Goal: Information Seeking & Learning: Learn about a topic

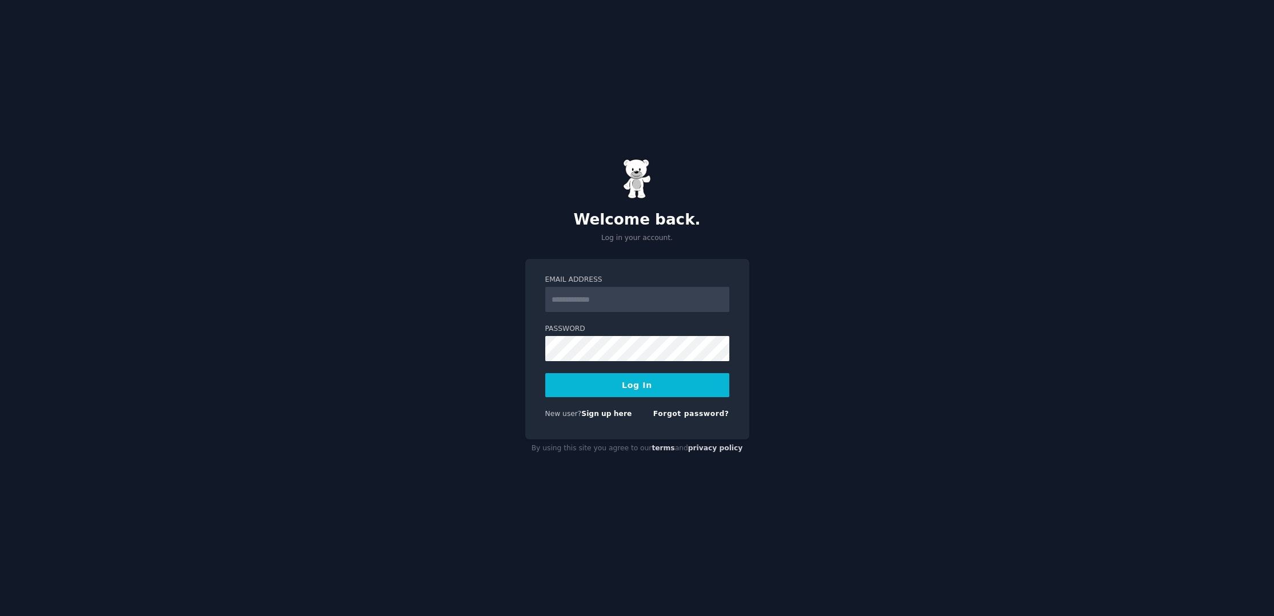
click at [591, 296] on input "Email Address" at bounding box center [637, 299] width 184 height 25
type input "**********"
click at [545, 373] on button "Log In" at bounding box center [637, 385] width 184 height 24
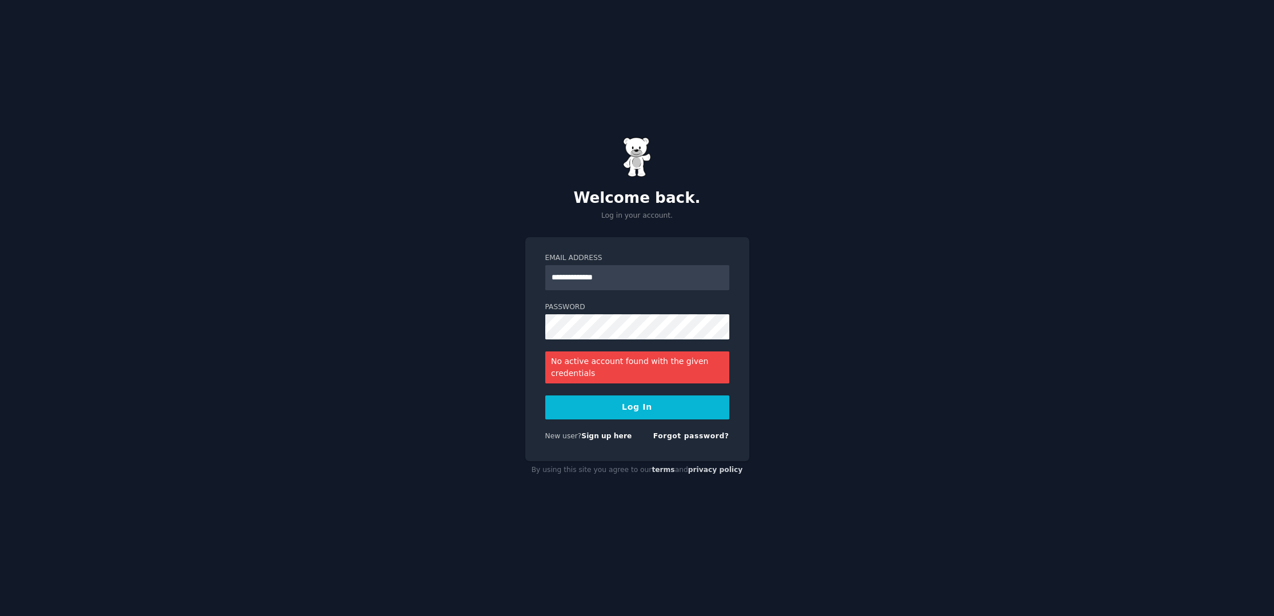
click at [263, 347] on div "**********" at bounding box center [637, 308] width 1274 height 616
click at [641, 410] on button "Log In" at bounding box center [637, 407] width 184 height 24
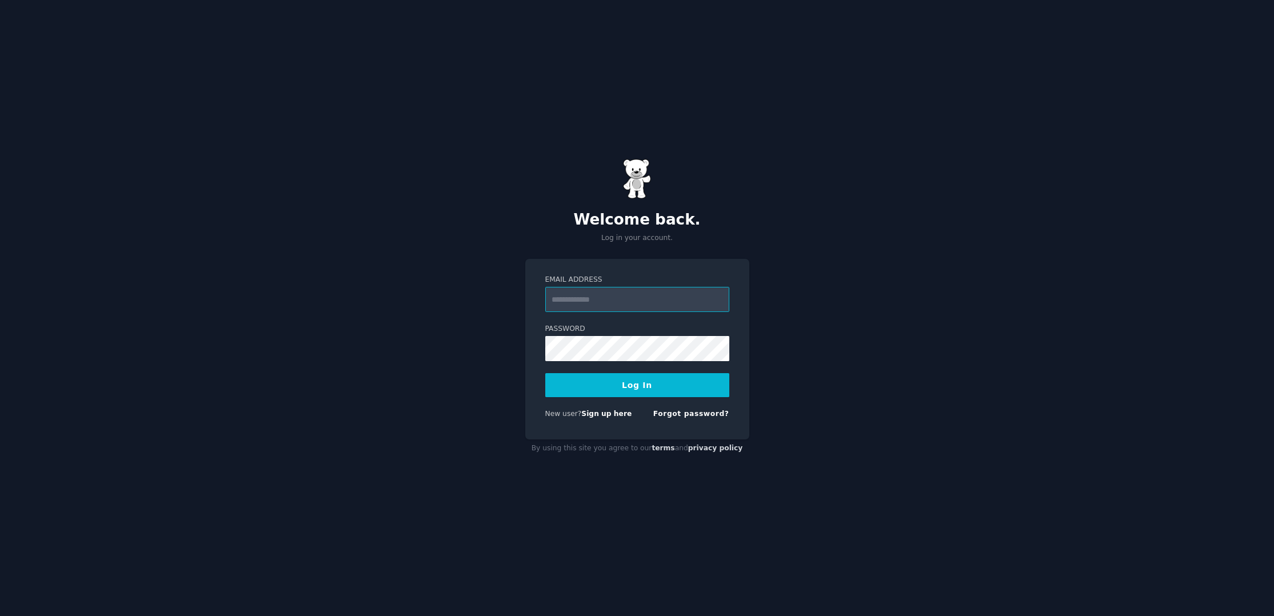
click at [586, 299] on input "Email Address" at bounding box center [637, 299] width 184 height 25
type input "**********"
click at [516, 350] on div "**********" at bounding box center [637, 308] width 1274 height 616
click at [646, 385] on button "Log In" at bounding box center [637, 385] width 184 height 24
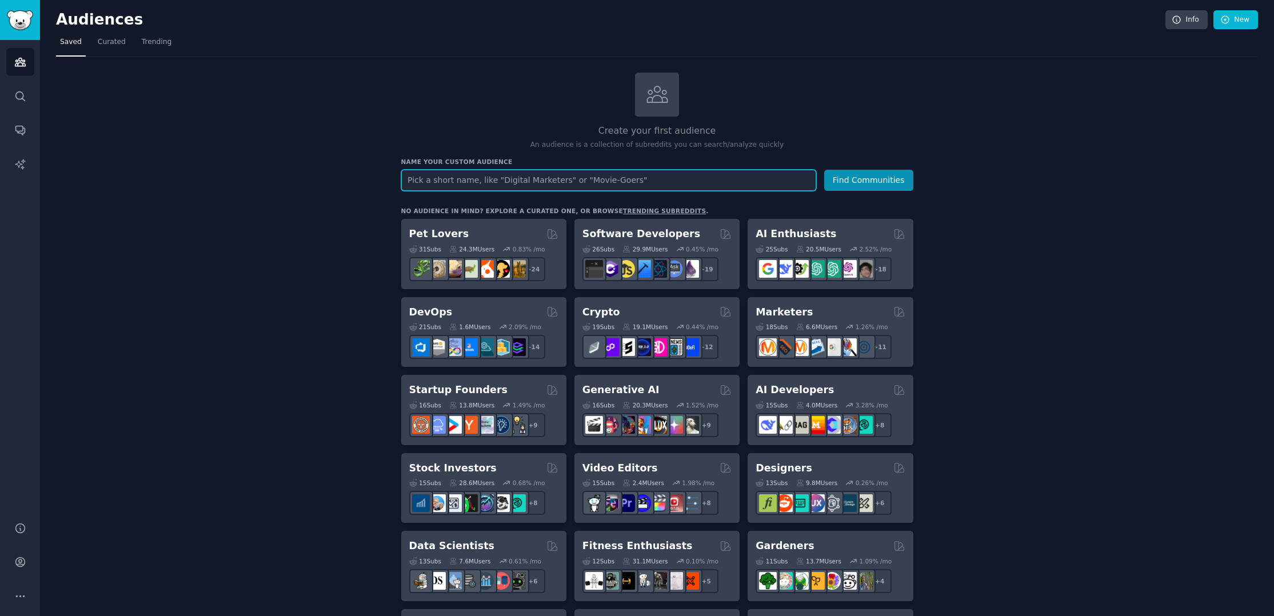
click at [433, 177] on input "text" at bounding box center [608, 180] width 415 height 21
type input "EV Drivers"
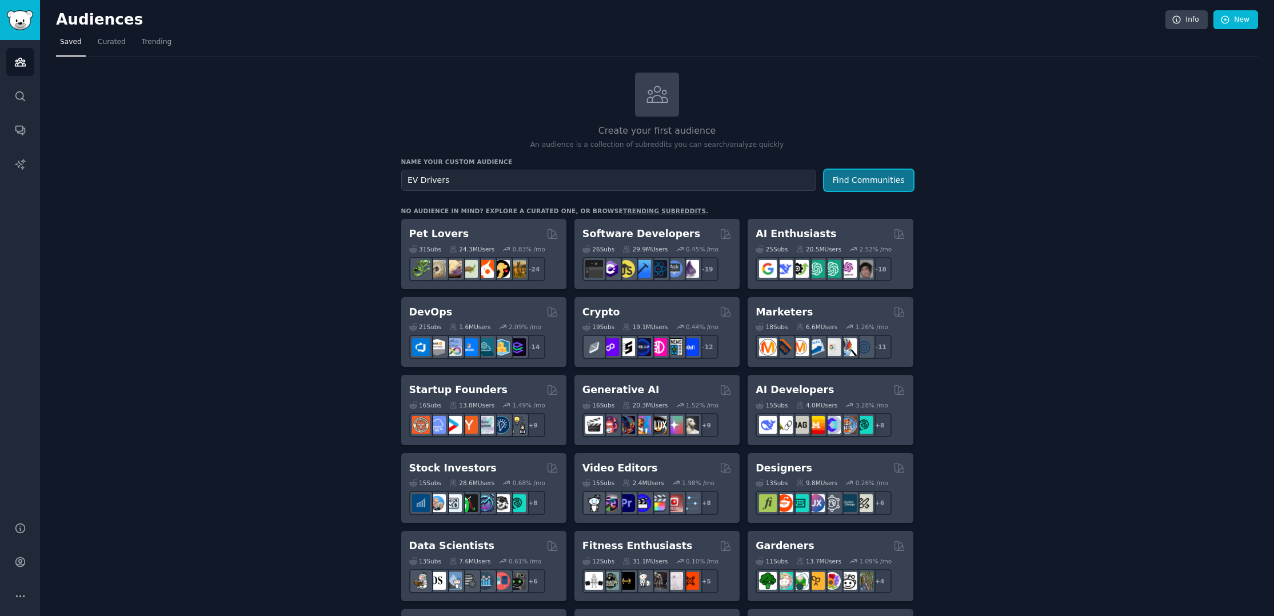
click at [854, 181] on button "Find Communities" at bounding box center [868, 180] width 89 height 21
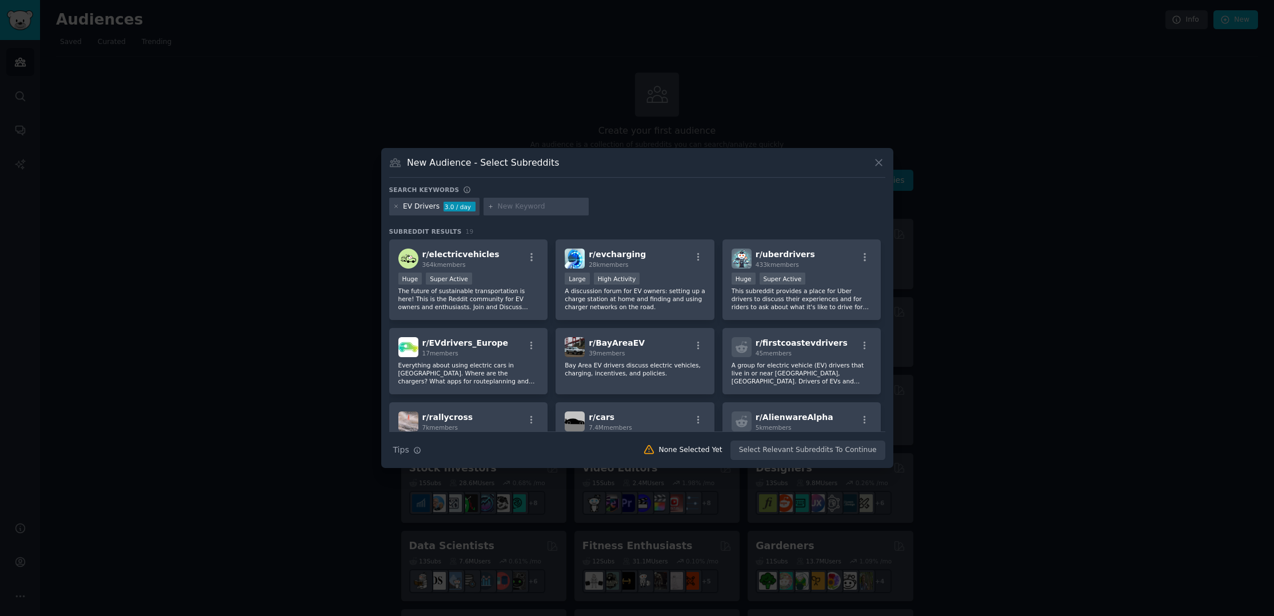
click at [498, 205] on input "text" at bounding box center [541, 207] width 87 height 10
type input "EV Charging"
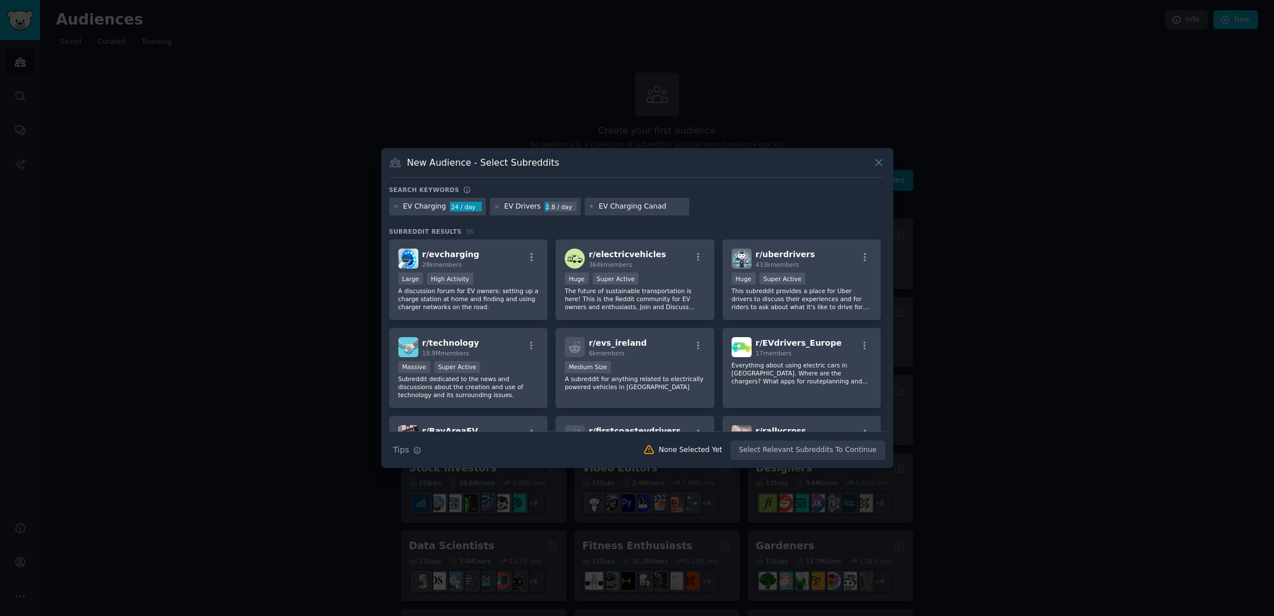
type input "EV Charging Canada"
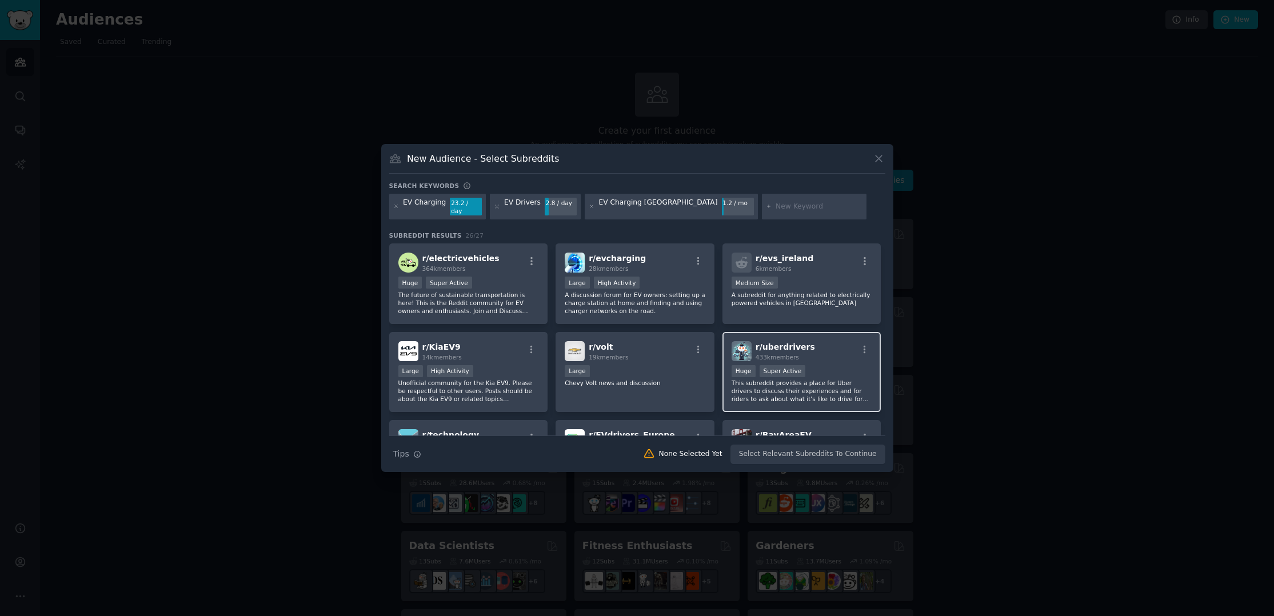
click at [814, 358] on div "r/ uberdrivers 433k members Huge Super Active This subreddit provides a place f…" at bounding box center [801, 372] width 159 height 81
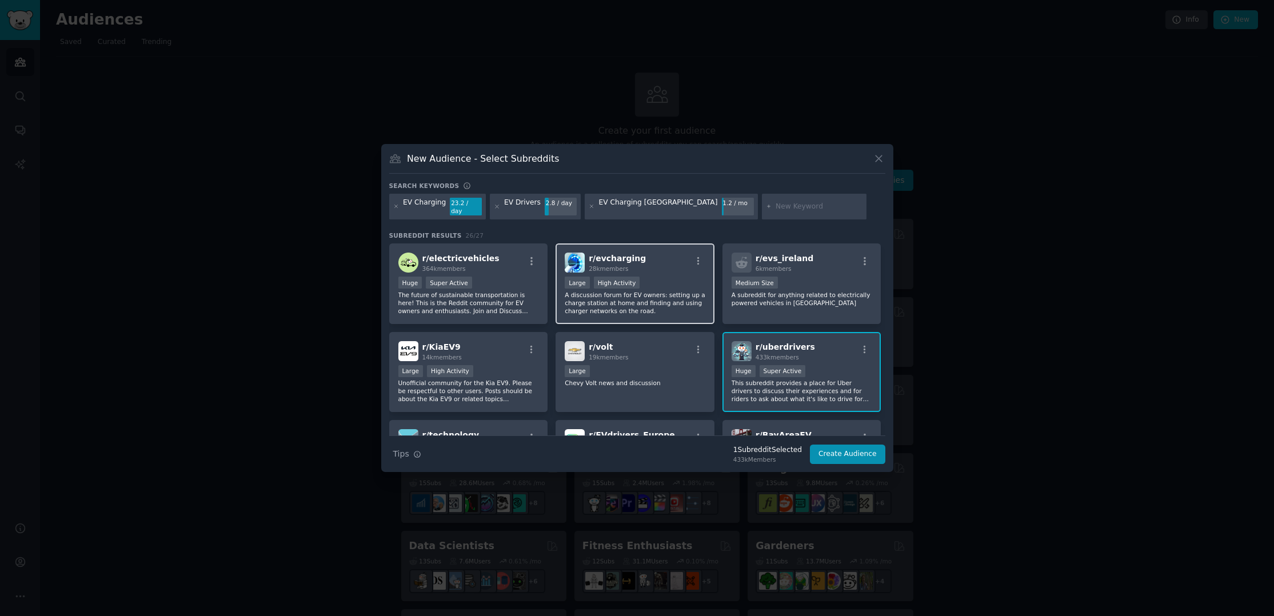
click at [673, 311] on div "r/ evcharging 28k members Large High Activity A discussion forum for EV owners:…" at bounding box center [634, 283] width 159 height 81
click at [509, 291] on p "The future of sustainable transportation is here! This is the Reddit community …" at bounding box center [468, 303] width 141 height 24
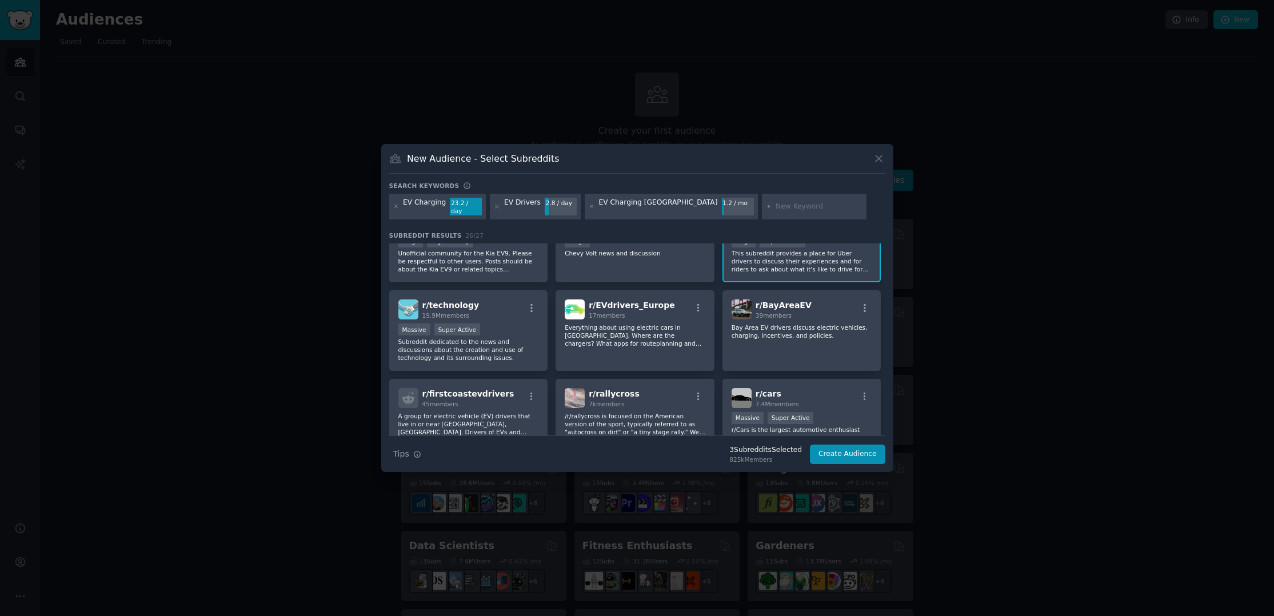
scroll to position [114, 0]
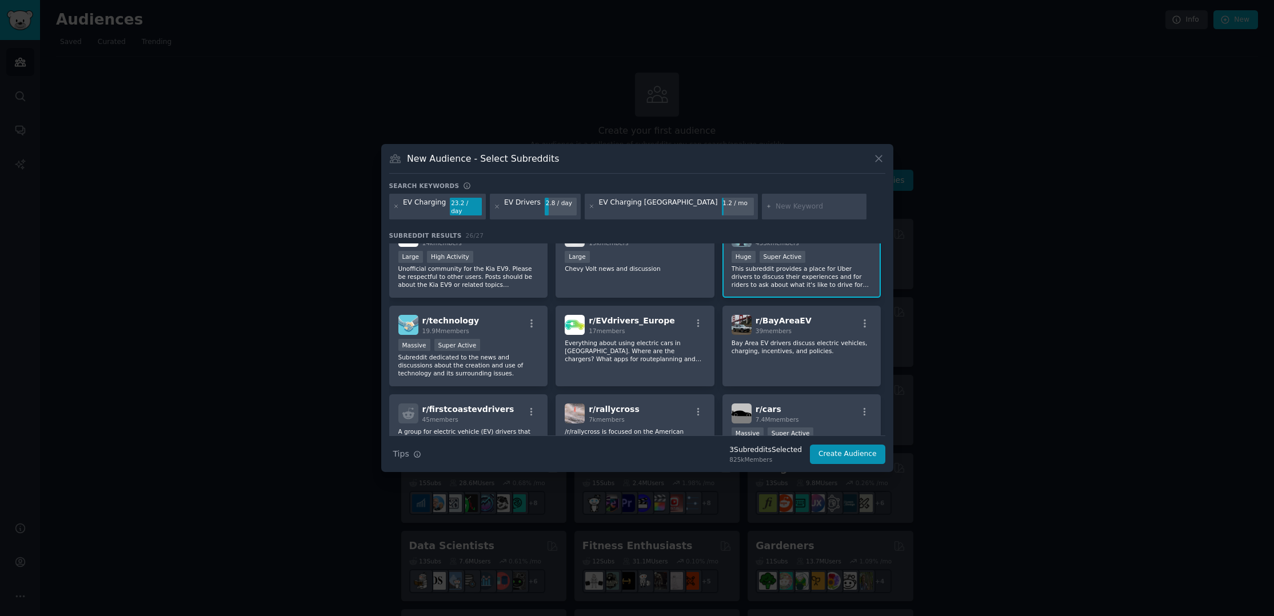
click at [775, 206] on input "text" at bounding box center [818, 207] width 87 height 10
type input "EVs Canada"
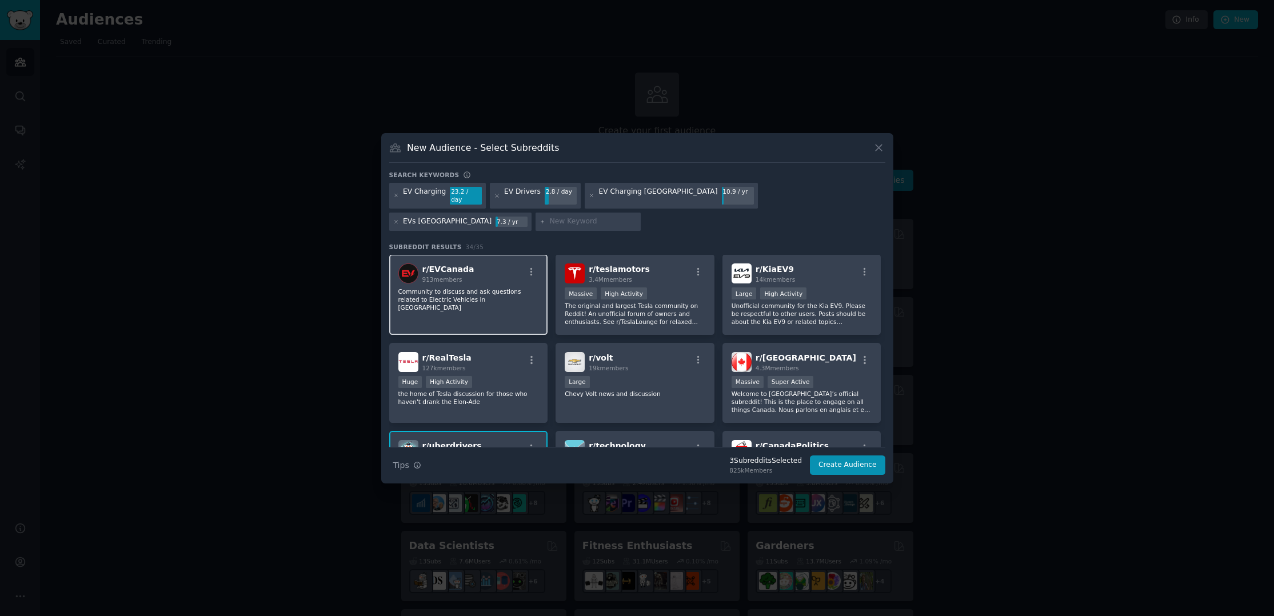
scroll to position [114, 0]
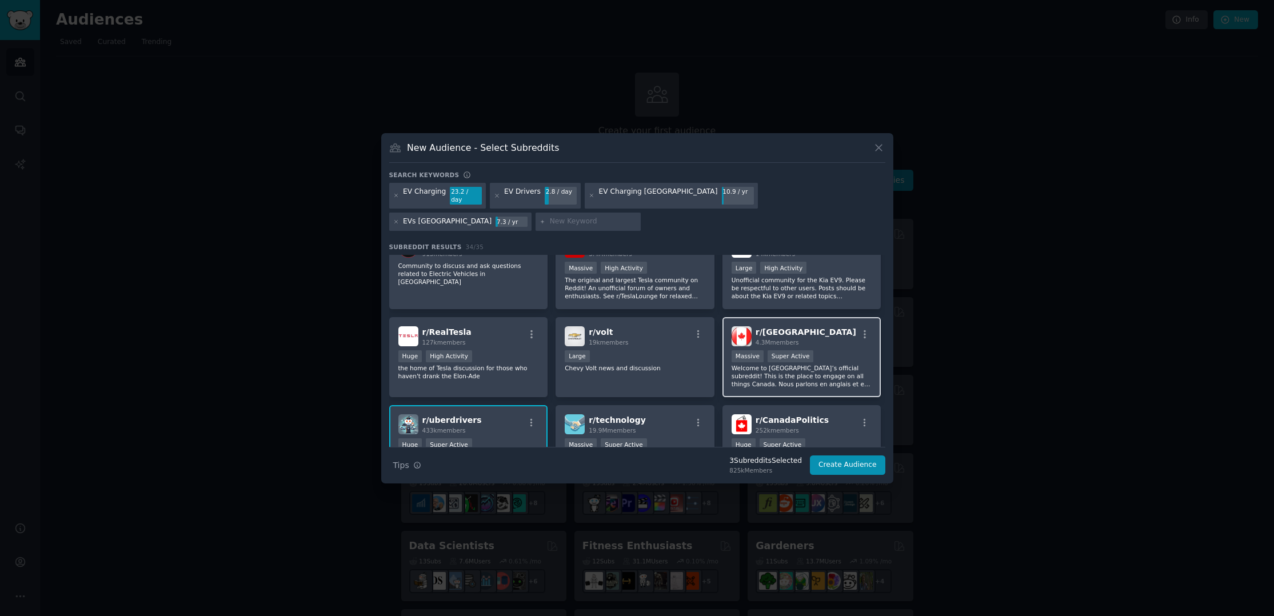
click at [832, 370] on p "Welcome to Canada’s official subreddit! This is the place to engage on all thin…" at bounding box center [801, 376] width 141 height 24
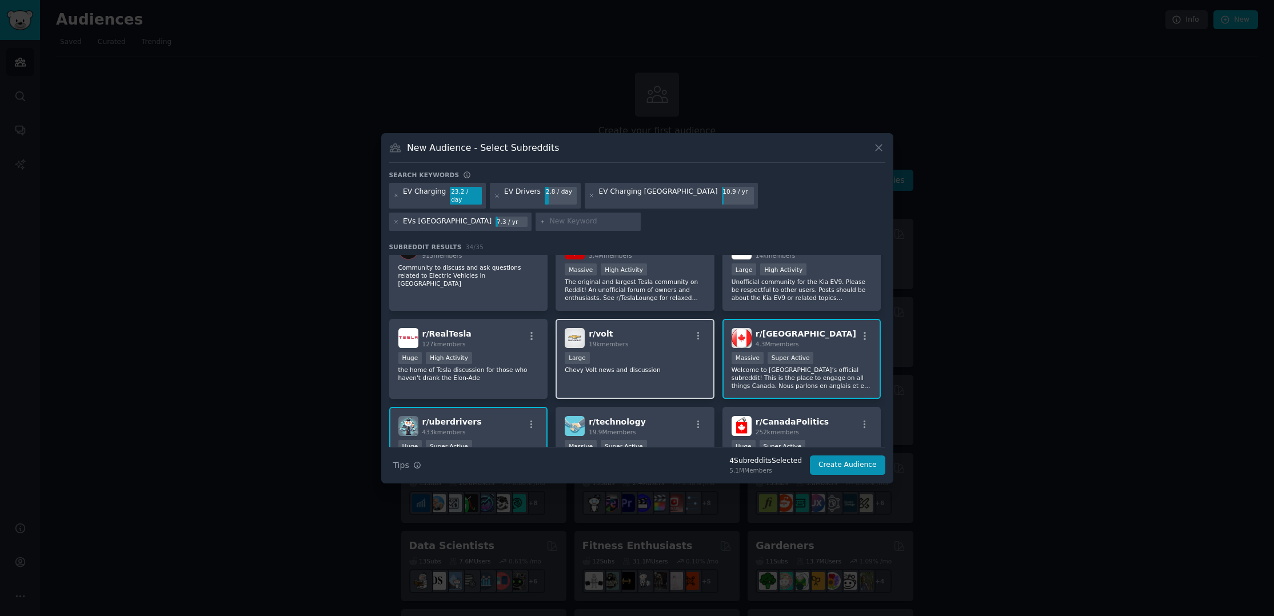
scroll to position [0, 0]
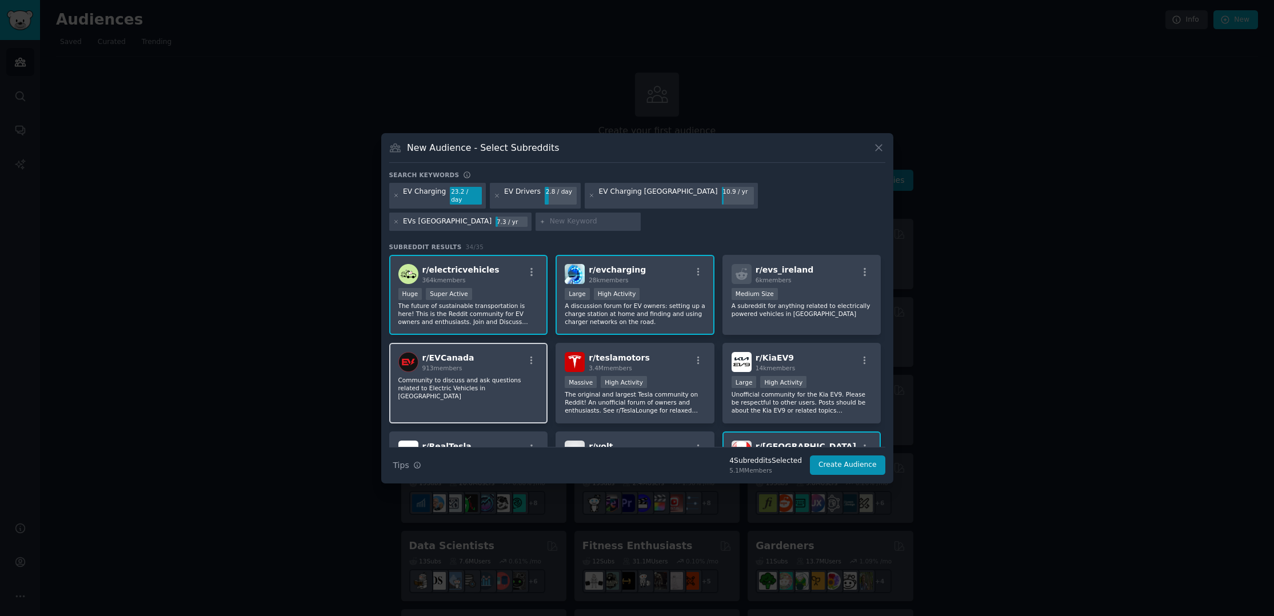
click at [495, 386] on p "Community to discuss and ask questions related to Electric Vehicles in Canada" at bounding box center [468, 388] width 141 height 24
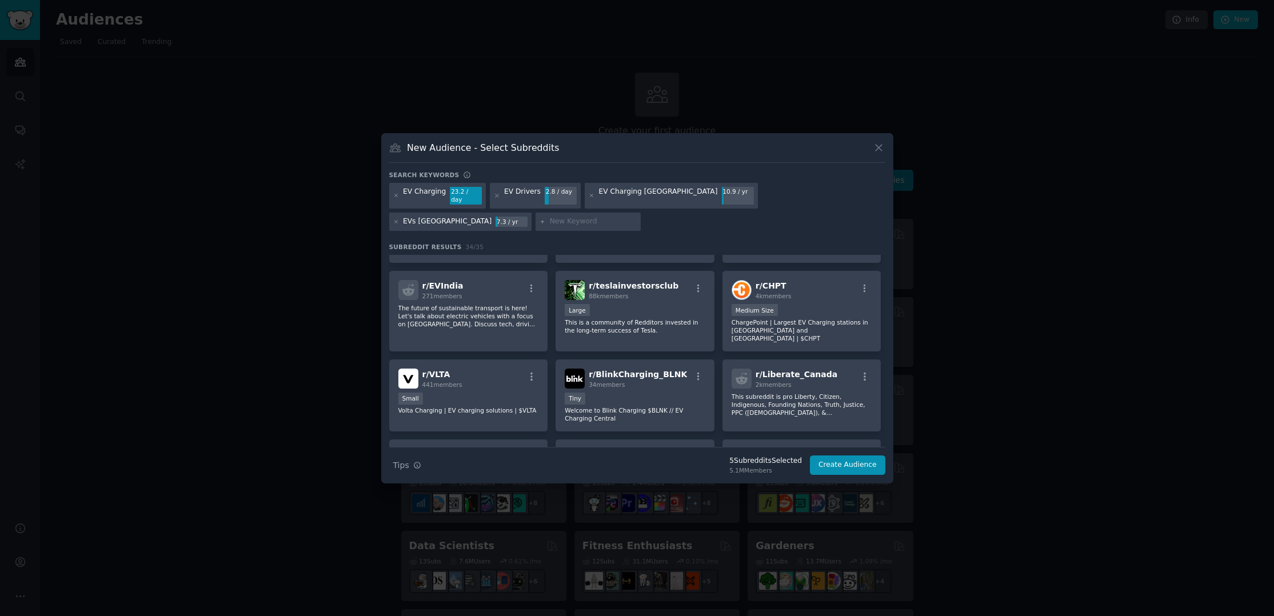
scroll to position [629, 0]
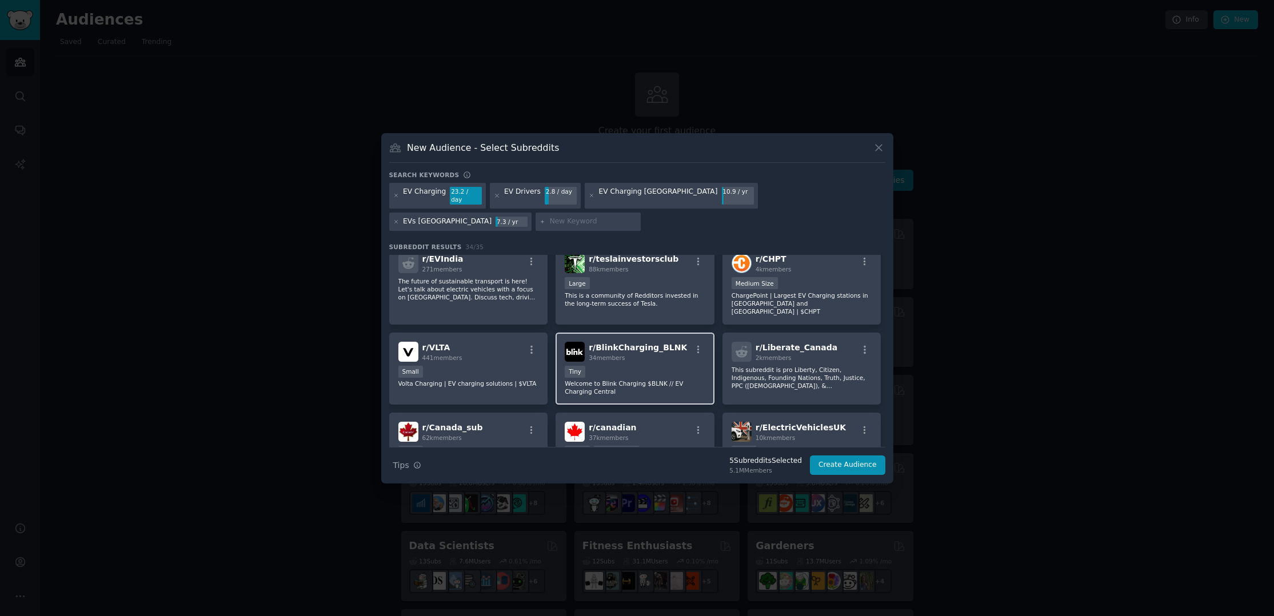
click at [628, 379] on p "Welcome to Blink Charging $BLNK // EV Charging Central" at bounding box center [635, 387] width 141 height 16
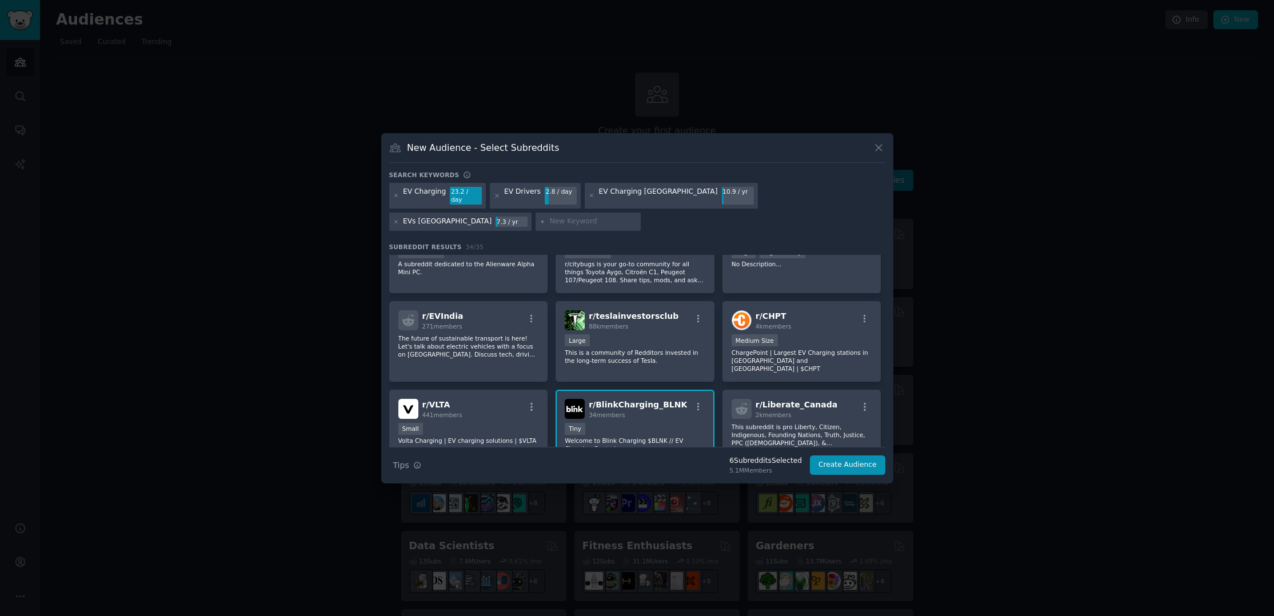
scroll to position [514, 0]
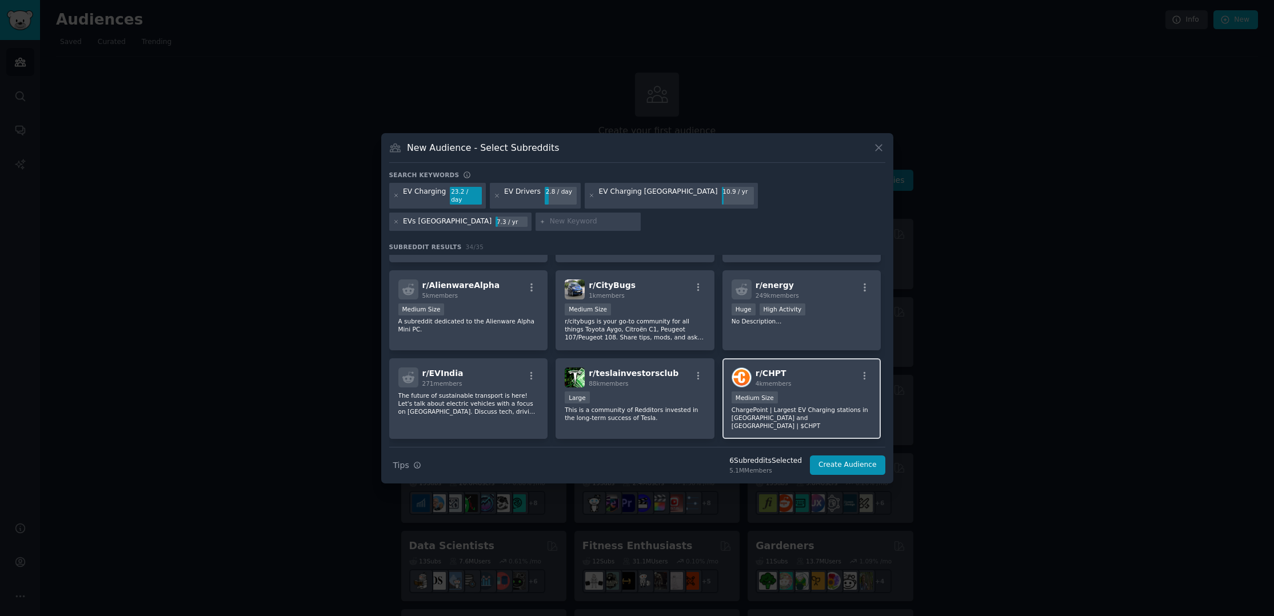
click at [817, 387] on div "r/ CHPT 4k members Medium Size ChargePoint | Largest EV Charging stations in No…" at bounding box center [801, 398] width 159 height 81
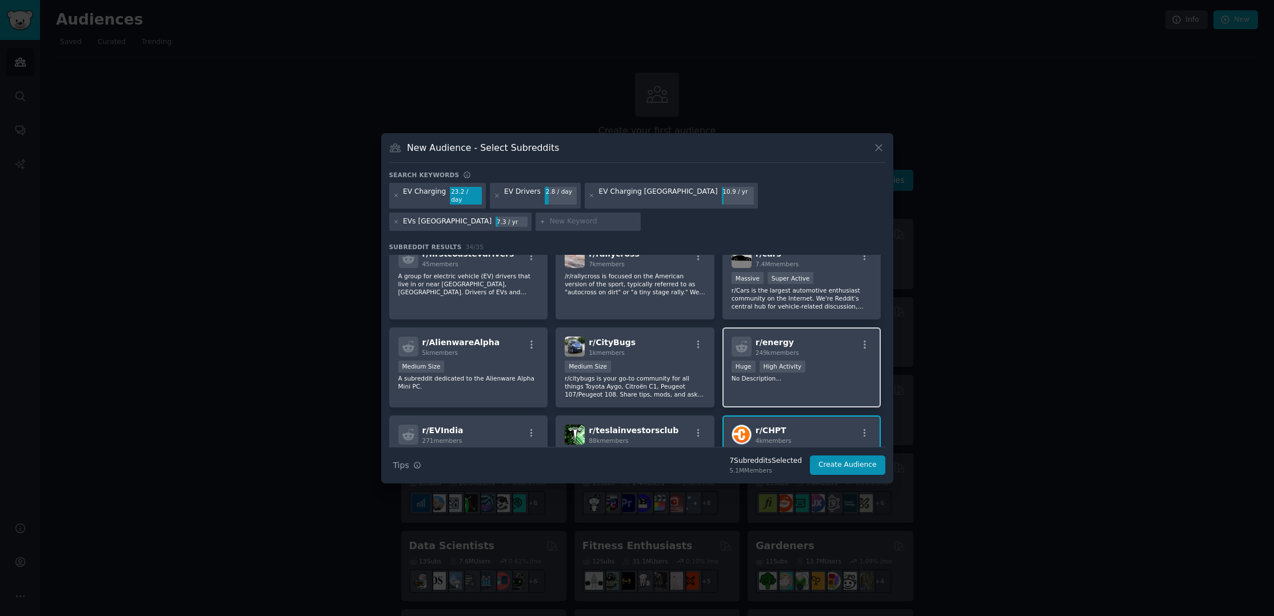
scroll to position [400, 0]
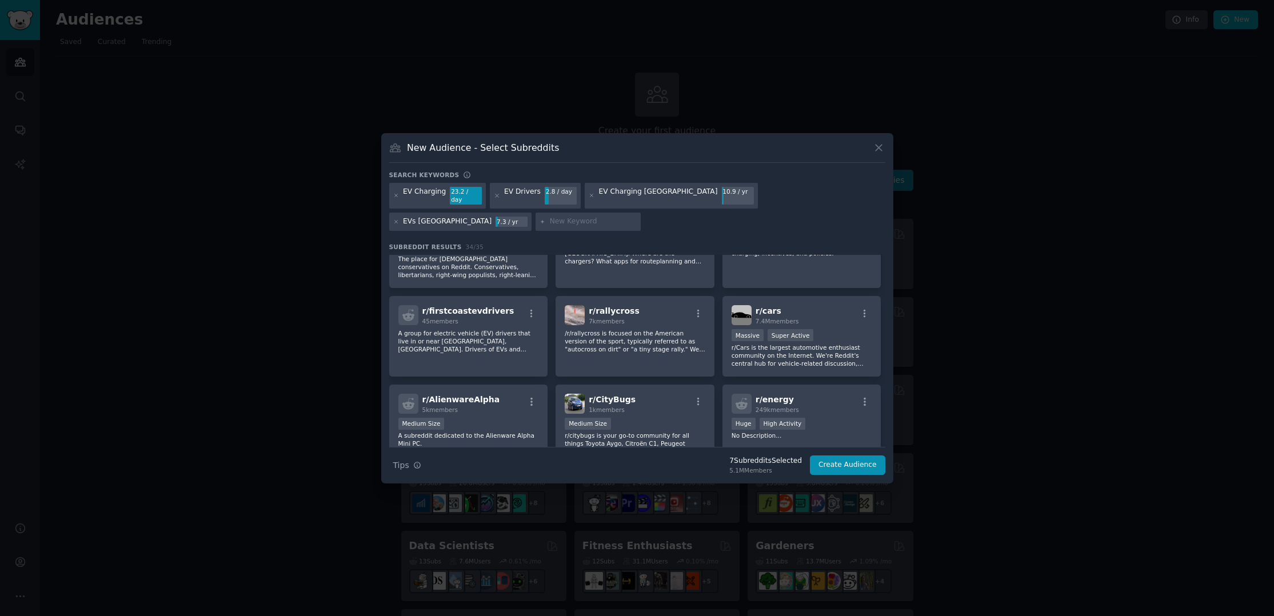
click at [550, 220] on input "text" at bounding box center [593, 222] width 87 height 10
type input "FLO"
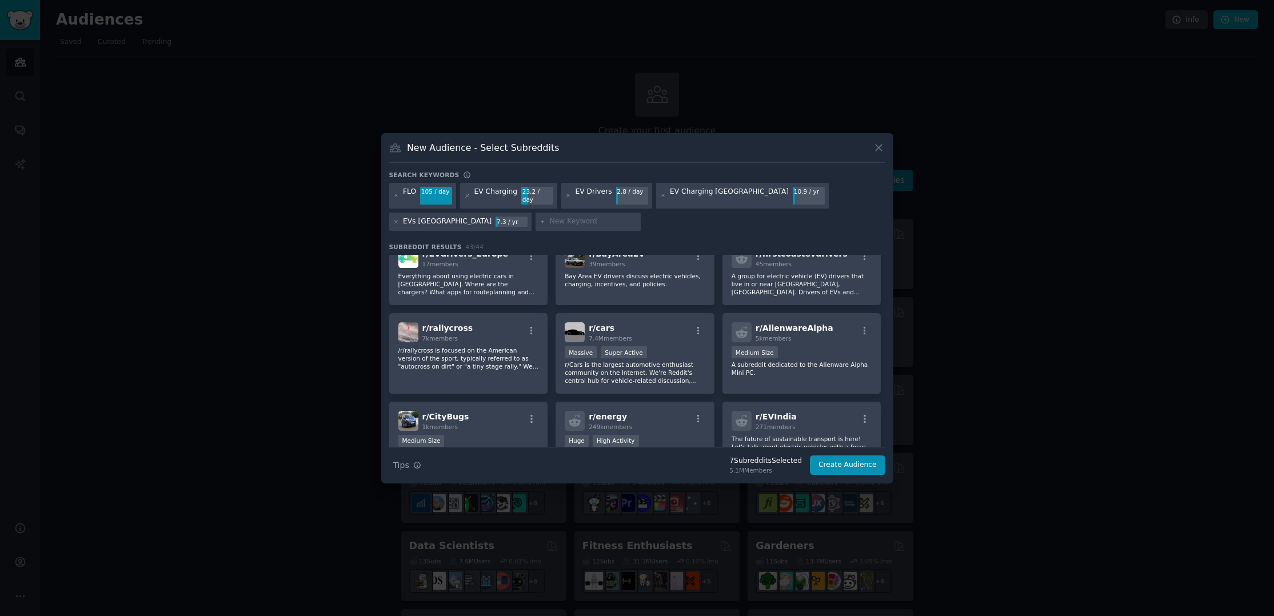
scroll to position [514, 0]
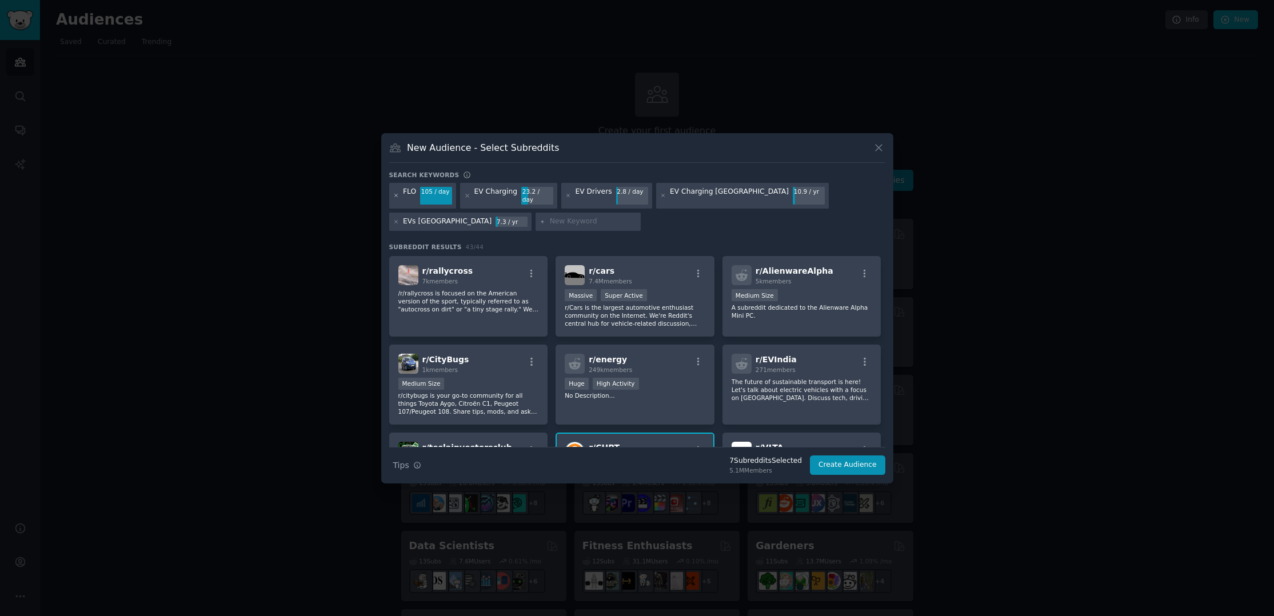
click at [395, 194] on icon at bounding box center [396, 196] width 6 height 6
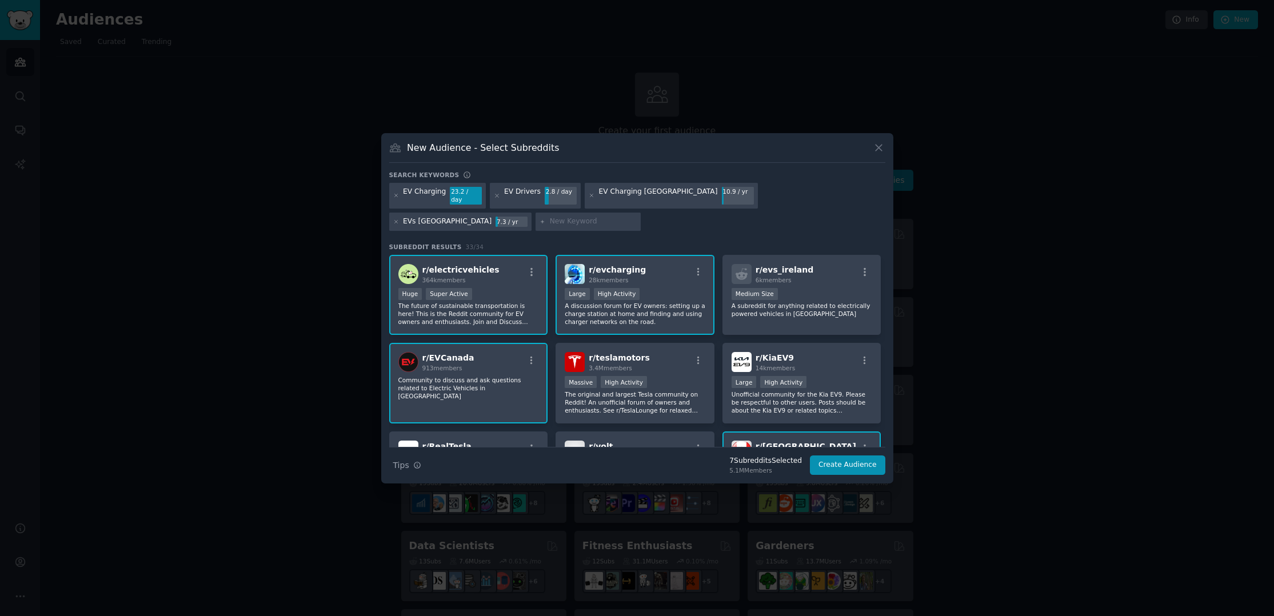
click at [550, 217] on input "text" at bounding box center [593, 222] width 87 height 10
type input "FLO charger"
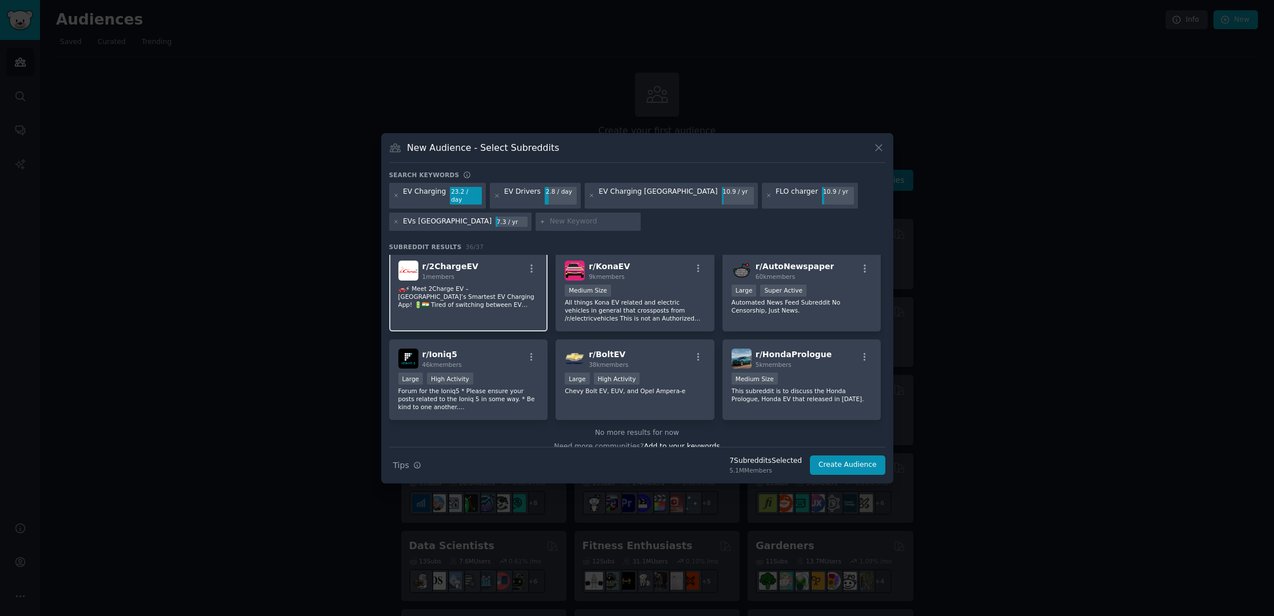
scroll to position [884, 0]
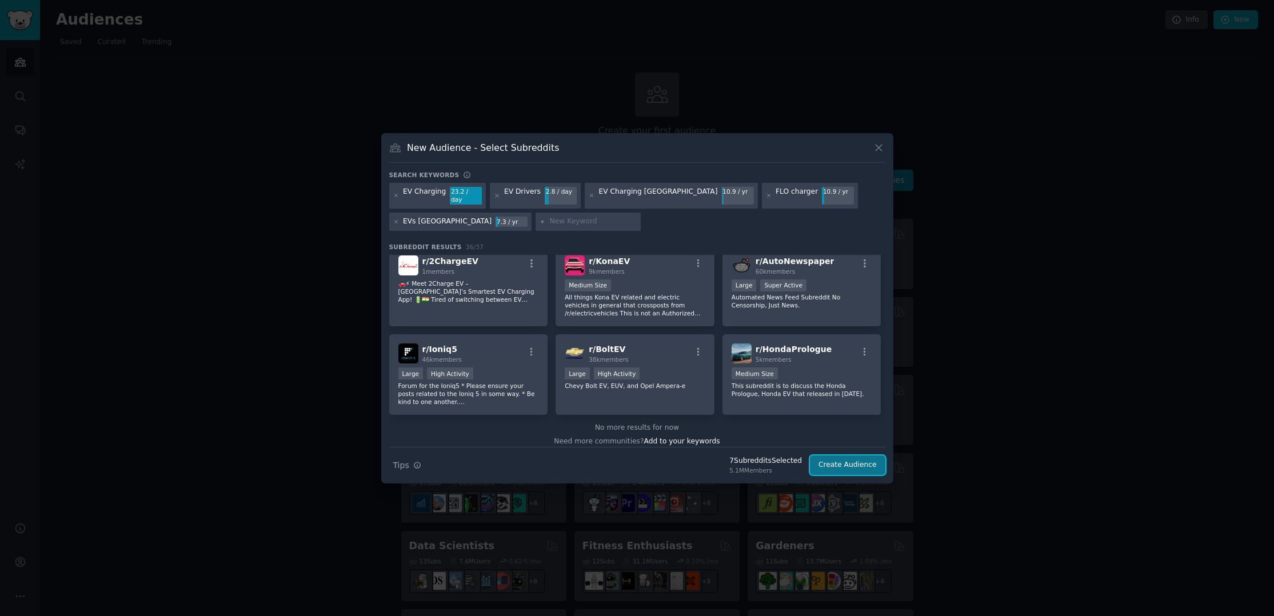
click at [854, 456] on button "Create Audience" at bounding box center [847, 464] width 75 height 19
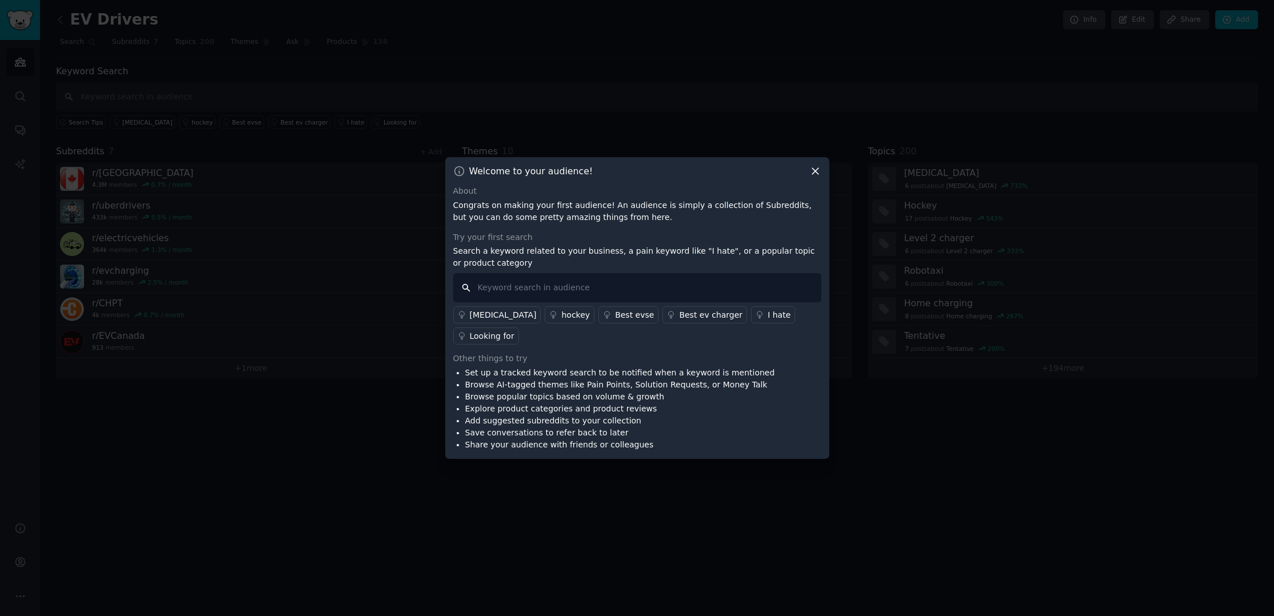
click at [486, 298] on input "text" at bounding box center [637, 287] width 368 height 29
type input "doesn't work"
click at [550, 300] on input "doesn't work" at bounding box center [637, 287] width 368 height 29
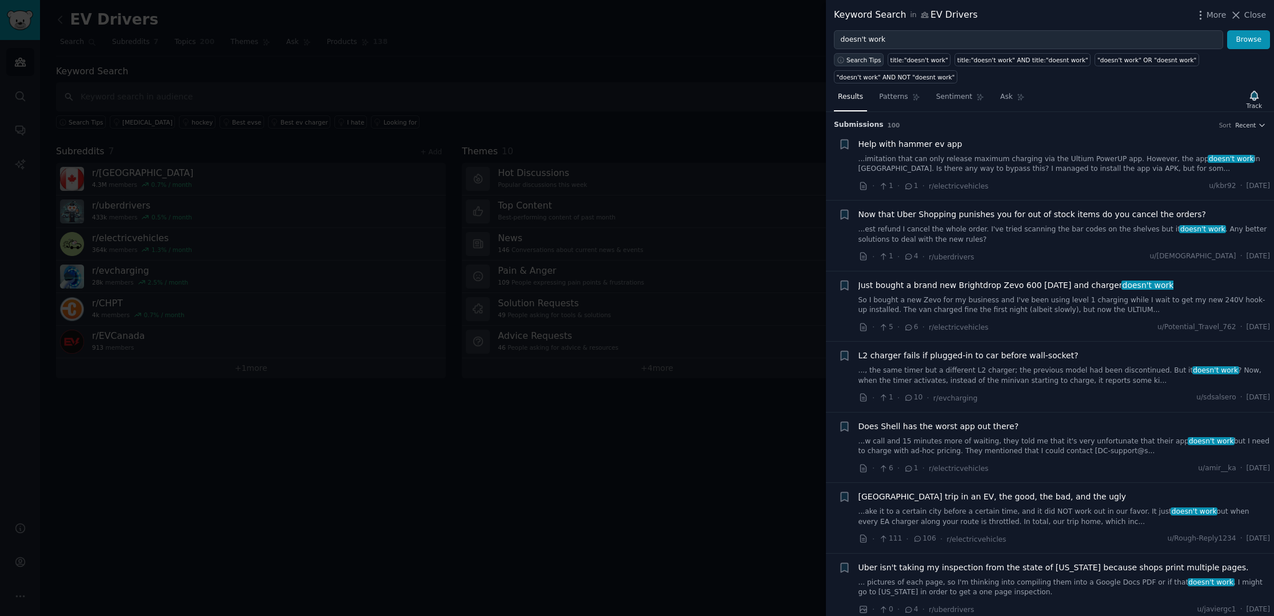
click at [856, 57] on span "Search Tips" at bounding box center [863, 60] width 35 height 8
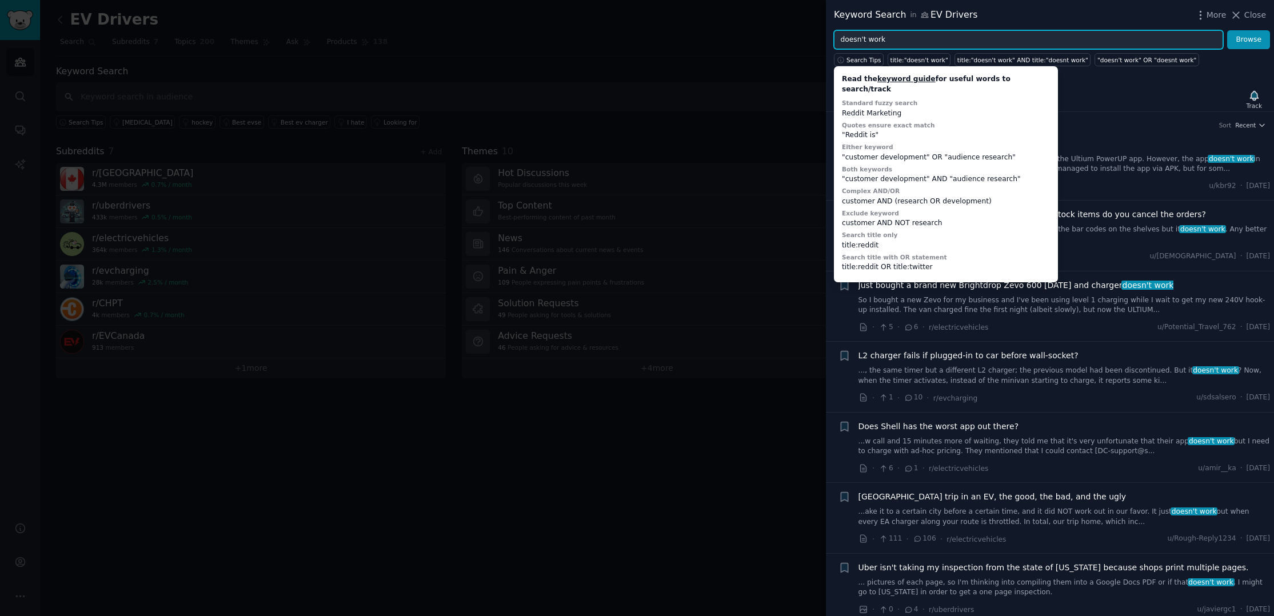
click at [981, 39] on input "doesn't work" at bounding box center [1028, 39] width 389 height 19
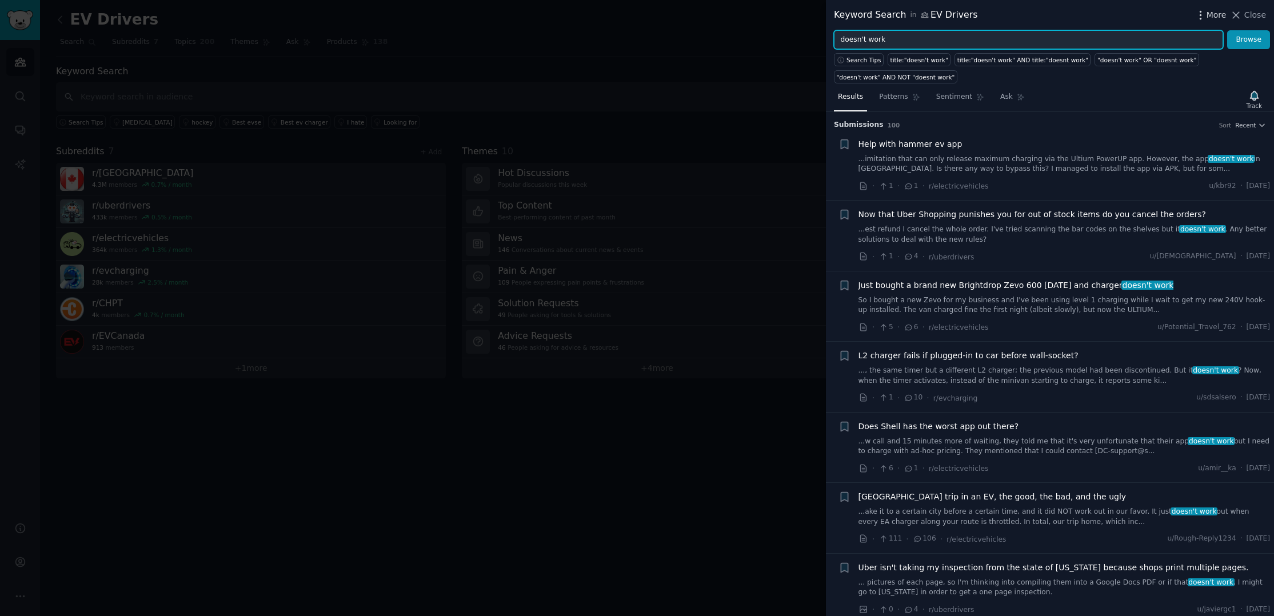
click at [1212, 13] on span "More" at bounding box center [1216, 15] width 20 height 12
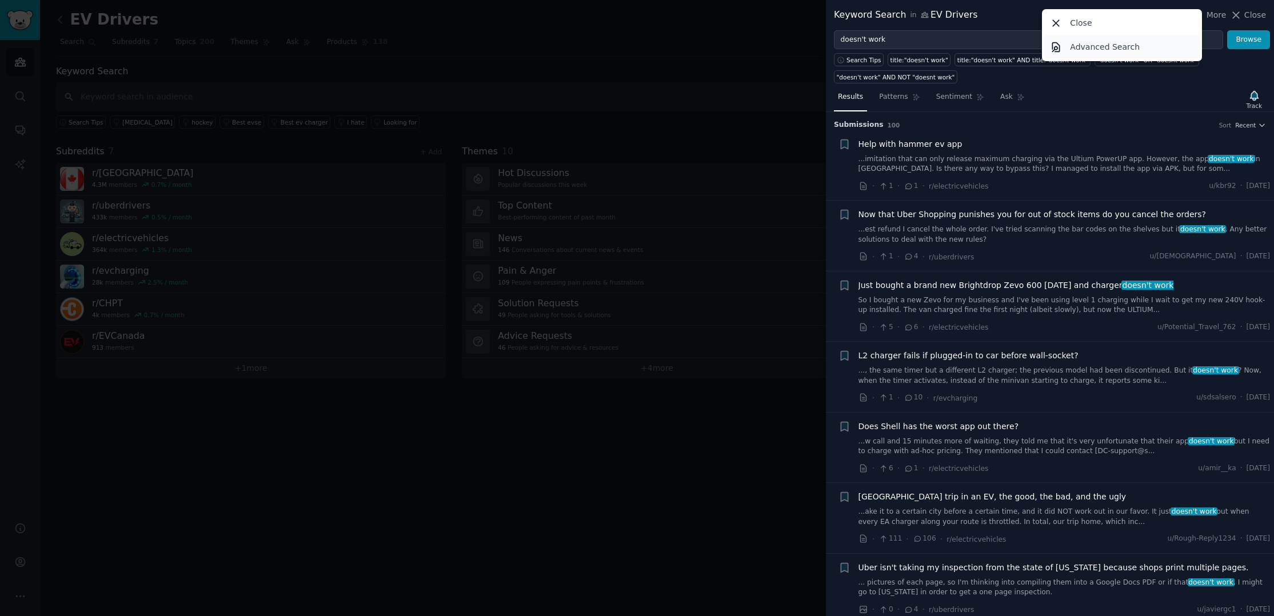
click at [1127, 39] on link "Advanced Search" at bounding box center [1122, 47] width 156 height 24
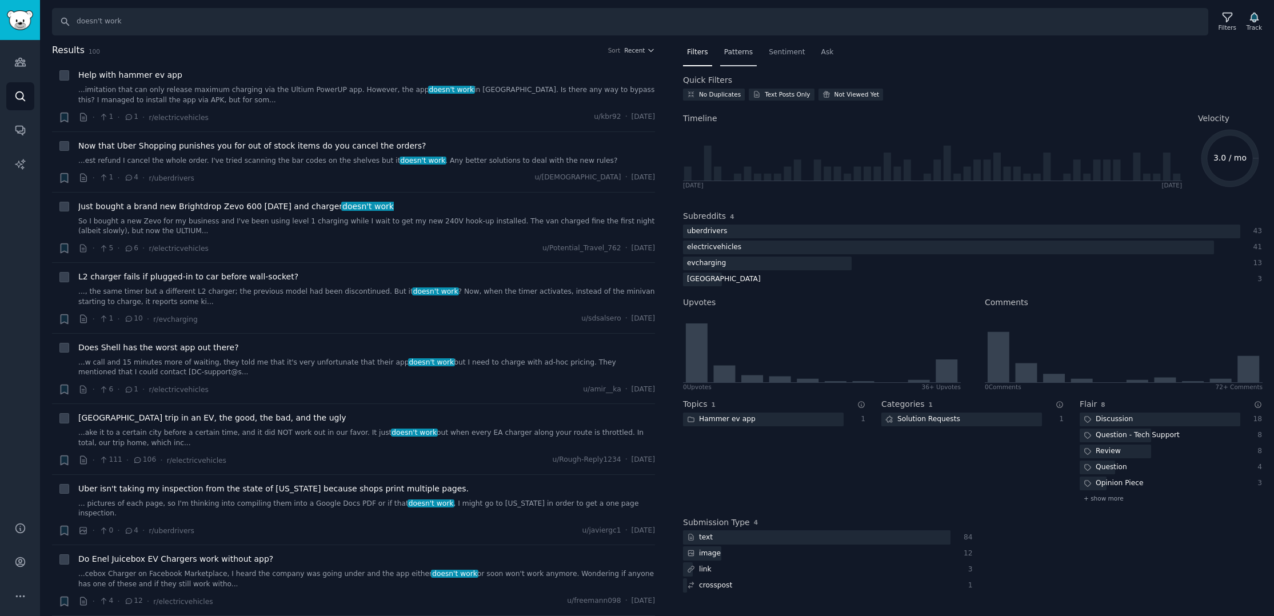
click at [734, 51] on span "Patterns" at bounding box center [738, 52] width 29 height 10
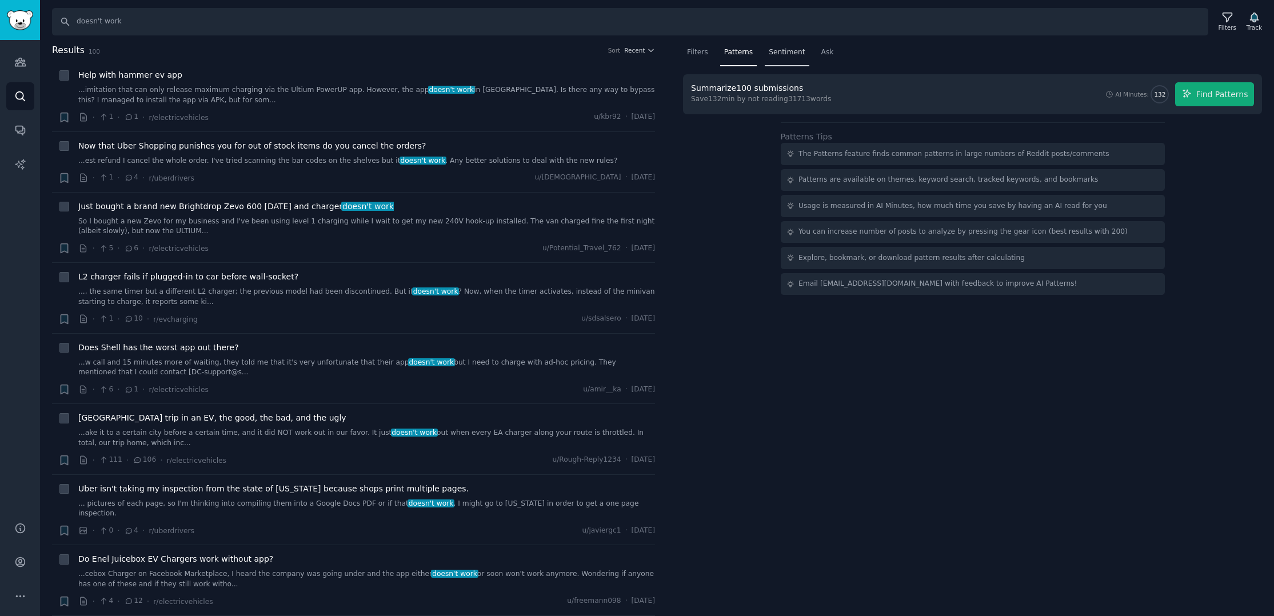
click at [783, 53] on span "Sentiment" at bounding box center [787, 52] width 36 height 10
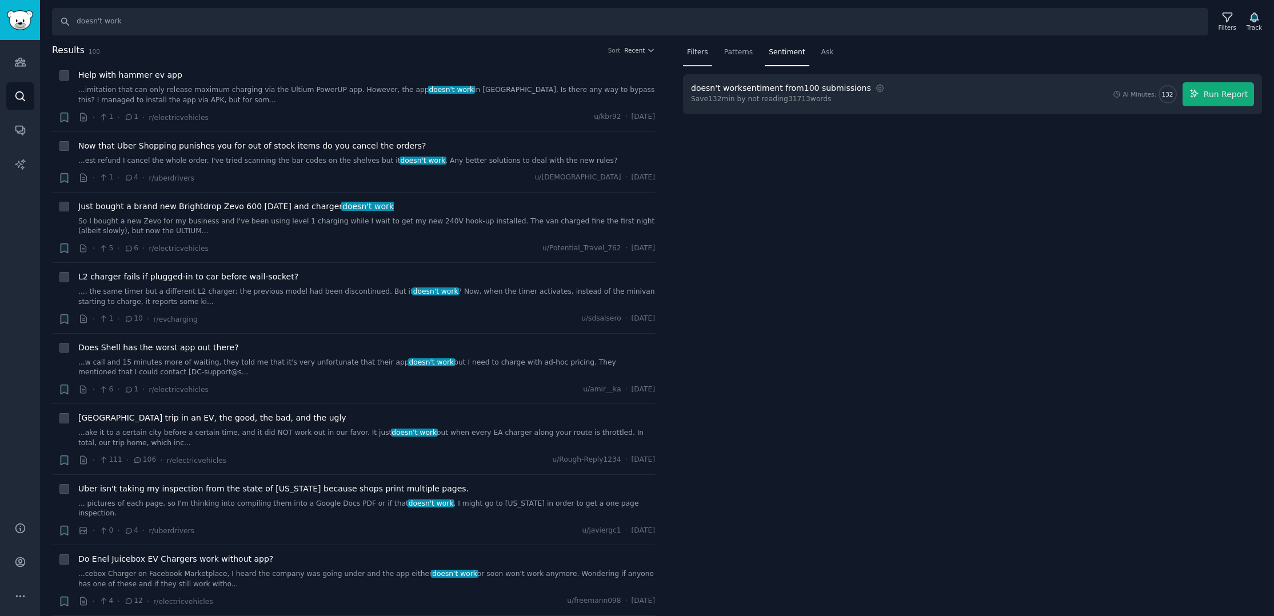
click at [692, 57] on span "Filters" at bounding box center [697, 52] width 21 height 10
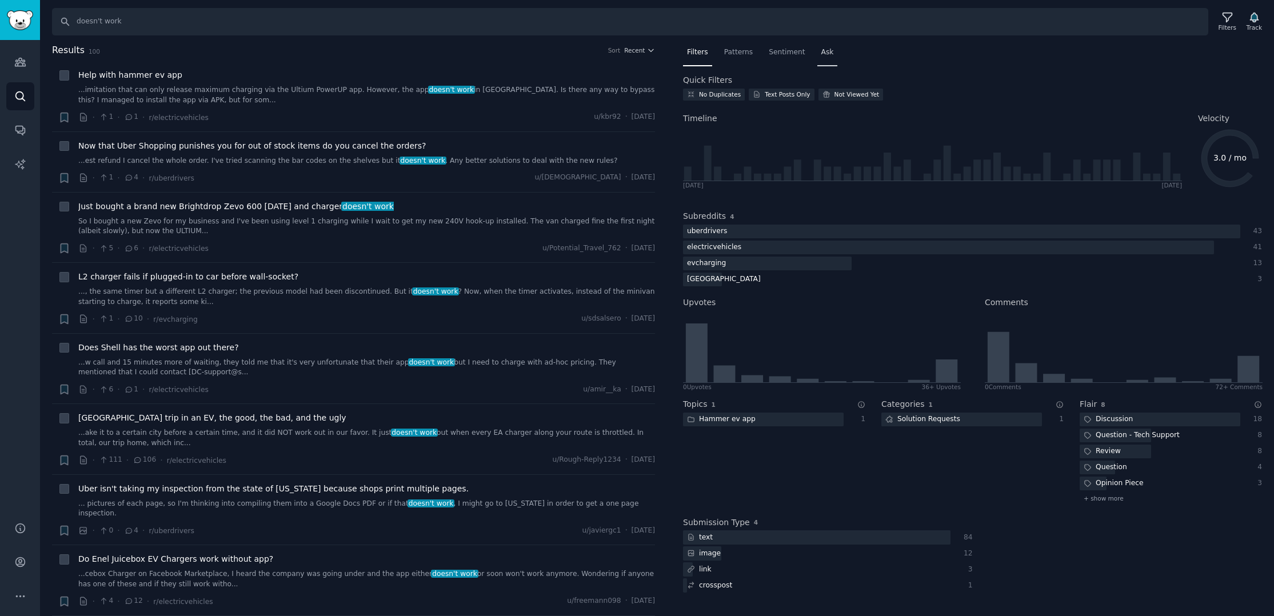
click at [817, 52] on div "Ask" at bounding box center [827, 54] width 21 height 23
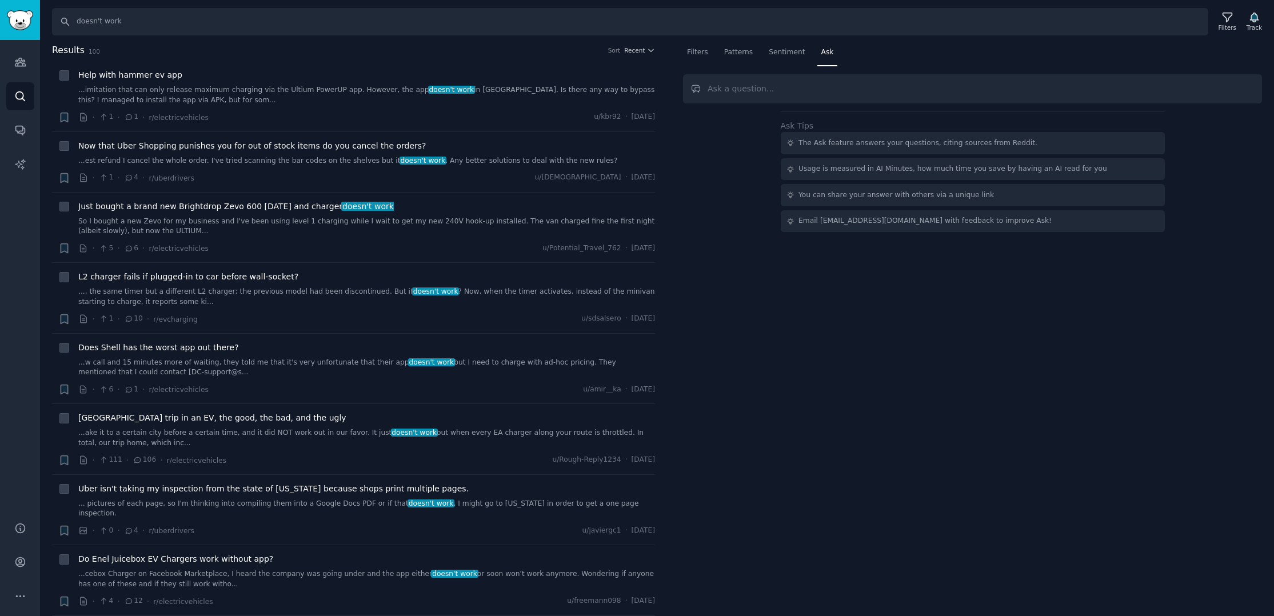
click at [715, 92] on input "text" at bounding box center [972, 88] width 579 height 29
type input "Canada"
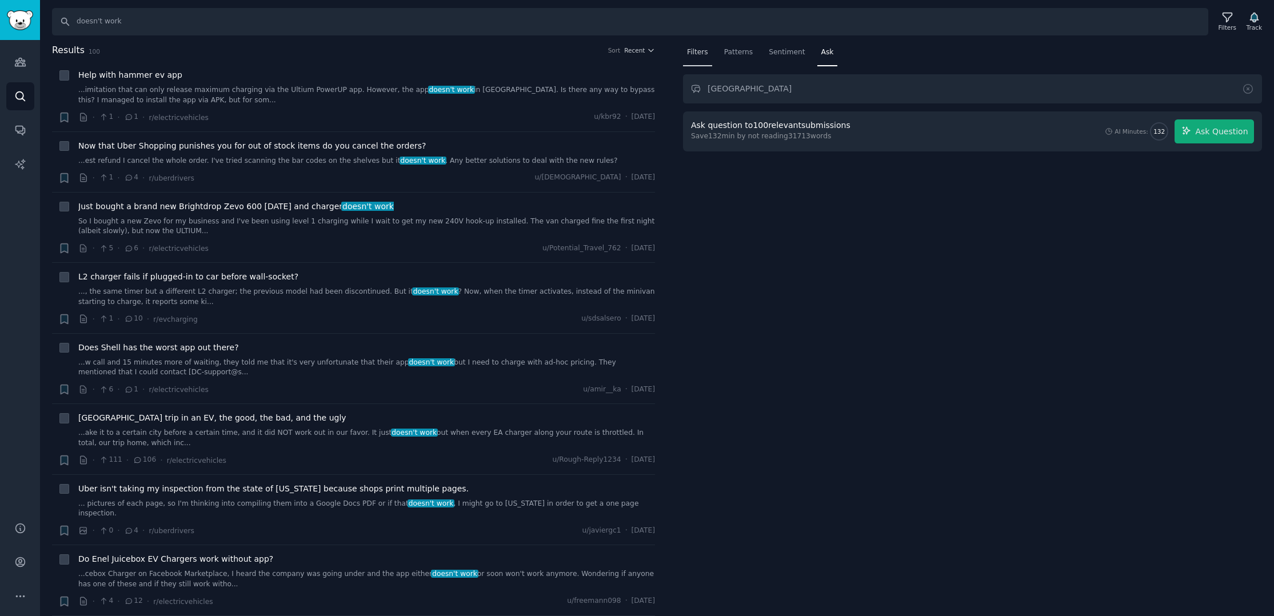
click at [703, 55] on span "Filters" at bounding box center [697, 52] width 21 height 10
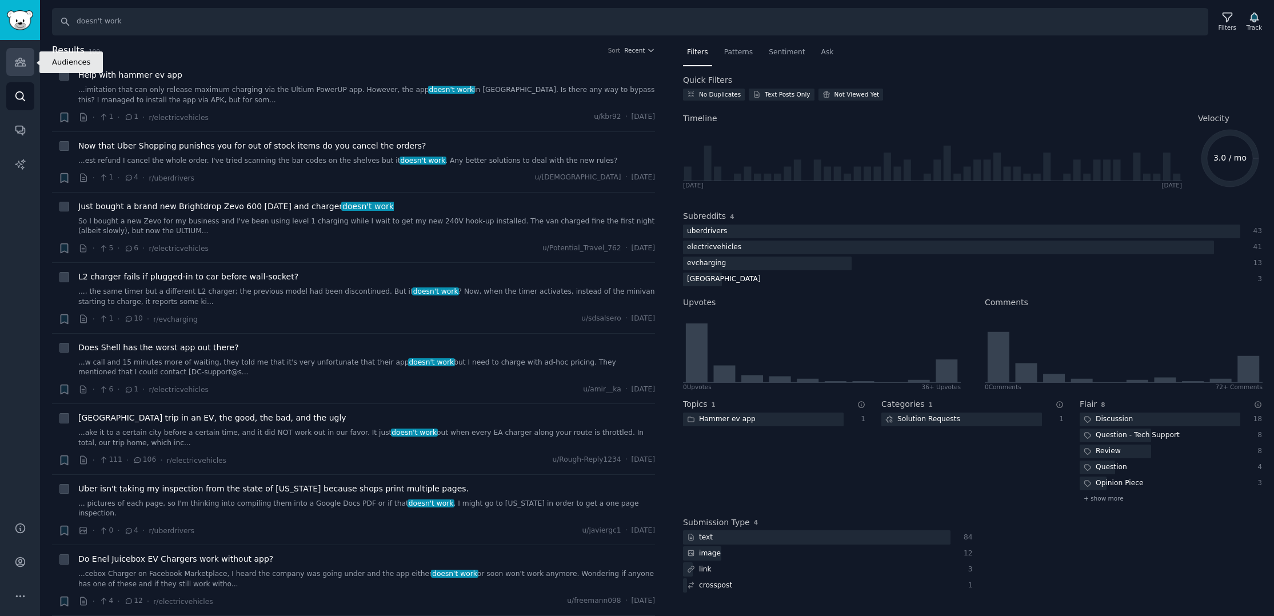
click at [22, 66] on icon "Sidebar" at bounding box center [20, 62] width 10 height 8
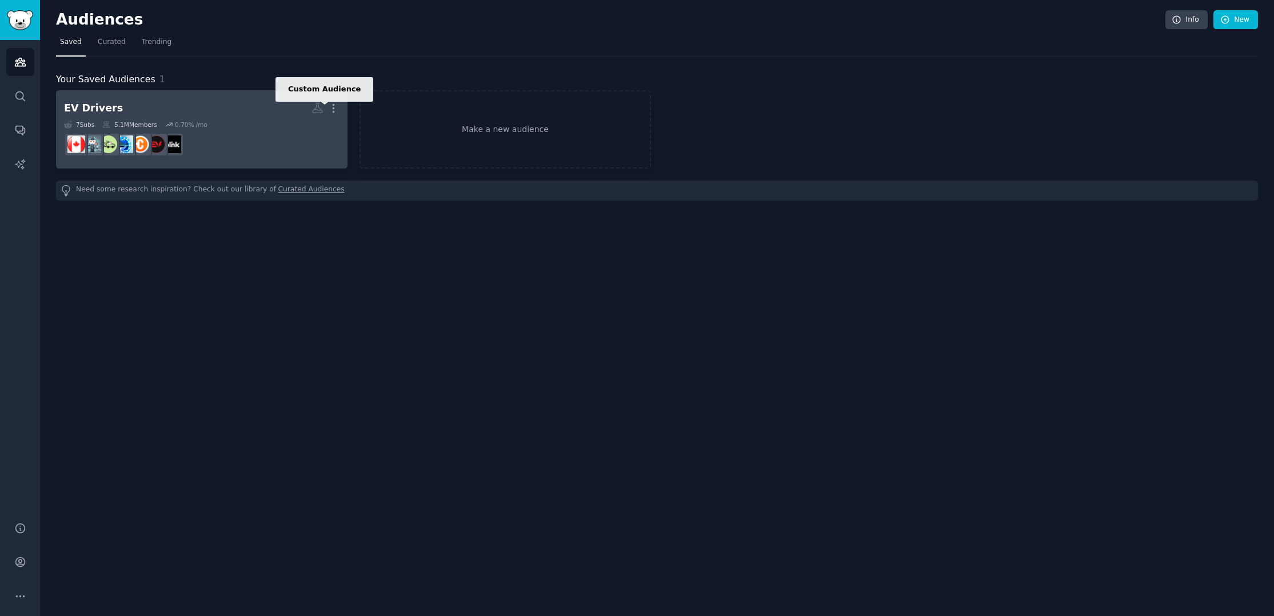
click at [317, 109] on icon at bounding box center [317, 108] width 12 height 12
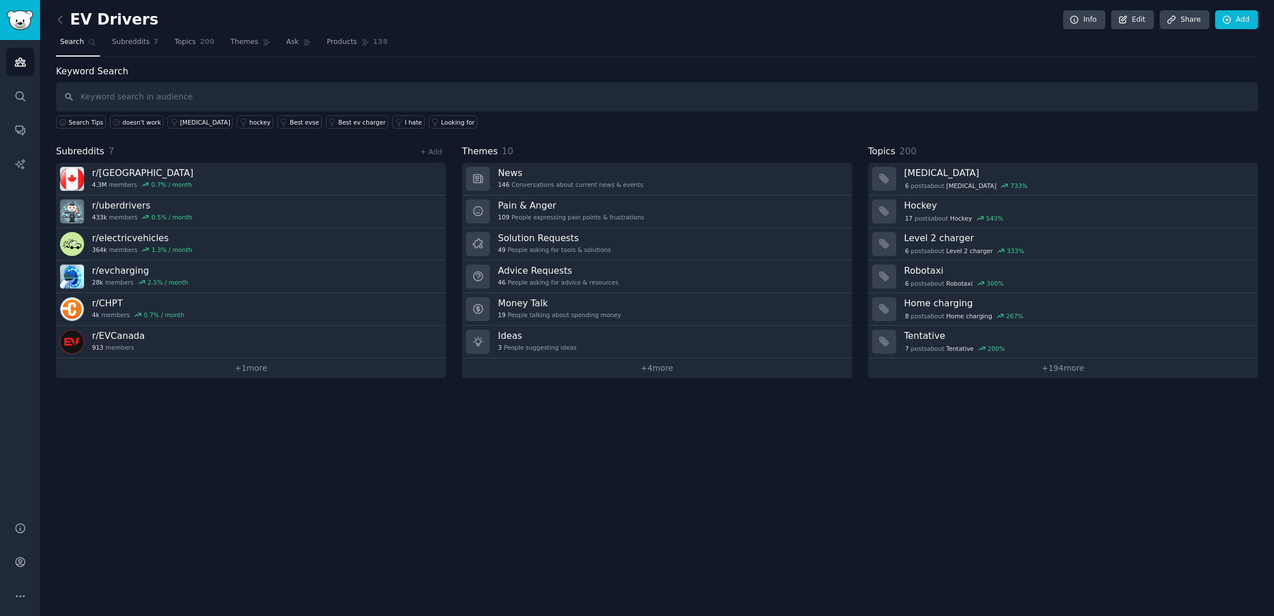
click at [111, 97] on input "text" at bounding box center [657, 96] width 1202 height 29
type input "Flo"
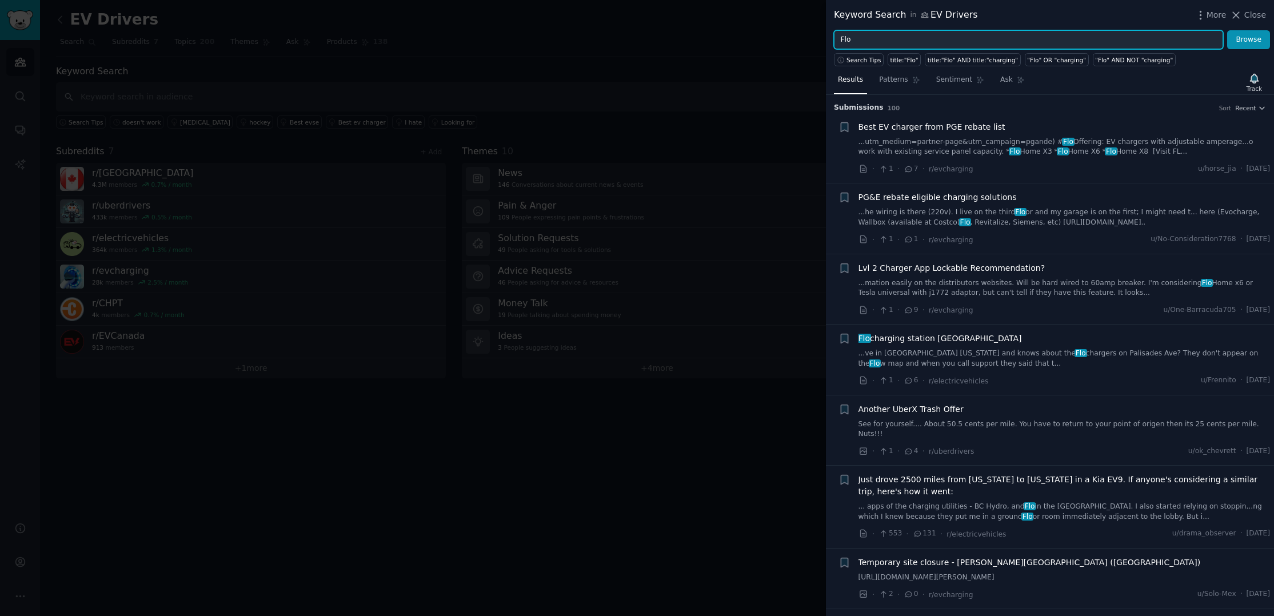
click at [871, 34] on input "Flo" at bounding box center [1028, 39] width 389 height 19
click at [1227, 30] on button "Browse" at bounding box center [1248, 39] width 43 height 19
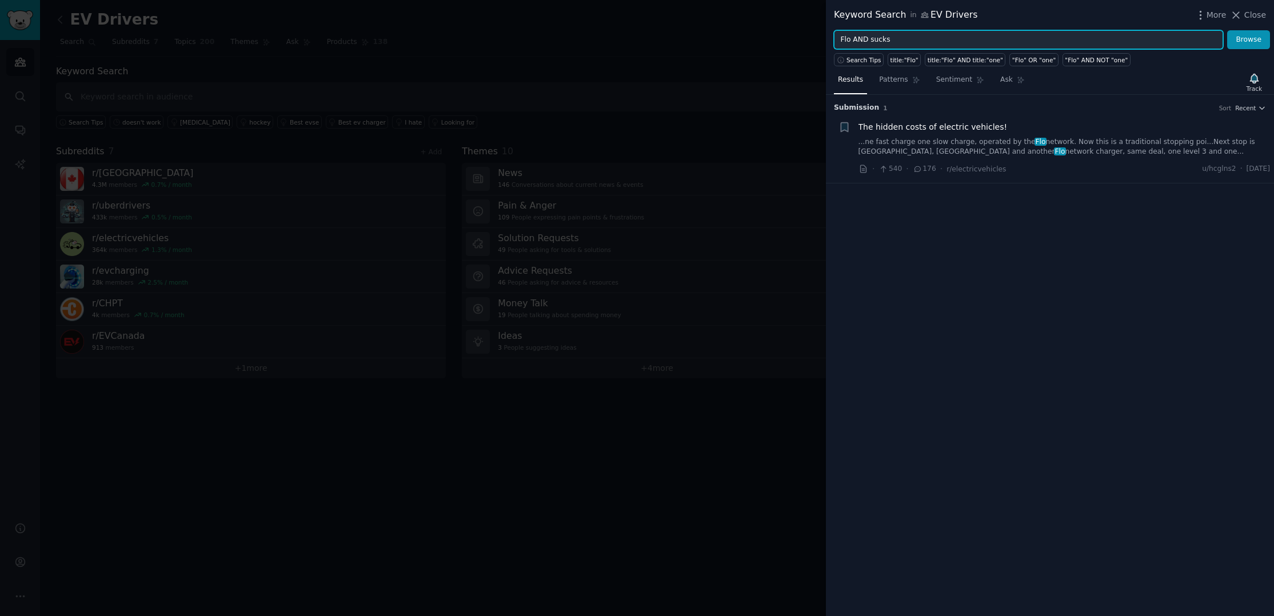
click at [880, 41] on input "Flo AND sucks" at bounding box center [1028, 39] width 389 height 19
click at [1227, 30] on button "Browse" at bounding box center [1248, 39] width 43 height 19
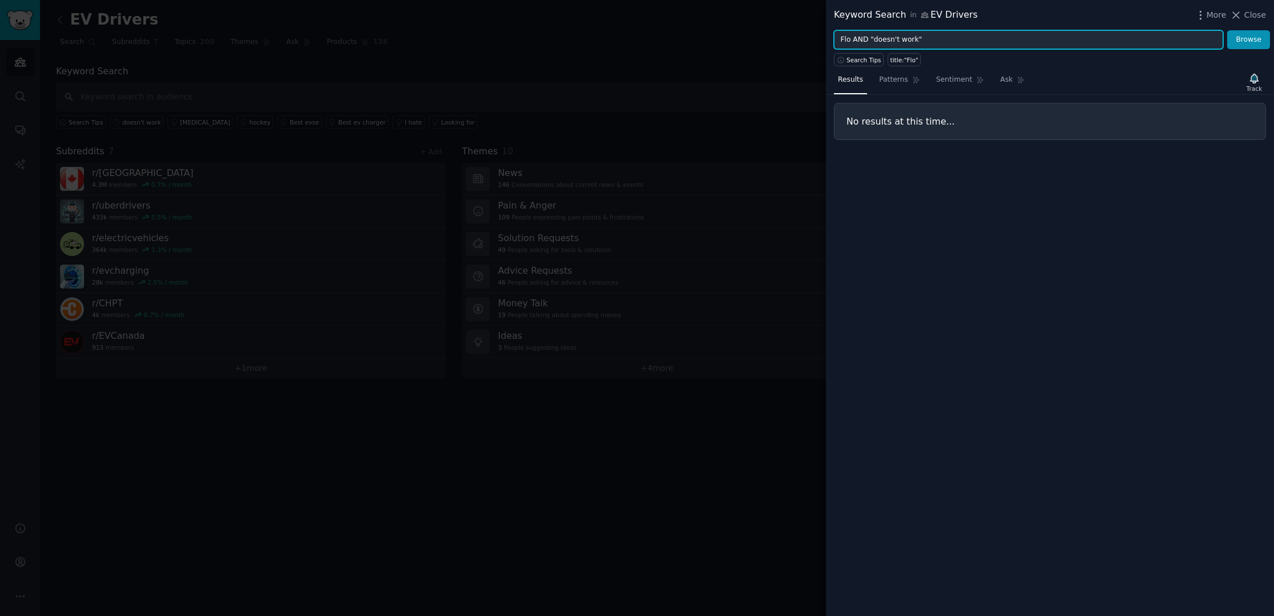
drag, startPoint x: 849, startPoint y: 37, endPoint x: 823, endPoint y: 37, distance: 25.7
click at [823, 37] on div "Keyword Search in EV Drivers More Close Flo AND "doesn't work" Browse Search Ti…" at bounding box center [637, 308] width 1274 height 616
type input "ChargePoint AND "doesn't work""
click at [1227, 30] on button "Browse" at bounding box center [1248, 39] width 43 height 19
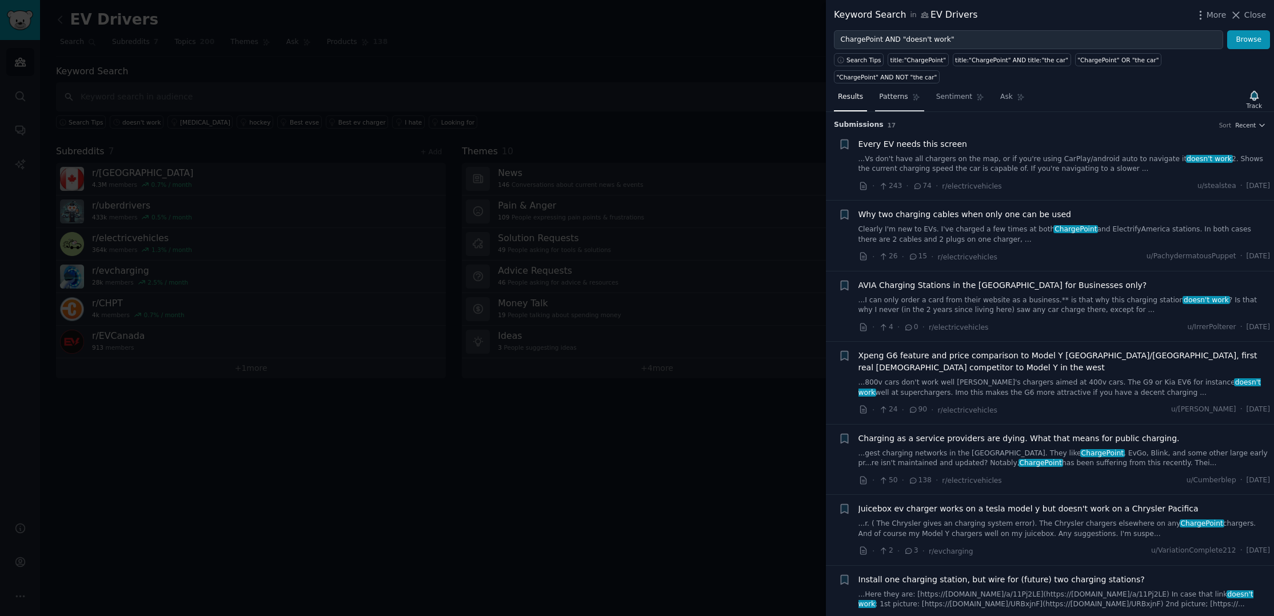
click at [889, 92] on span "Patterns" at bounding box center [893, 97] width 29 height 10
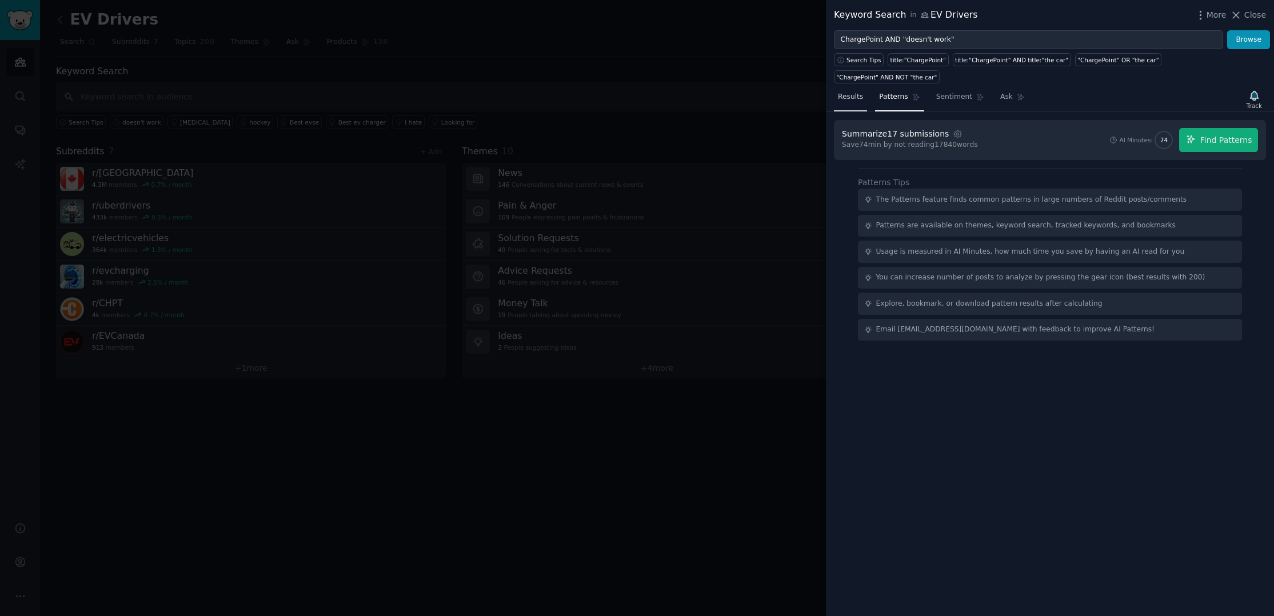
click at [851, 88] on link "Results" at bounding box center [850, 99] width 33 height 23
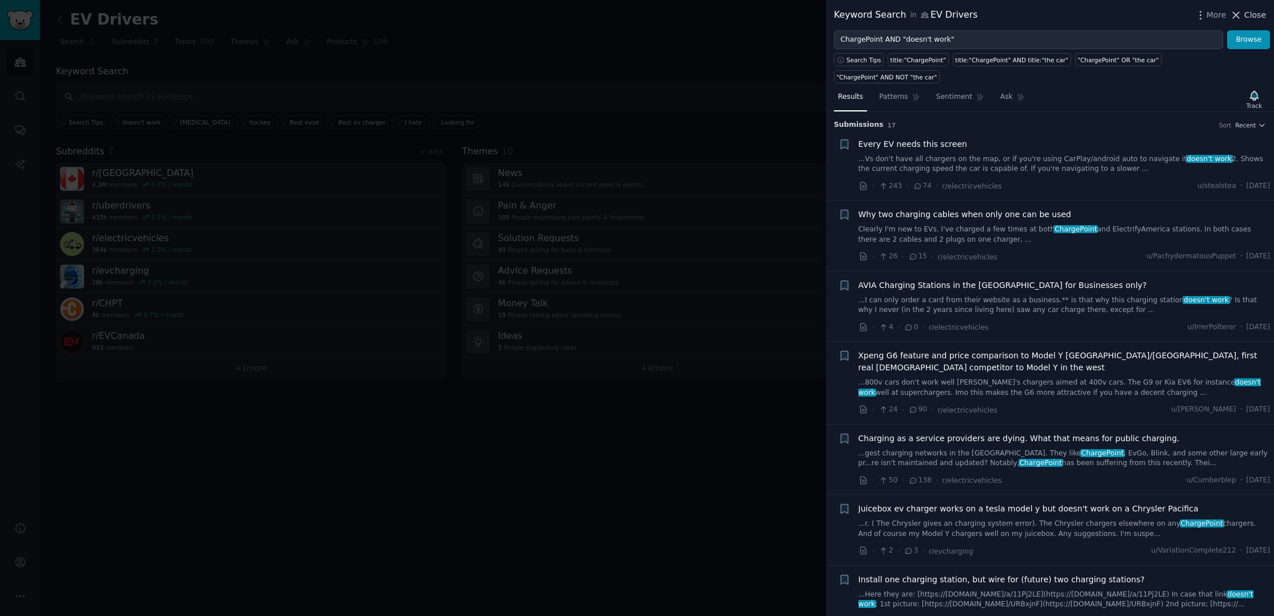
click at [1262, 15] on span "Close" at bounding box center [1255, 15] width 22 height 12
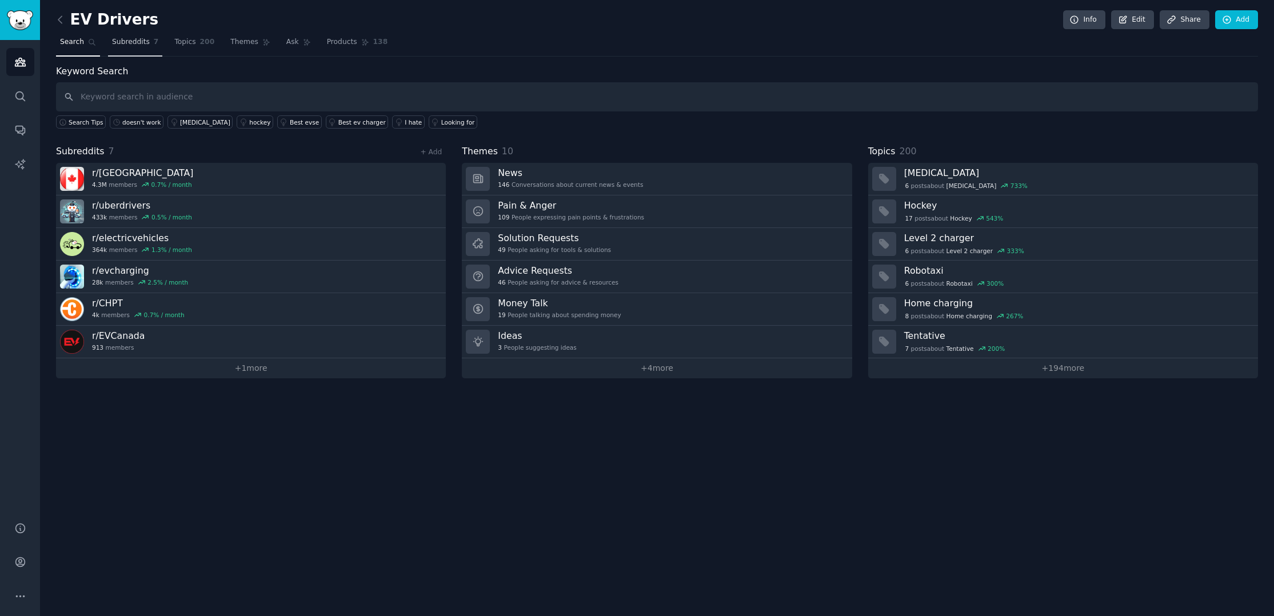
click at [122, 45] on span "Subreddits" at bounding box center [131, 42] width 38 height 10
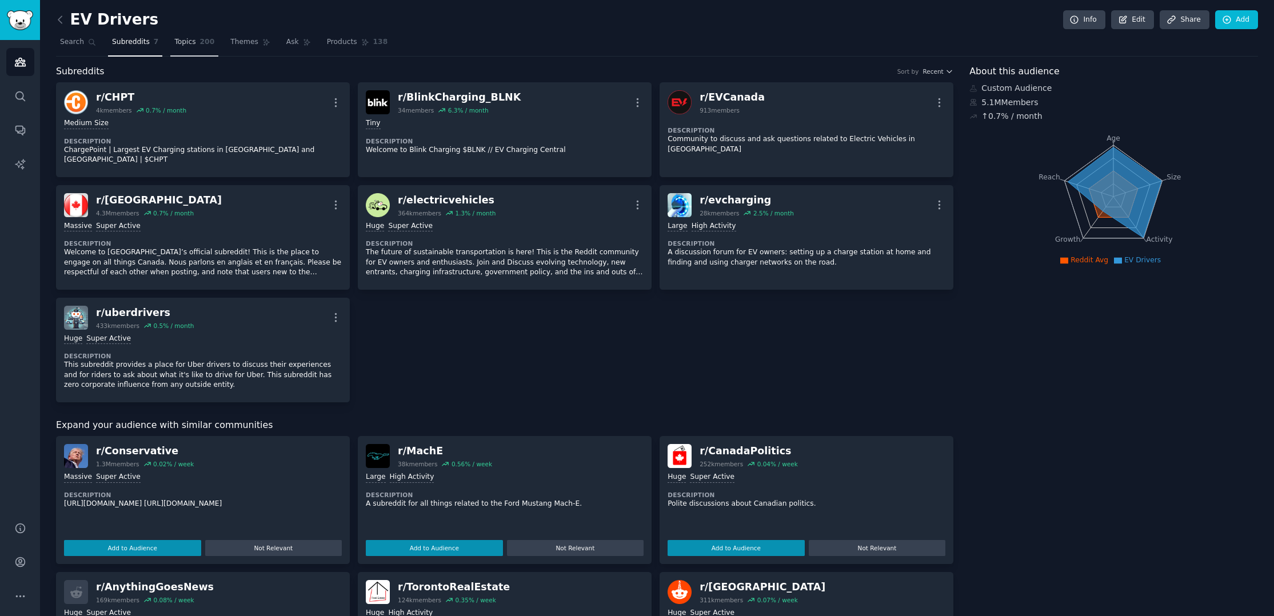
click at [185, 45] on span "Topics" at bounding box center [184, 42] width 21 height 10
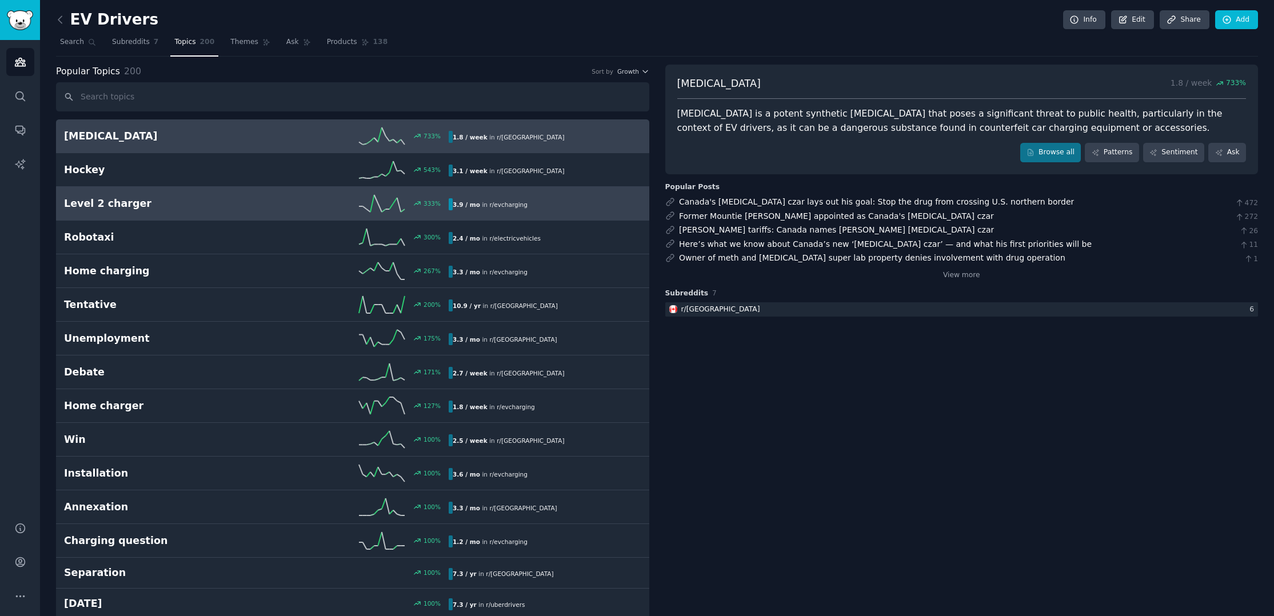
click at [141, 200] on h2 "Level 2 charger" at bounding box center [160, 204] width 193 height 14
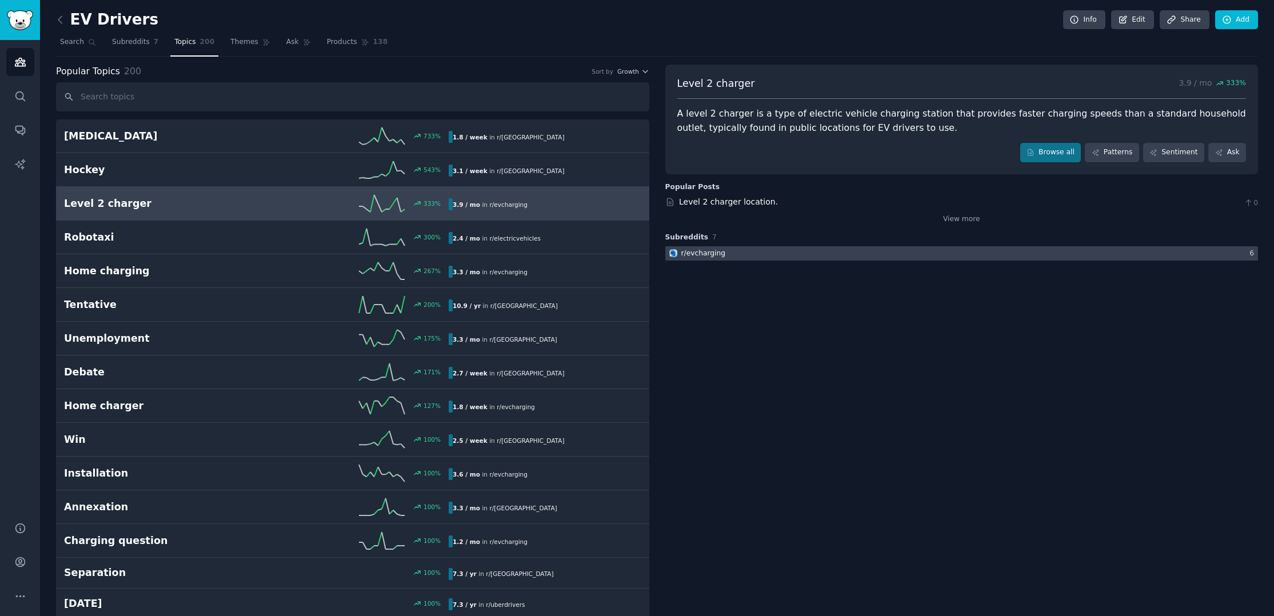
click at [694, 254] on div "r/ evcharging" at bounding box center [703, 254] width 45 height 10
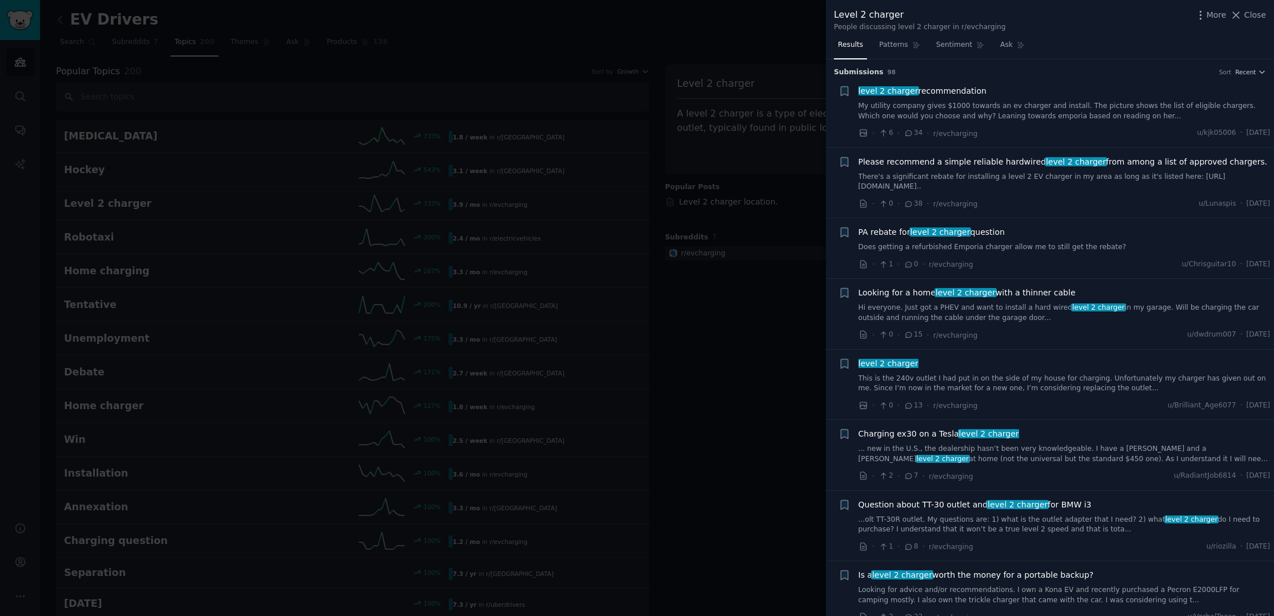
click at [258, 117] on div at bounding box center [637, 308] width 1274 height 616
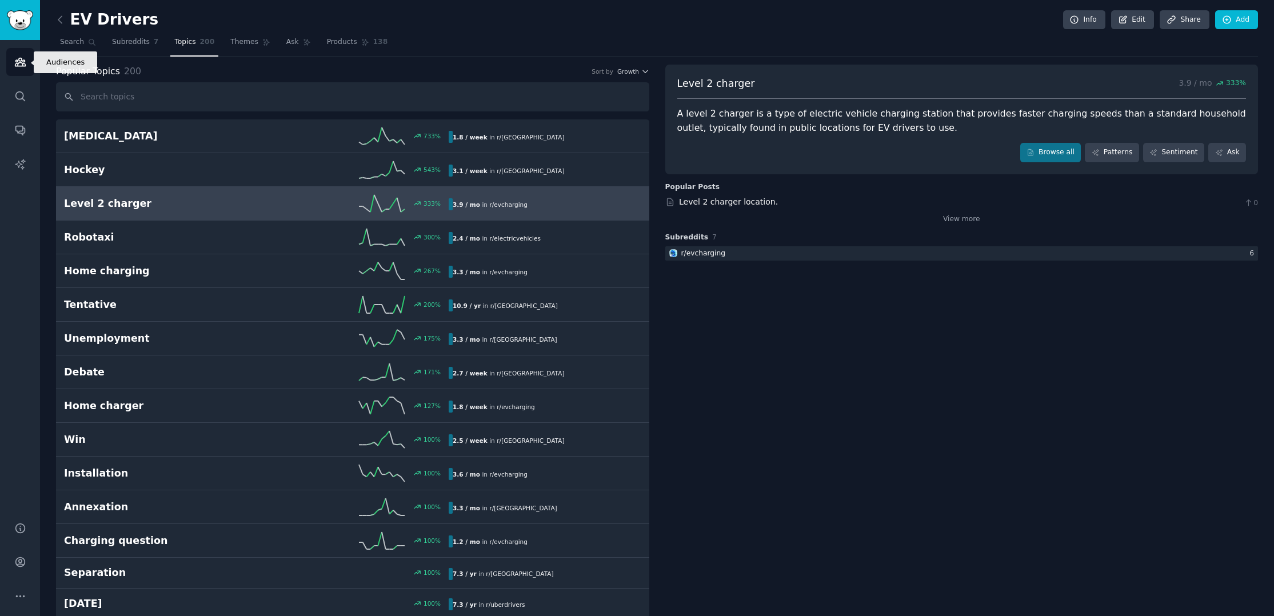
click at [27, 63] on link "Audiences" at bounding box center [20, 62] width 28 height 28
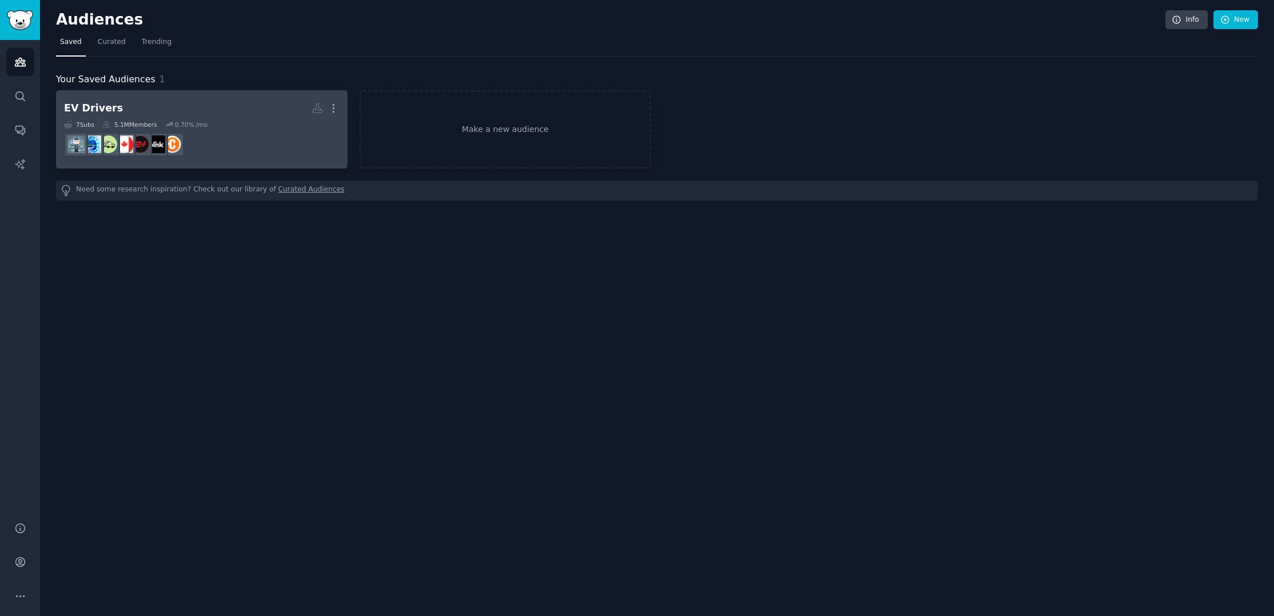
click at [225, 113] on h2 "EV Drivers More" at bounding box center [201, 108] width 275 height 20
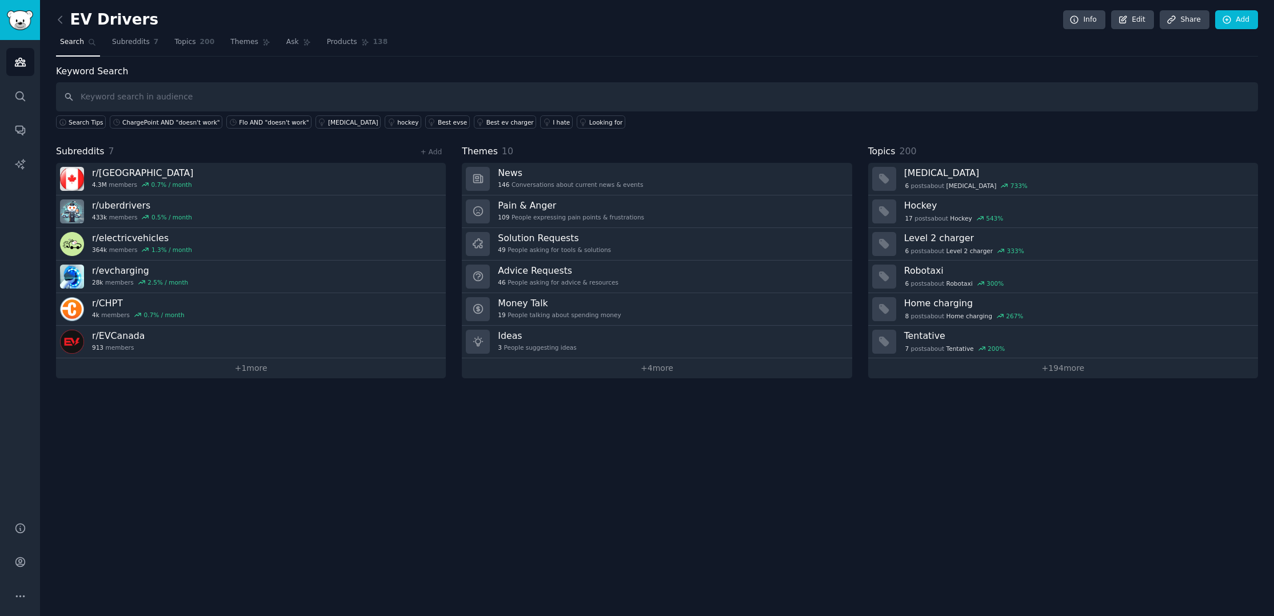
click at [133, 97] on input "text" at bounding box center [657, 96] width 1202 height 29
type input "condo AND charger"
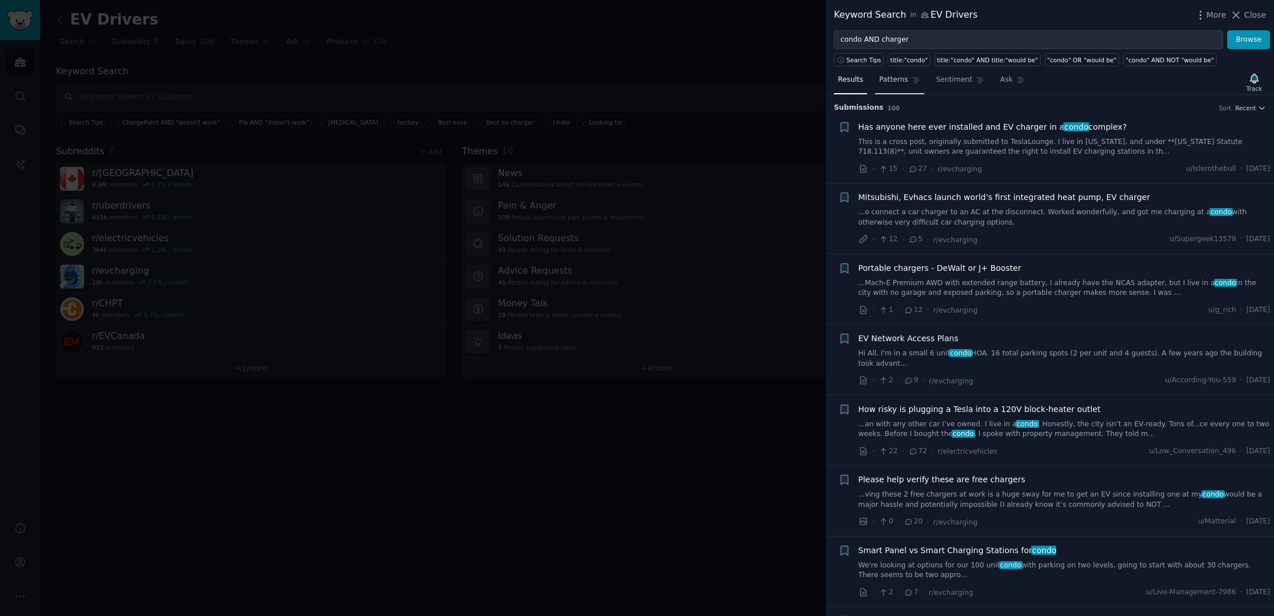
click at [879, 75] on span "Patterns" at bounding box center [893, 80] width 29 height 10
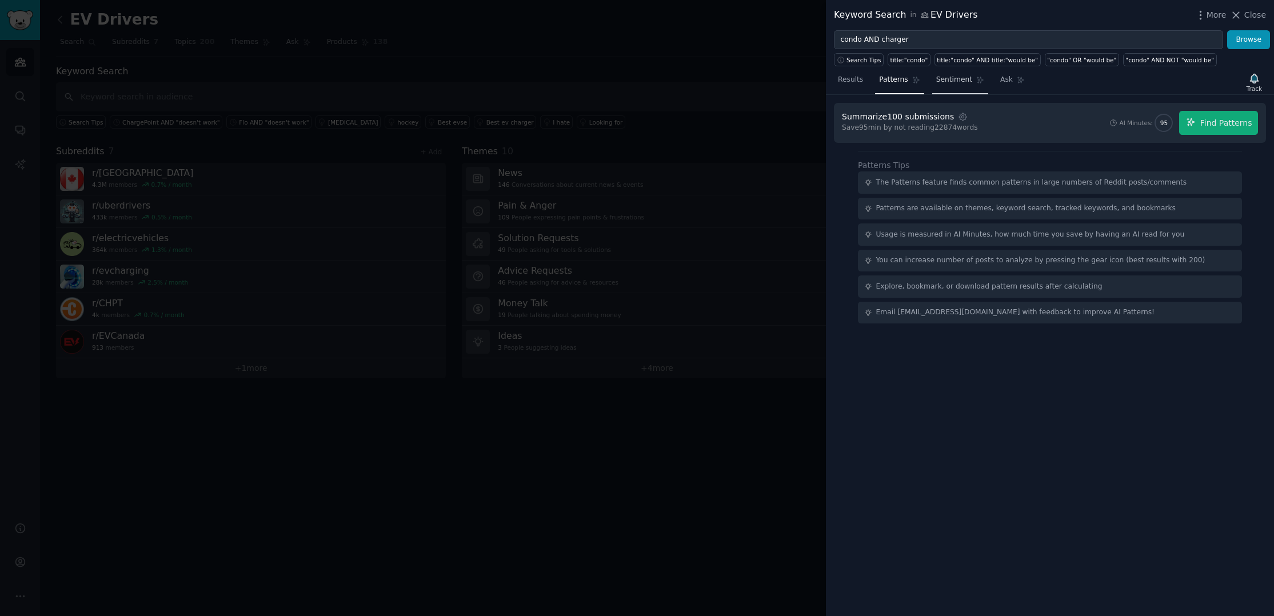
click at [964, 78] on link "Sentiment" at bounding box center [960, 82] width 56 height 23
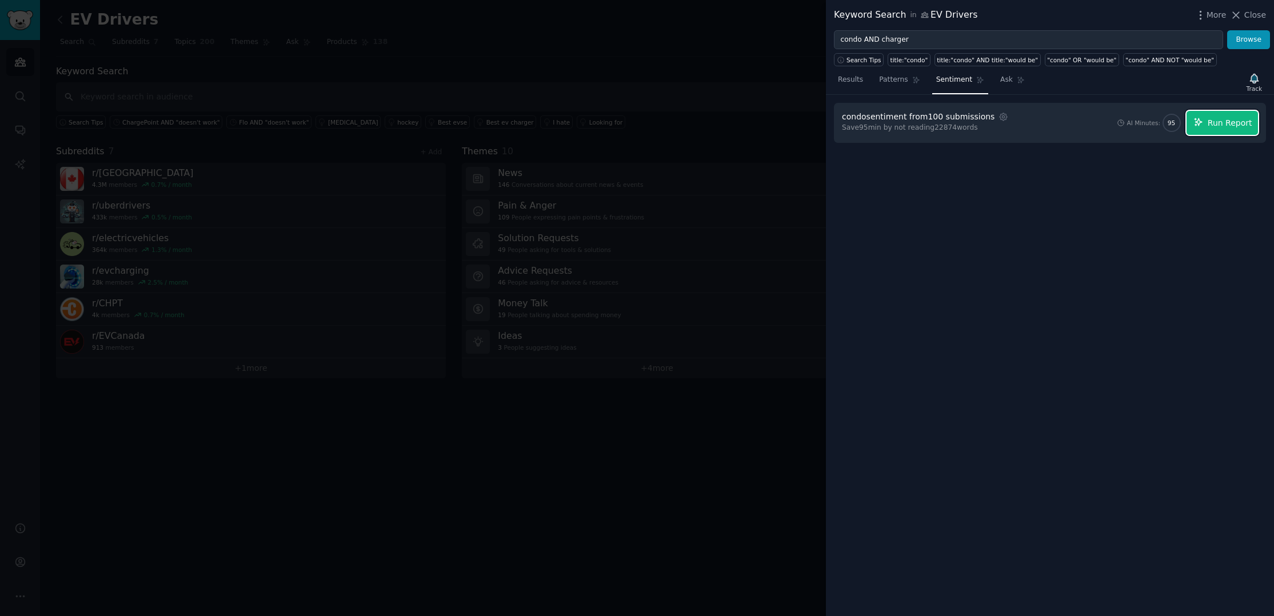
click at [1223, 122] on span "Run Report" at bounding box center [1230, 123] width 45 height 12
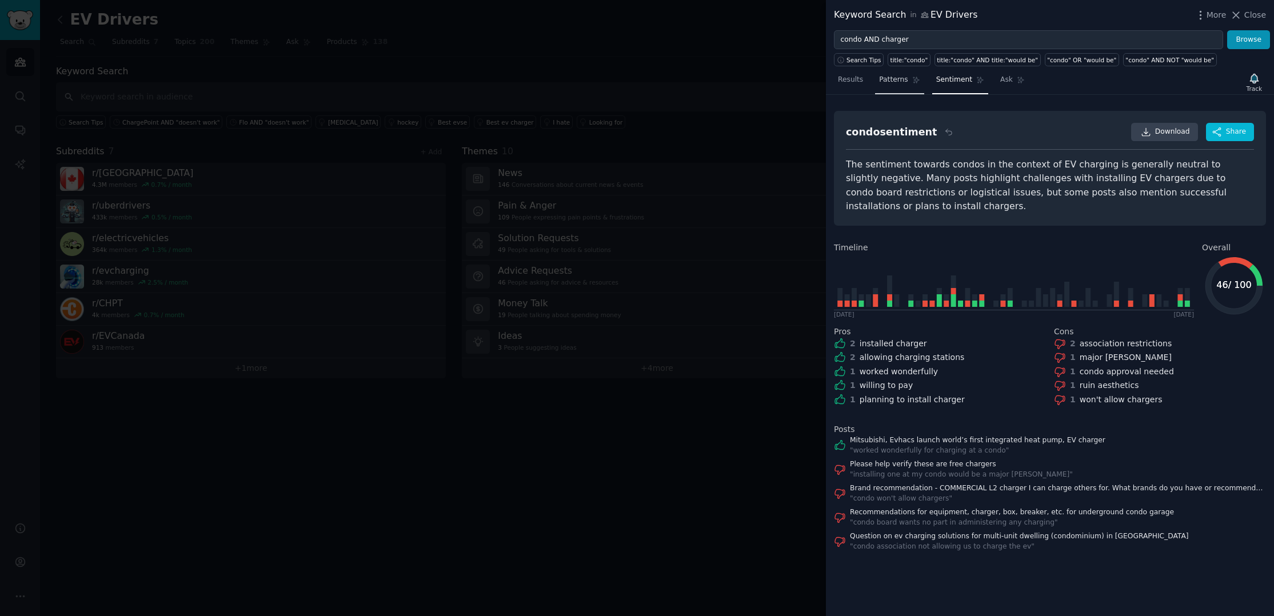
click at [912, 79] on icon at bounding box center [916, 80] width 8 height 8
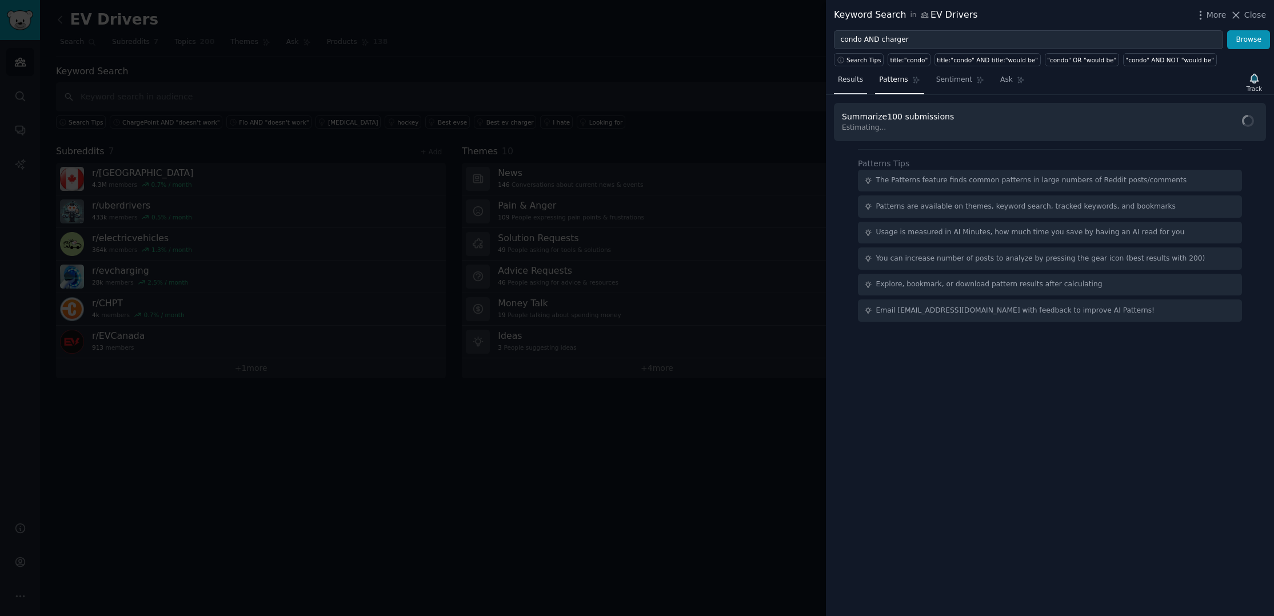
click at [843, 83] on span "Results" at bounding box center [850, 80] width 25 height 10
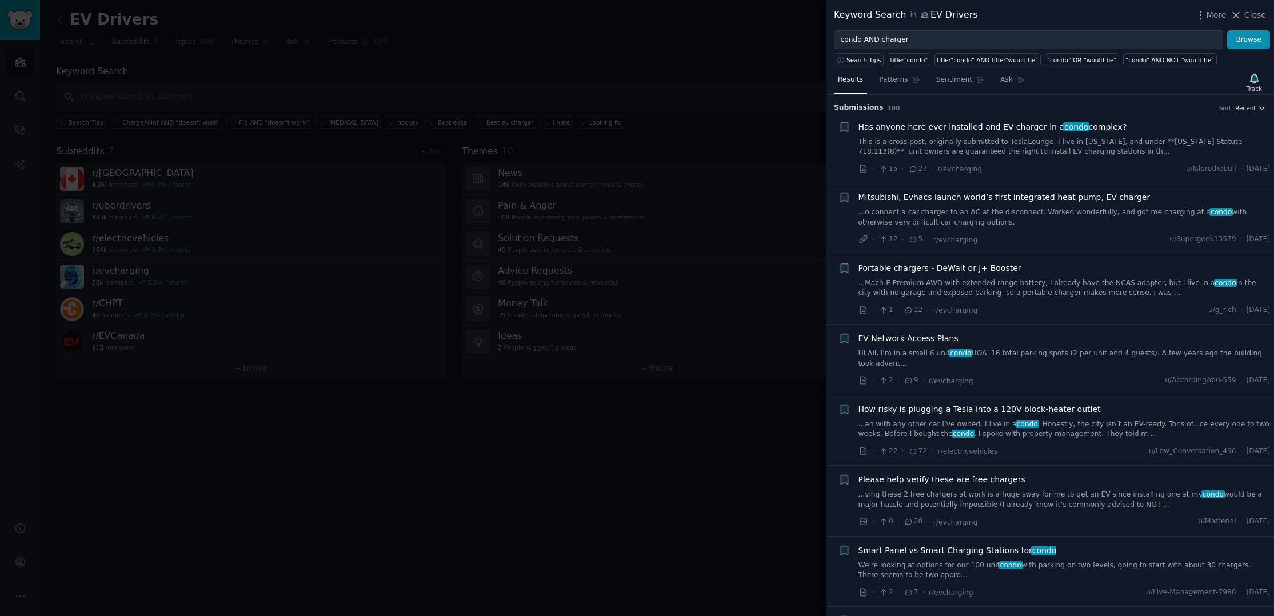
click at [1246, 106] on span "Recent" at bounding box center [1245, 108] width 21 height 8
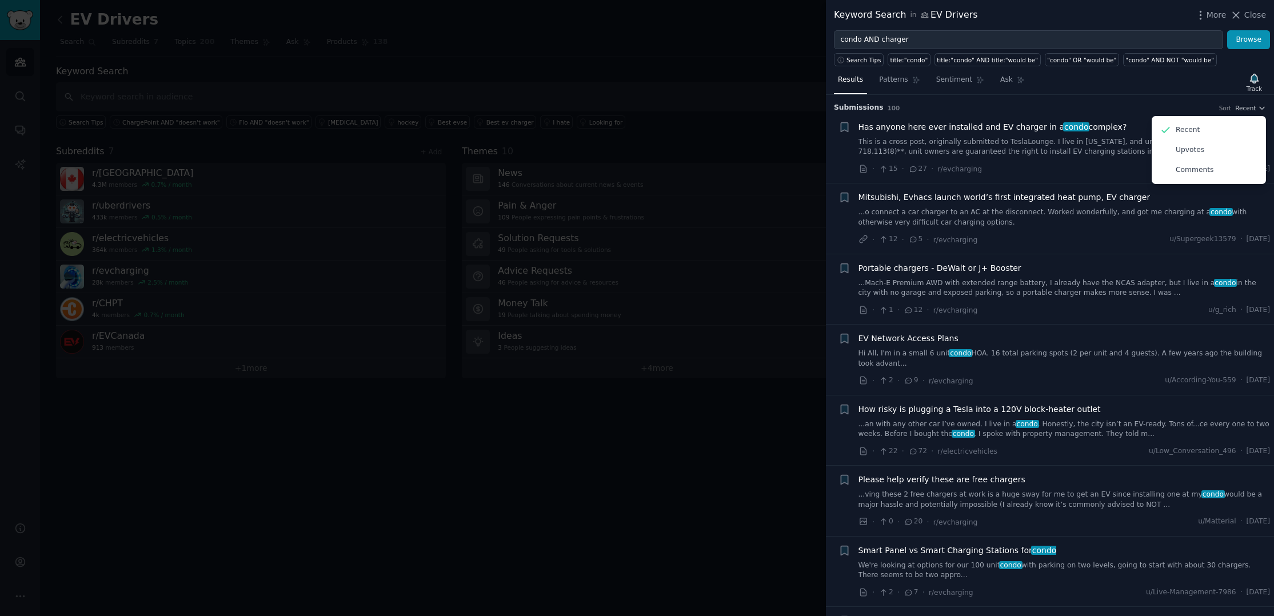
click at [985, 105] on h3 "Submission s 100 Sort Recent Recent Upvotes Comments" at bounding box center [1050, 108] width 432 height 10
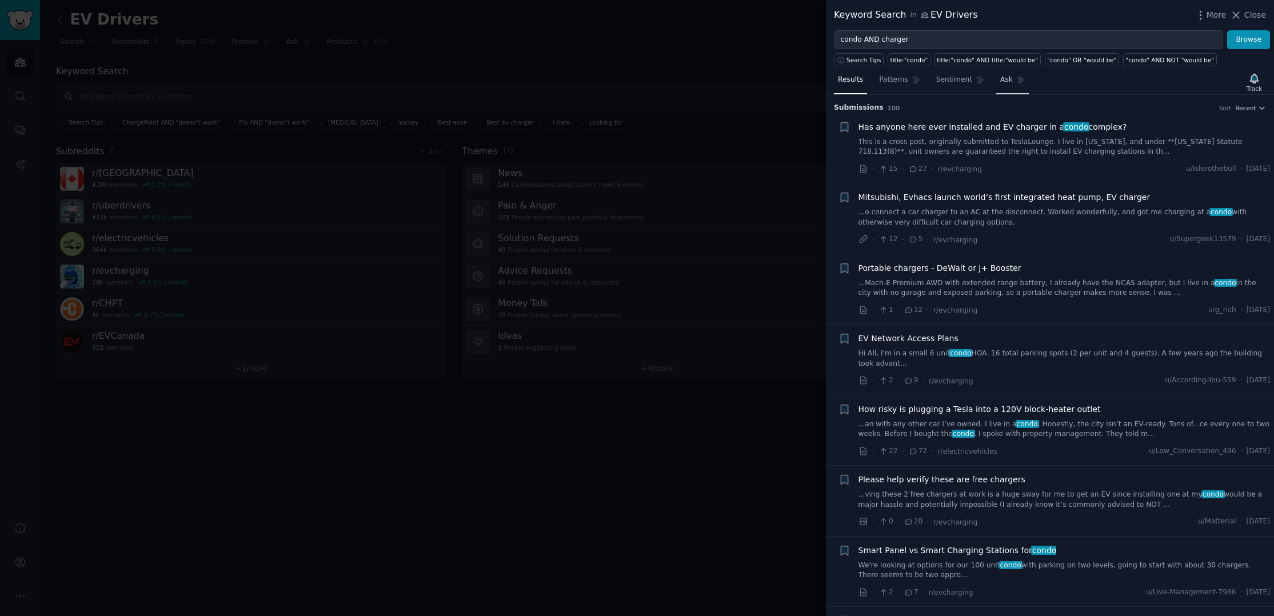
click at [1000, 78] on span "Ask" at bounding box center [1006, 80] width 13 height 10
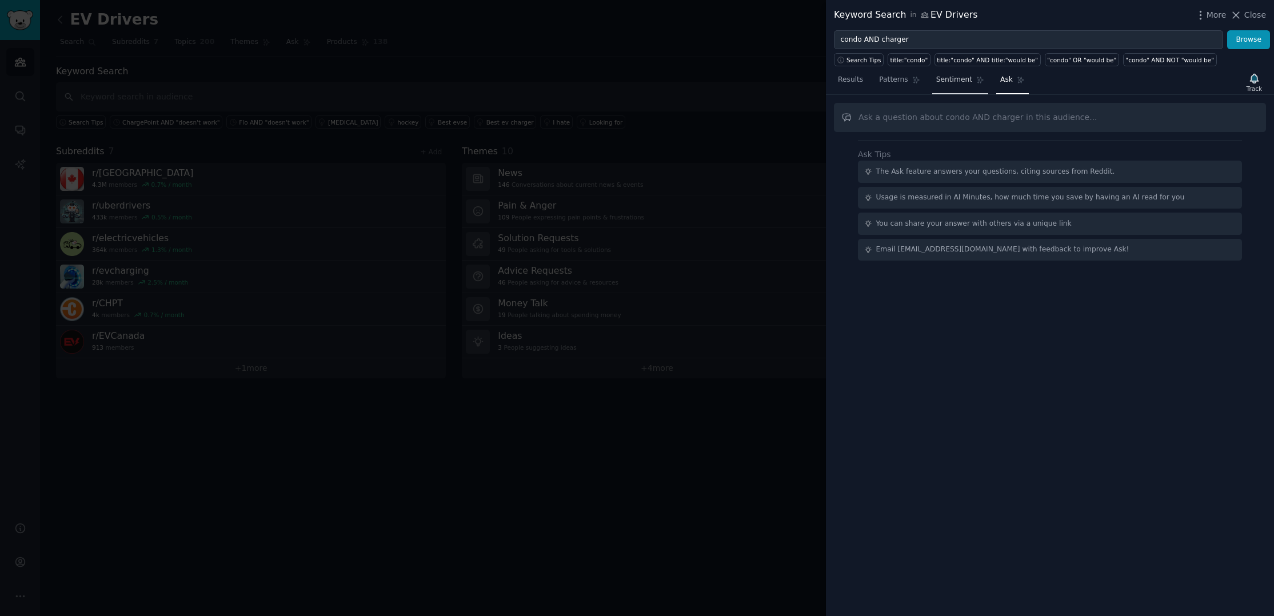
click at [978, 83] on link "Sentiment" at bounding box center [960, 82] width 56 height 23
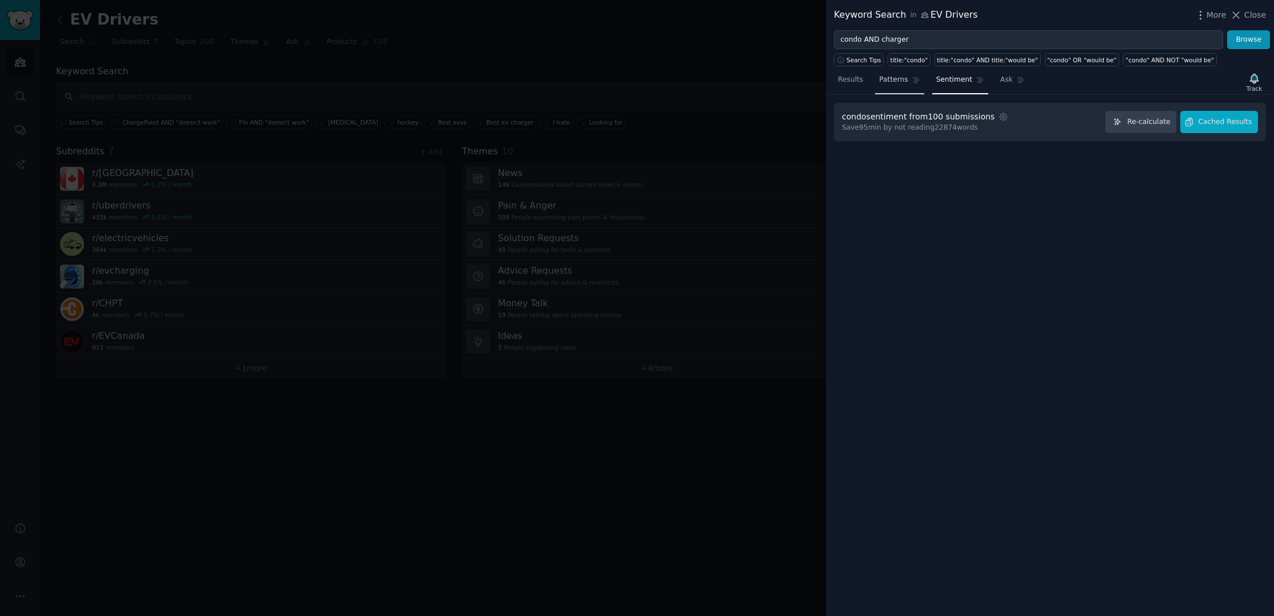
click at [895, 80] on span "Patterns" at bounding box center [893, 80] width 29 height 10
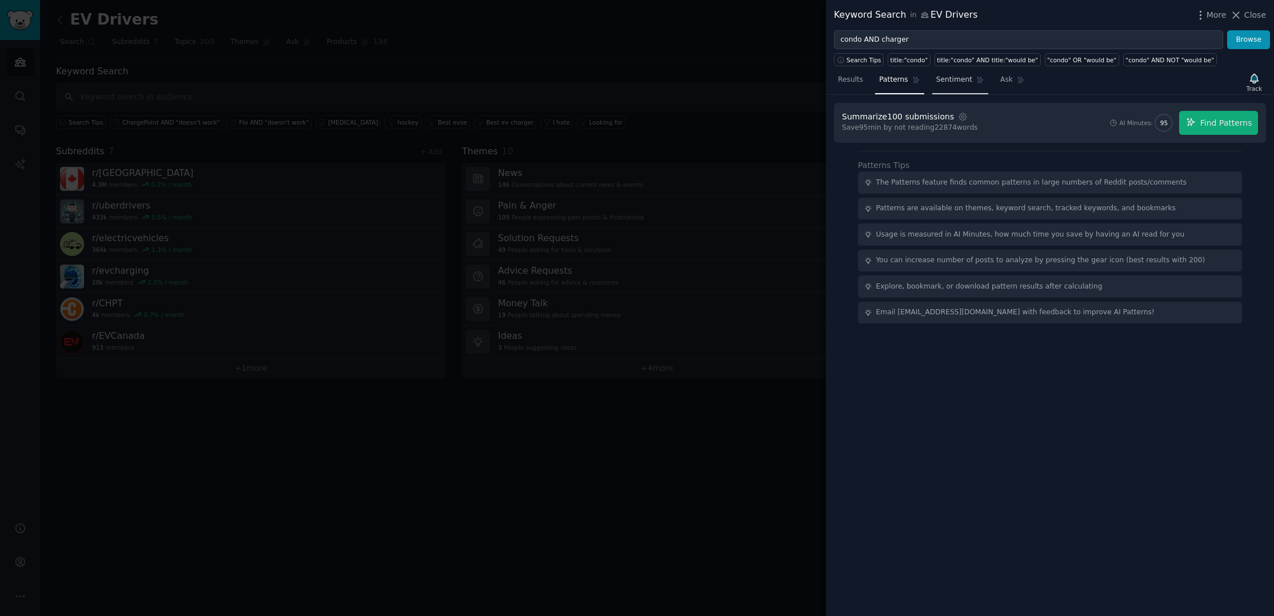
click at [953, 78] on span "Sentiment" at bounding box center [954, 80] width 36 height 10
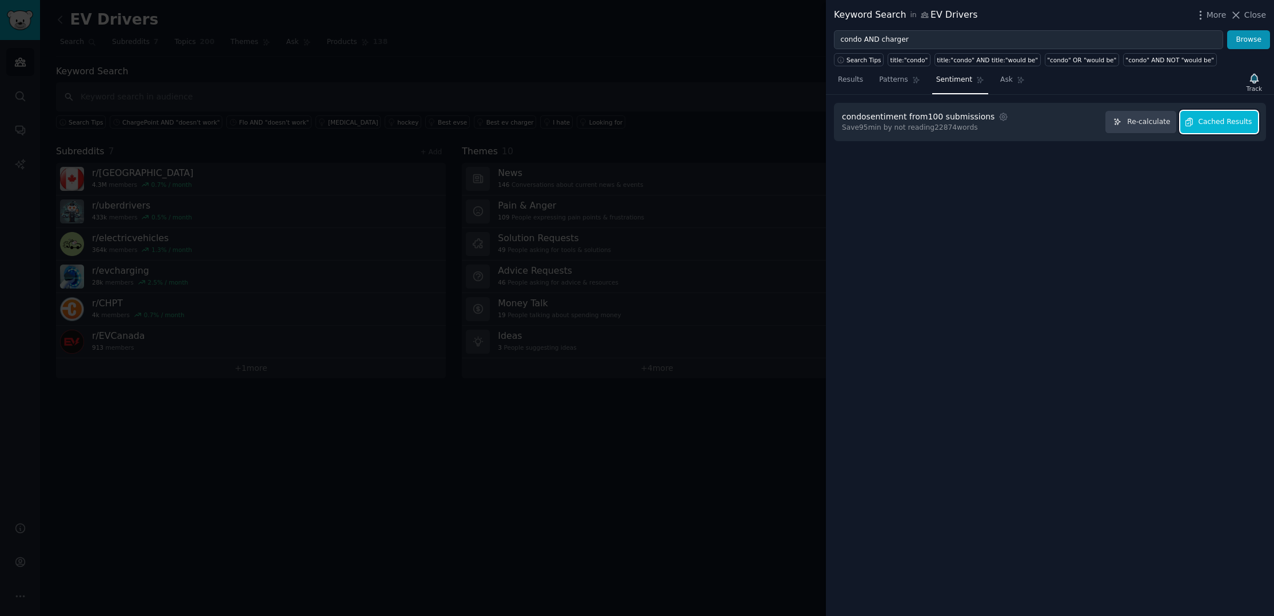
click at [1236, 125] on span "Cached Results" at bounding box center [1225, 122] width 54 height 10
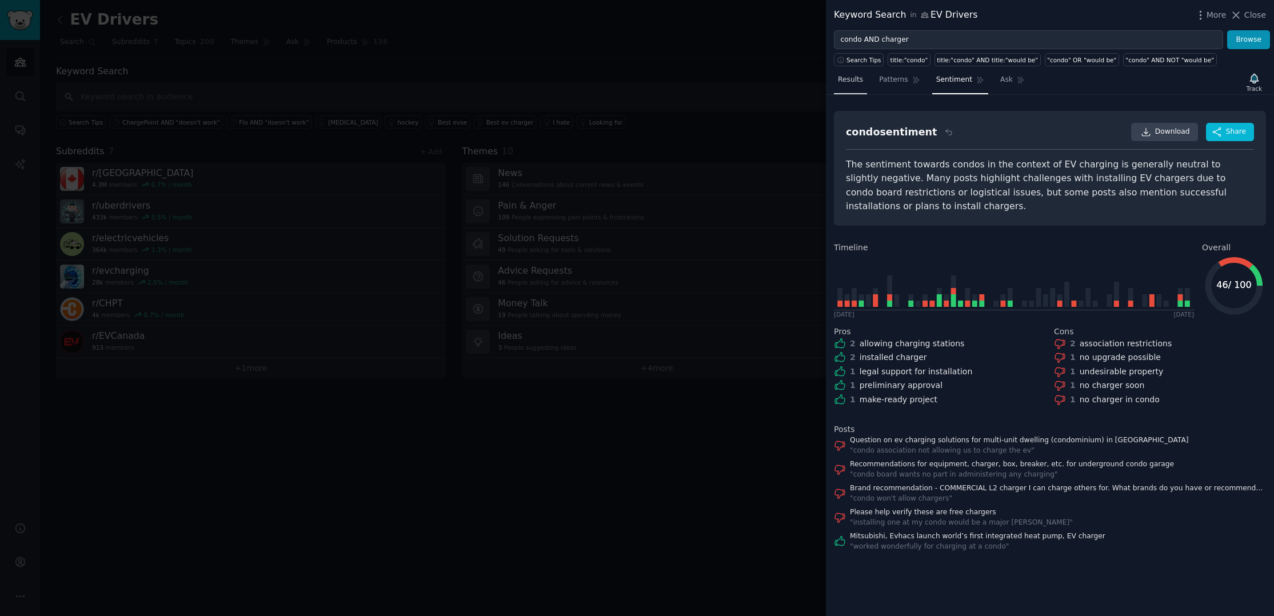
click at [849, 75] on span "Results" at bounding box center [850, 80] width 25 height 10
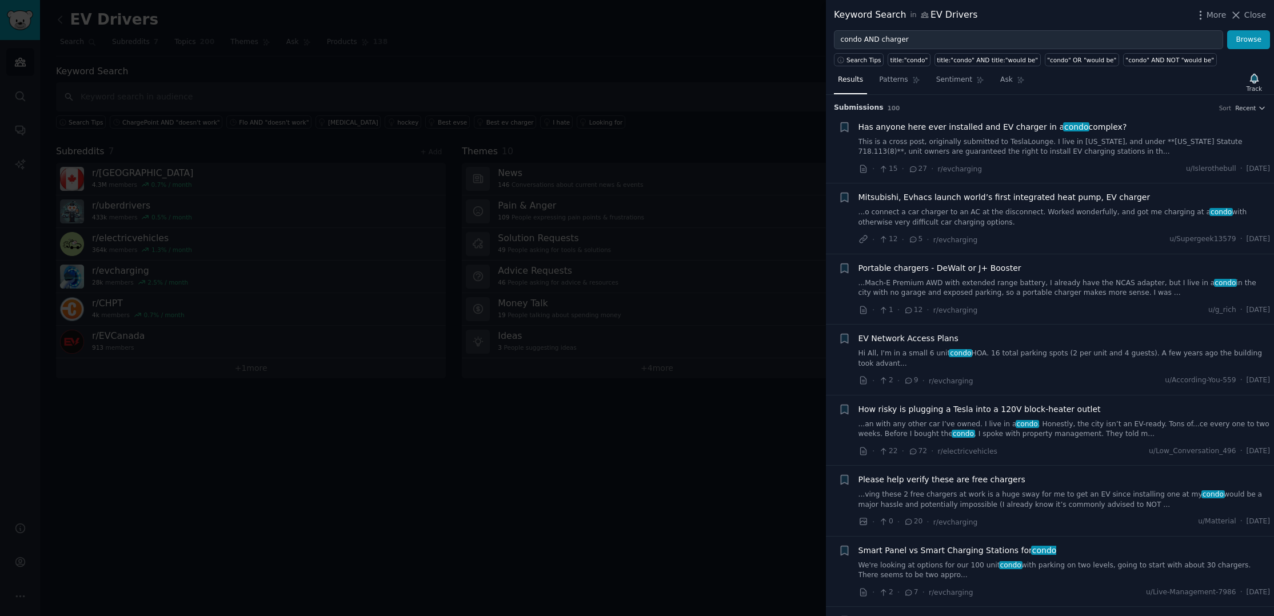
click at [981, 351] on link "Hi All, I'm in a small 6 unit condo HOA. 16 total parking spots (2 per unit and…" at bounding box center [1064, 359] width 412 height 20
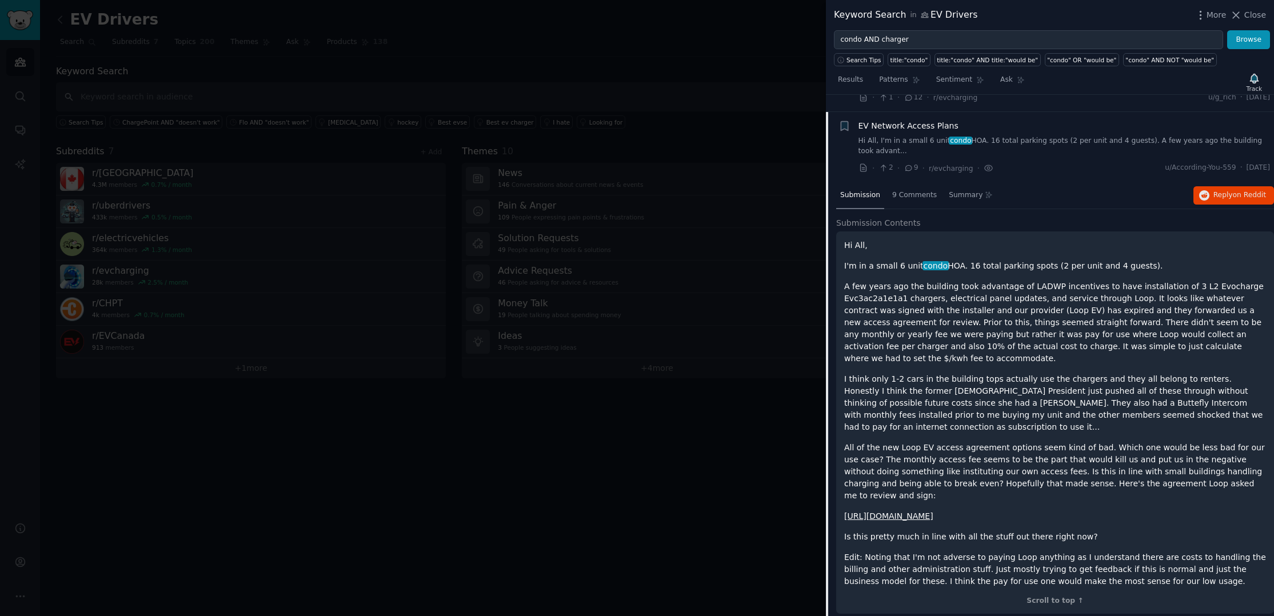
scroll to position [230, 0]
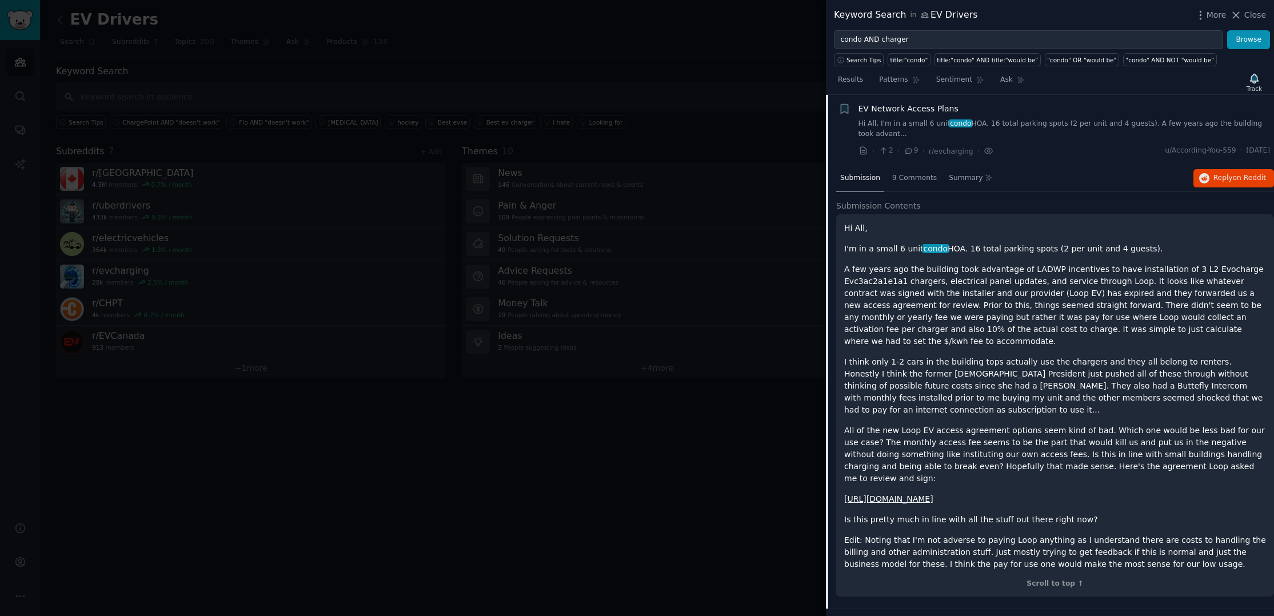
click at [933, 494] on link "https://docs.google.com/document/d/1w_Gu3UVYZoKjCbRq-ih02HQGFcCpqXdq/edit?usp=s…" at bounding box center [888, 498] width 89 height 9
click at [866, 109] on span "EV Network Access Plans" at bounding box center [908, 109] width 100 height 12
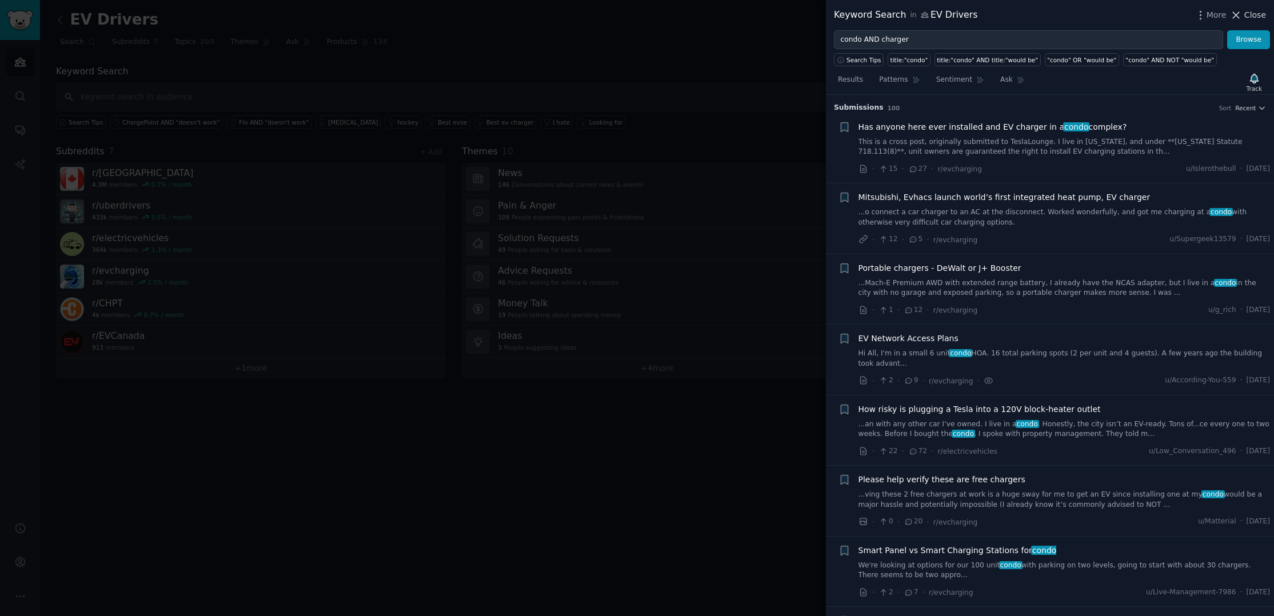
click at [1251, 17] on span "Close" at bounding box center [1255, 15] width 22 height 12
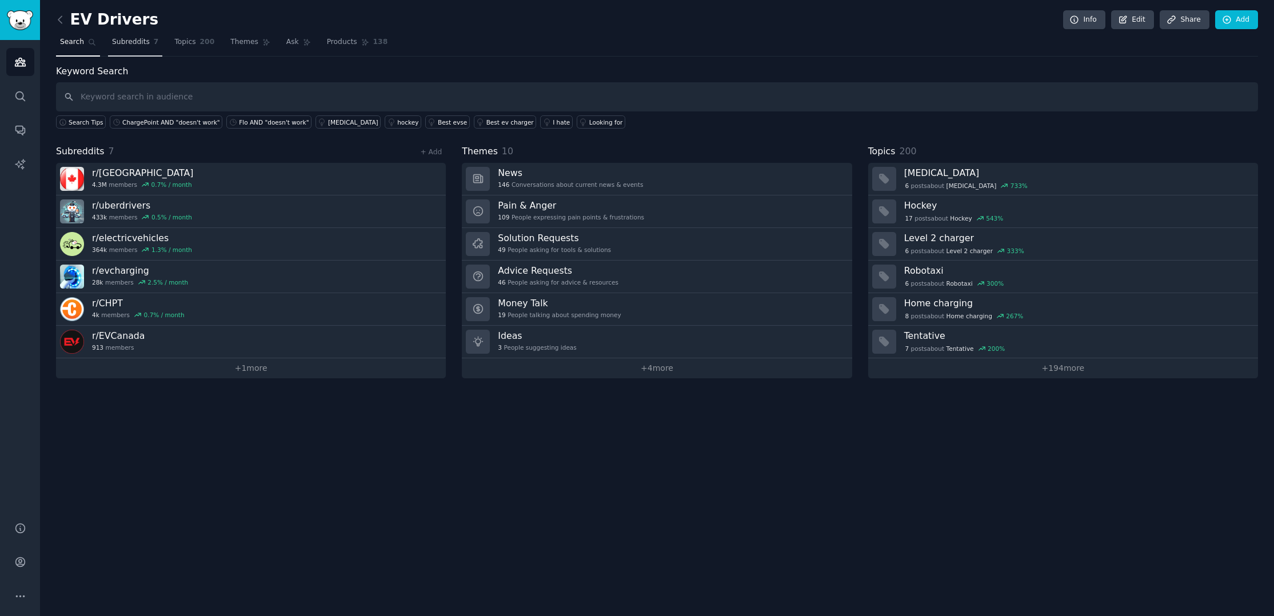
click at [129, 37] on span "Subreddits" at bounding box center [131, 42] width 38 height 10
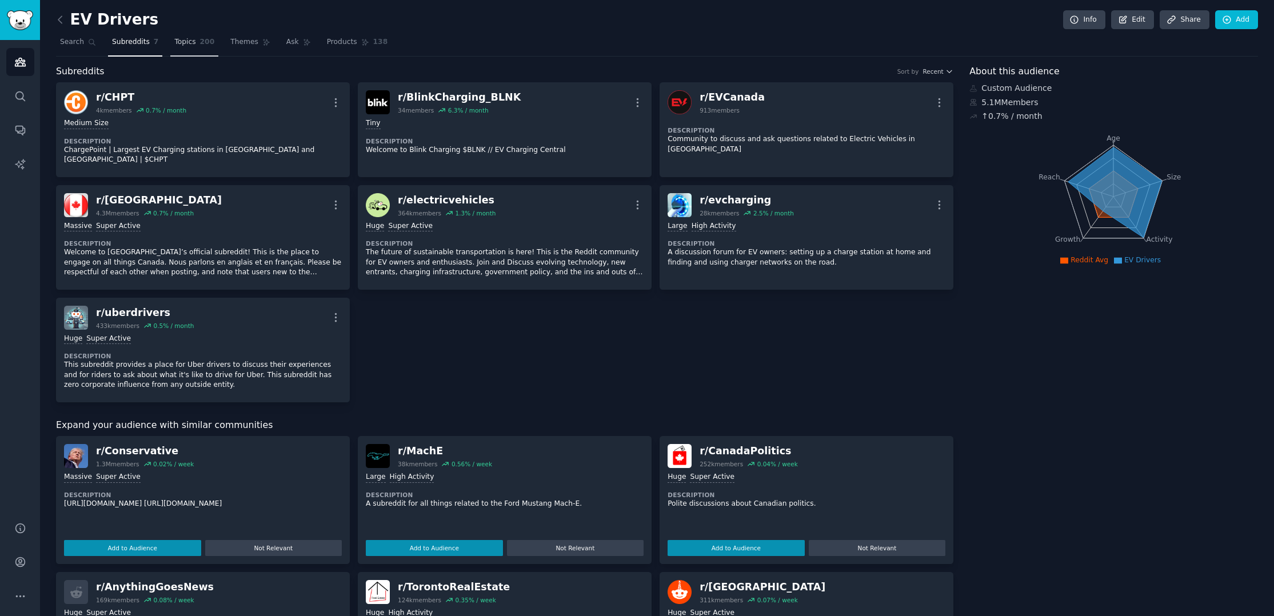
click at [179, 41] on span "Topics" at bounding box center [184, 42] width 21 height 10
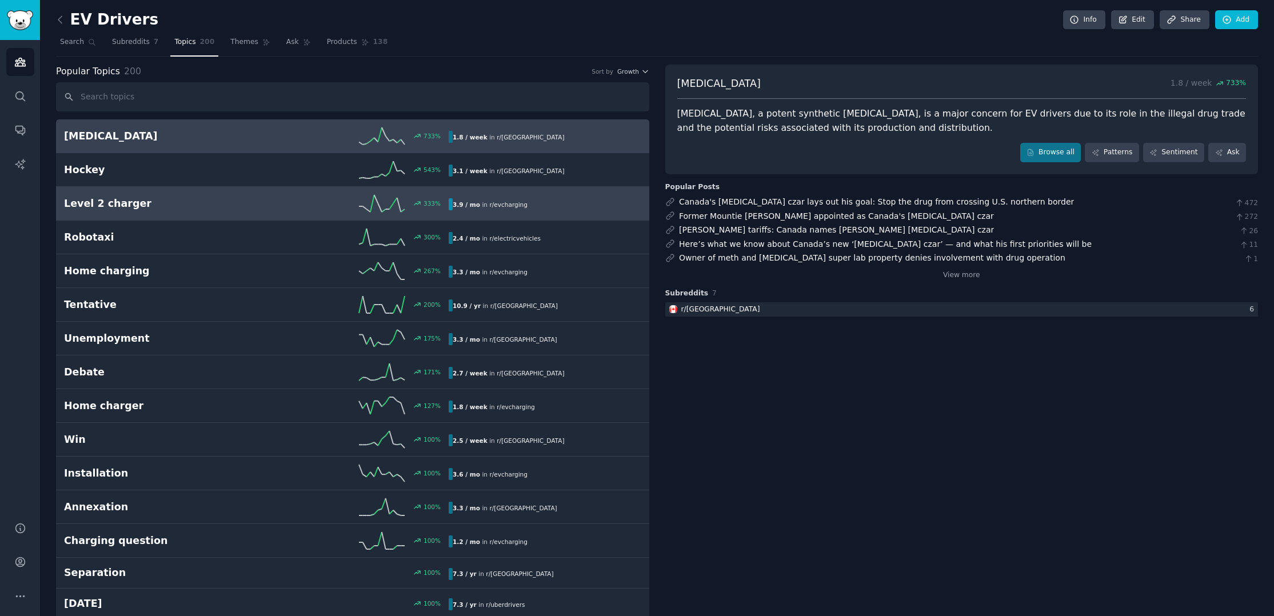
click at [102, 200] on h2 "Level 2 charger" at bounding box center [160, 204] width 193 height 14
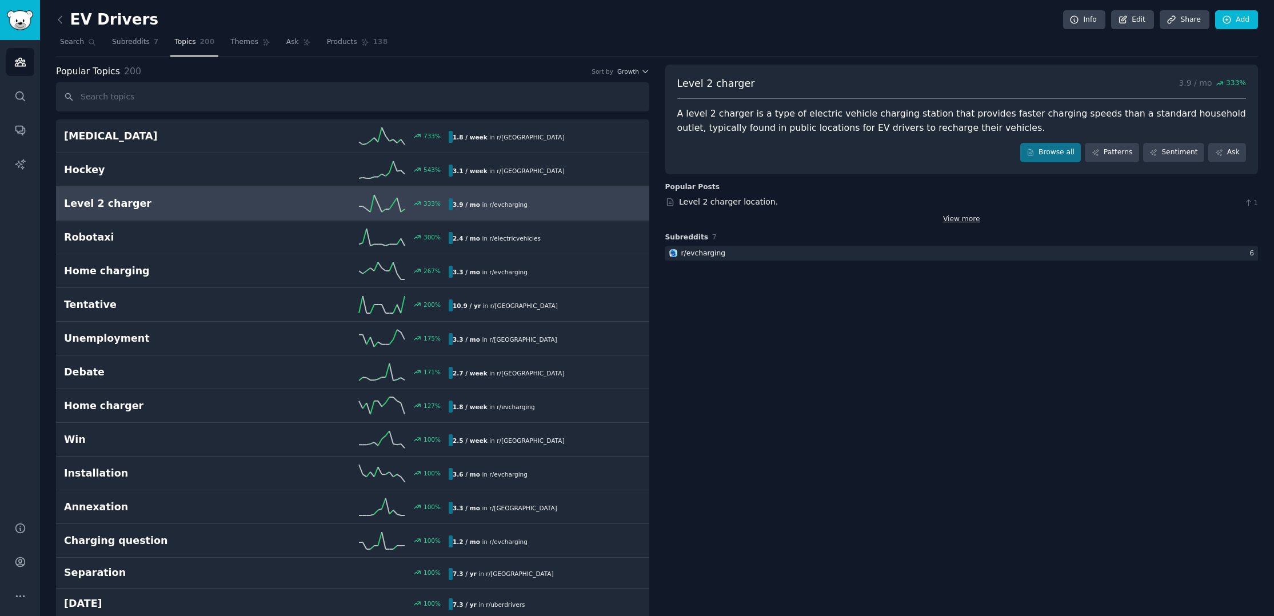
click at [956, 217] on link "View more" at bounding box center [961, 219] width 37 height 10
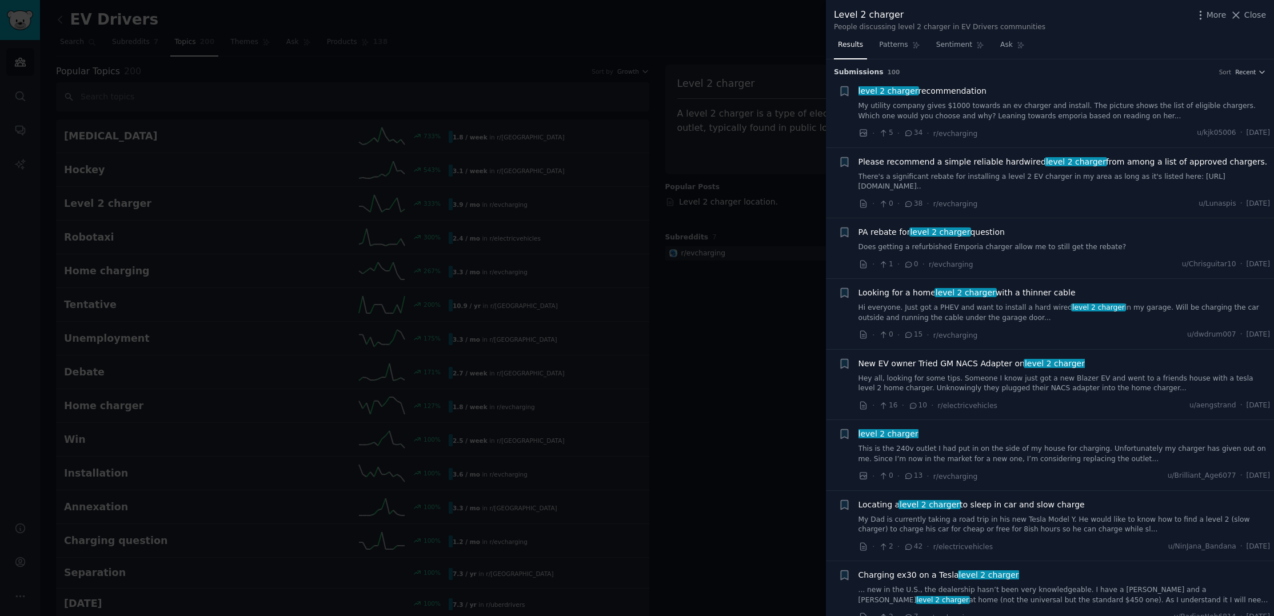
click at [998, 118] on link "My utility company gives $1000 towards an ev charger and install. The picture s…" at bounding box center [1064, 111] width 412 height 20
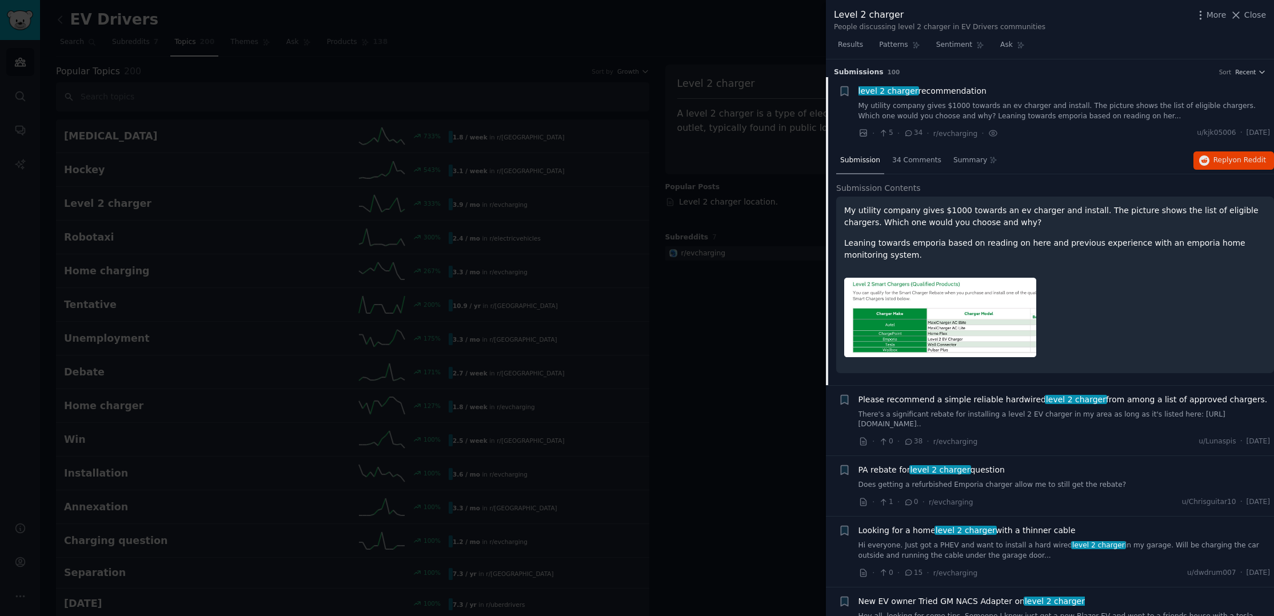
click at [958, 91] on span "level 2 charger recommendation" at bounding box center [922, 91] width 128 height 12
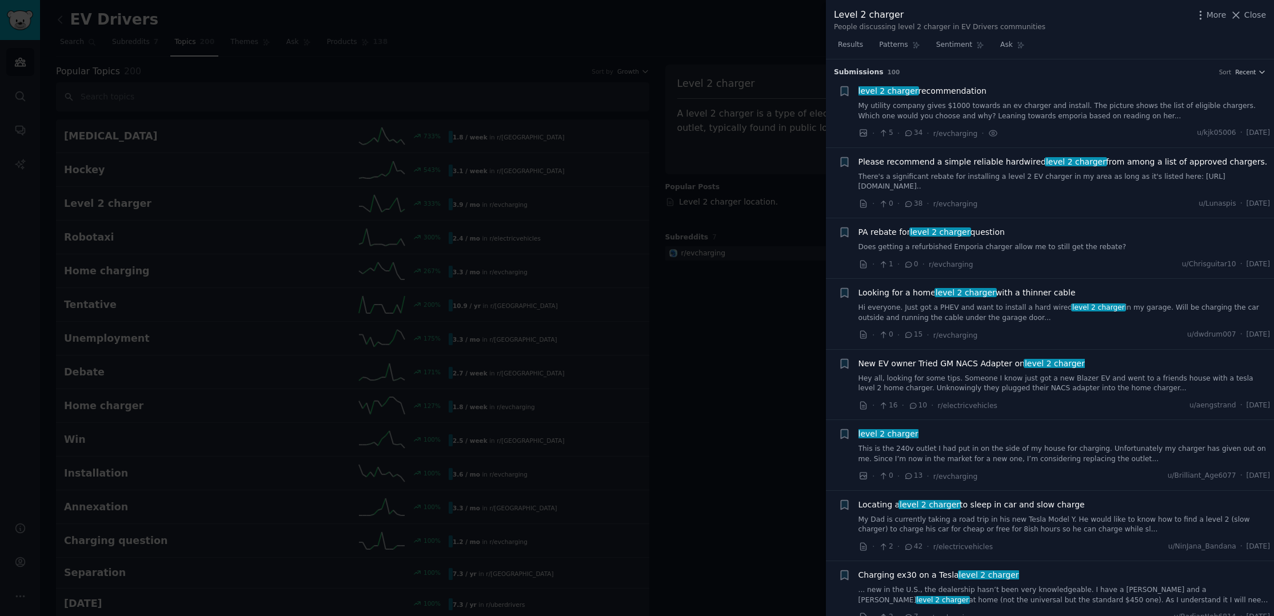
scroll to position [18, 0]
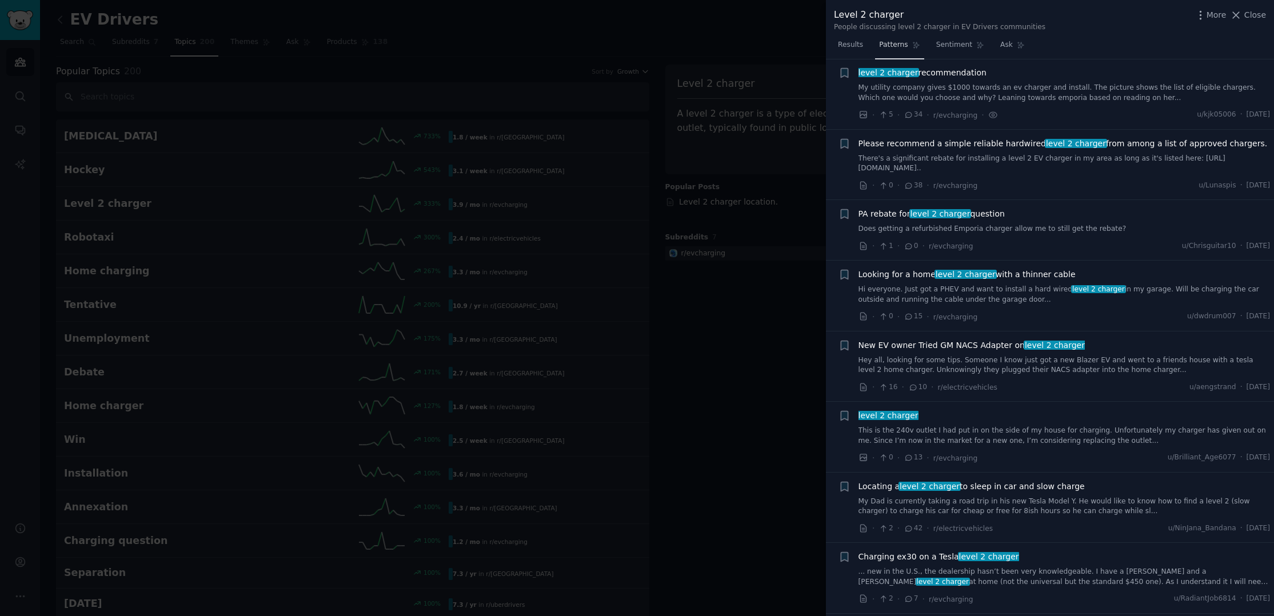
click at [913, 47] on icon at bounding box center [916, 45] width 6 height 6
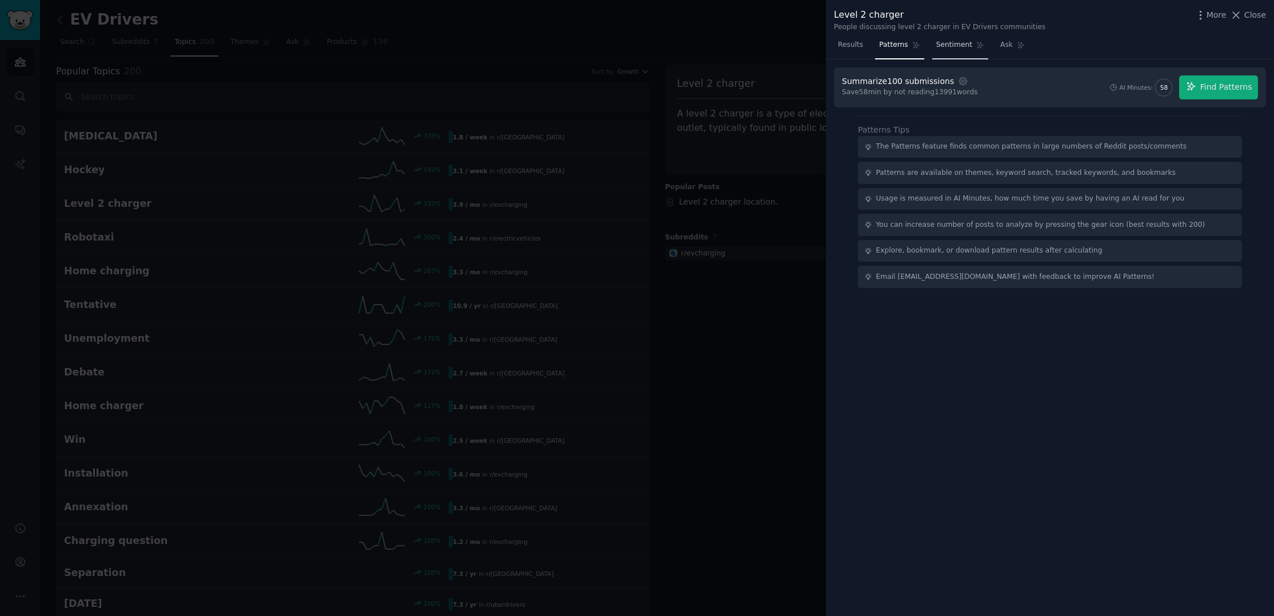
click at [936, 42] on span "Sentiment" at bounding box center [954, 45] width 36 height 10
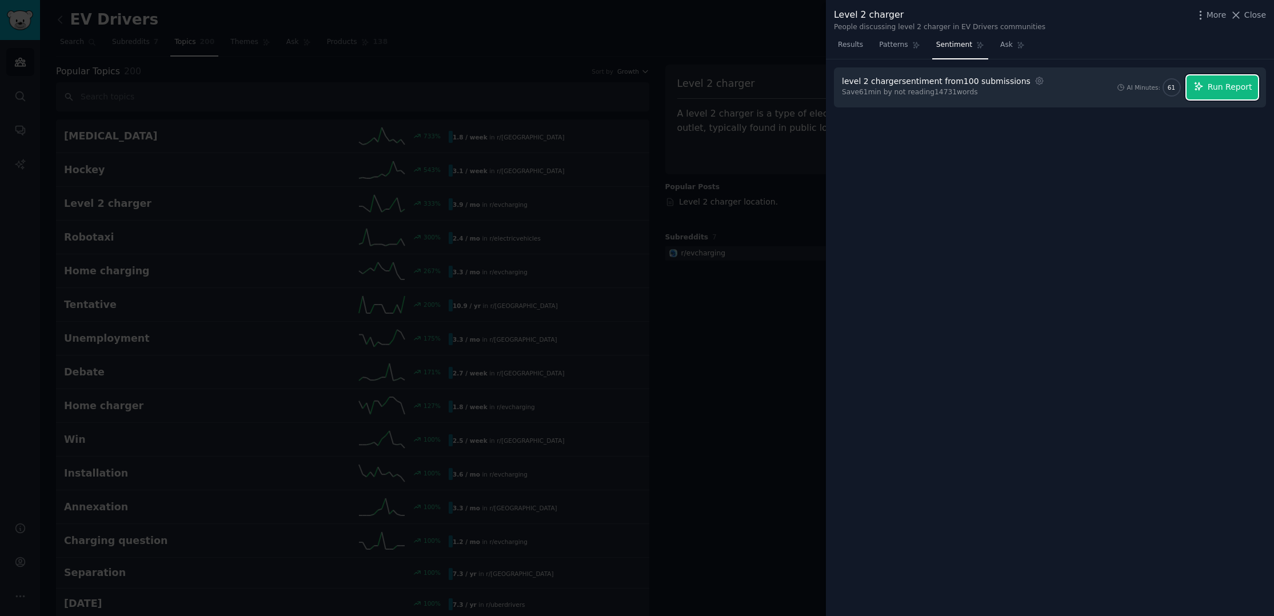
click at [1220, 85] on span "Run Report" at bounding box center [1230, 87] width 45 height 12
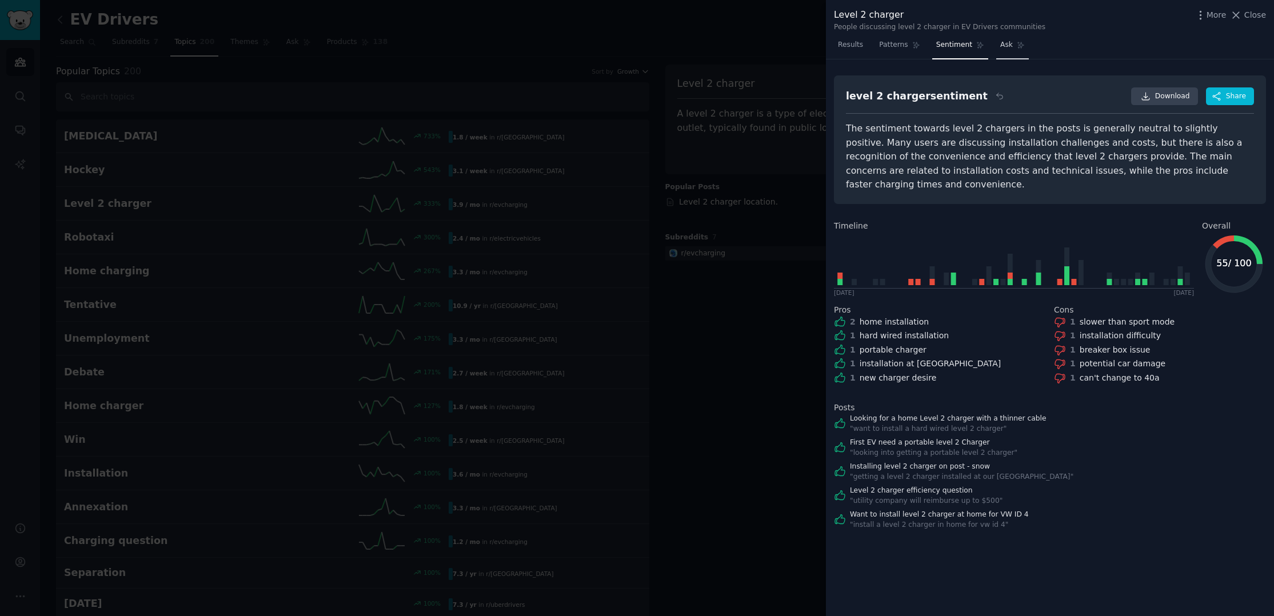
drag, startPoint x: 998, startPoint y: 41, endPoint x: 993, endPoint y: 42, distance: 6.0
click at [1000, 41] on span "Ask" at bounding box center [1006, 45] width 13 height 10
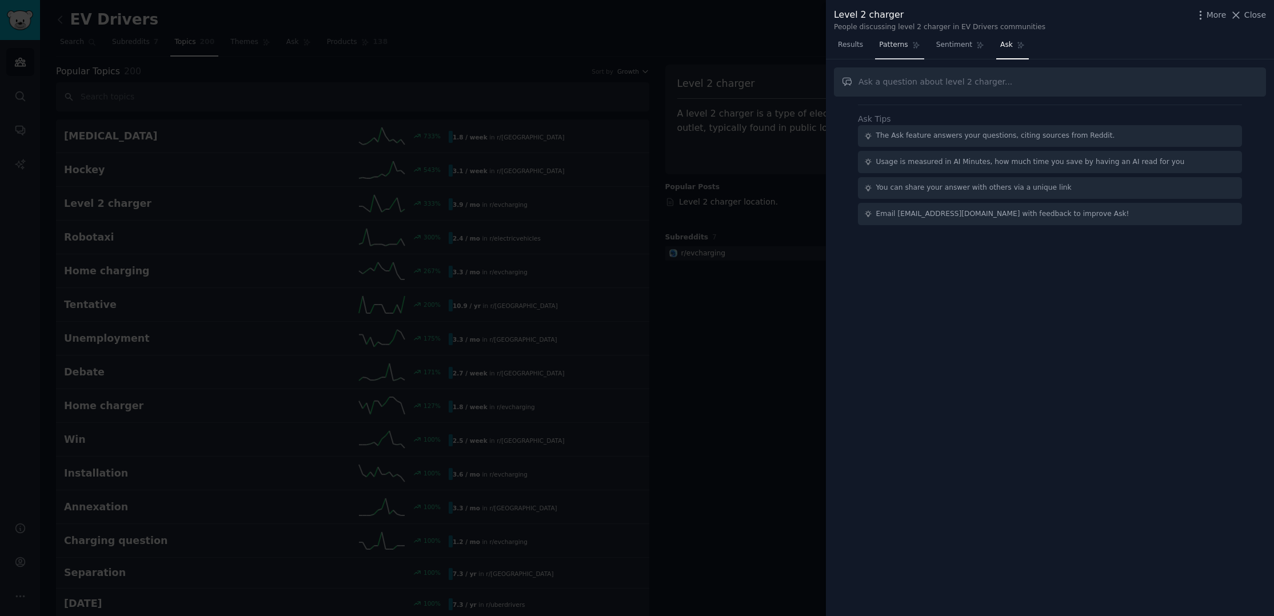
click at [887, 42] on span "Patterns" at bounding box center [893, 45] width 29 height 10
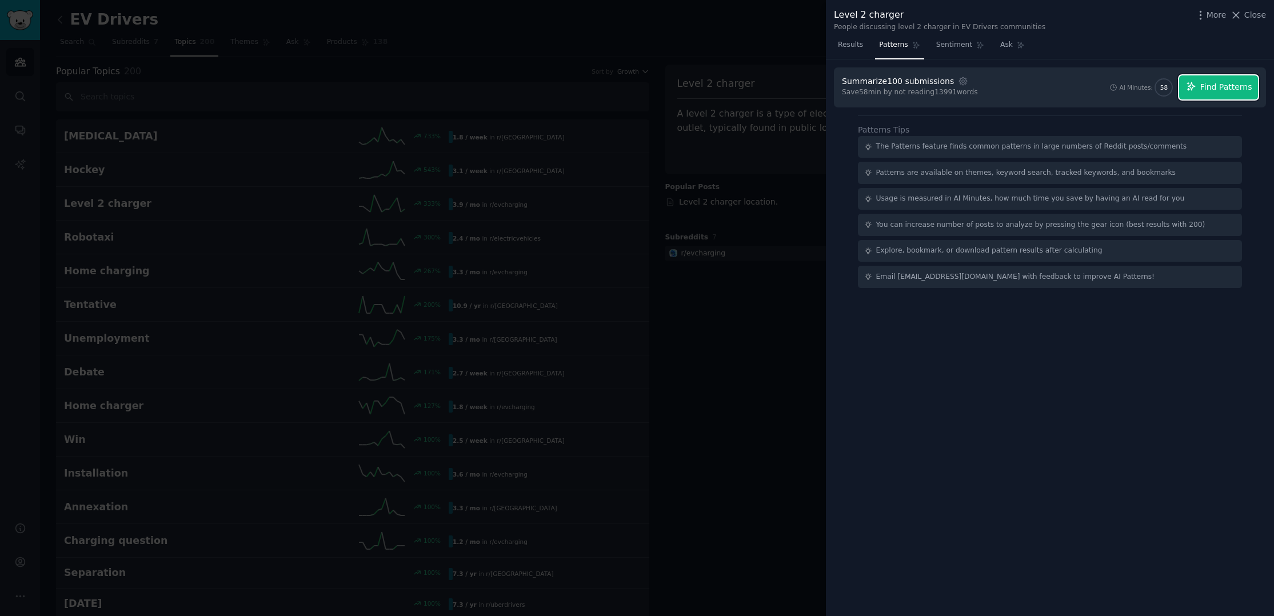
click at [1243, 91] on span "Find Patterns" at bounding box center [1226, 87] width 52 height 12
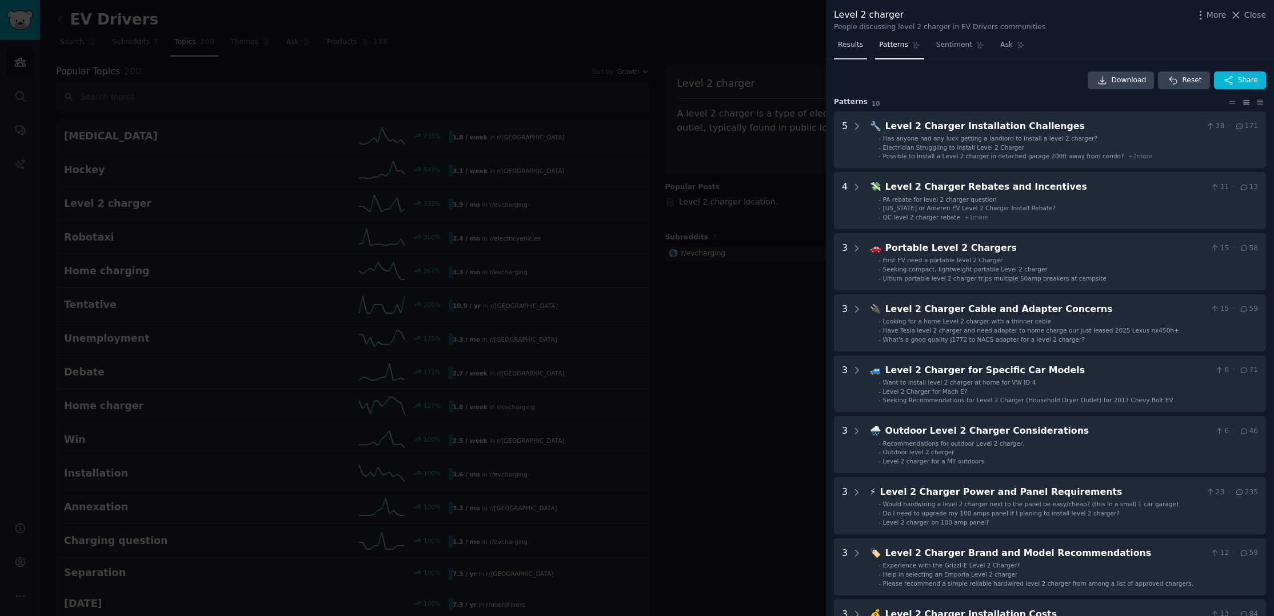
click at [854, 47] on span "Results" at bounding box center [850, 45] width 25 height 10
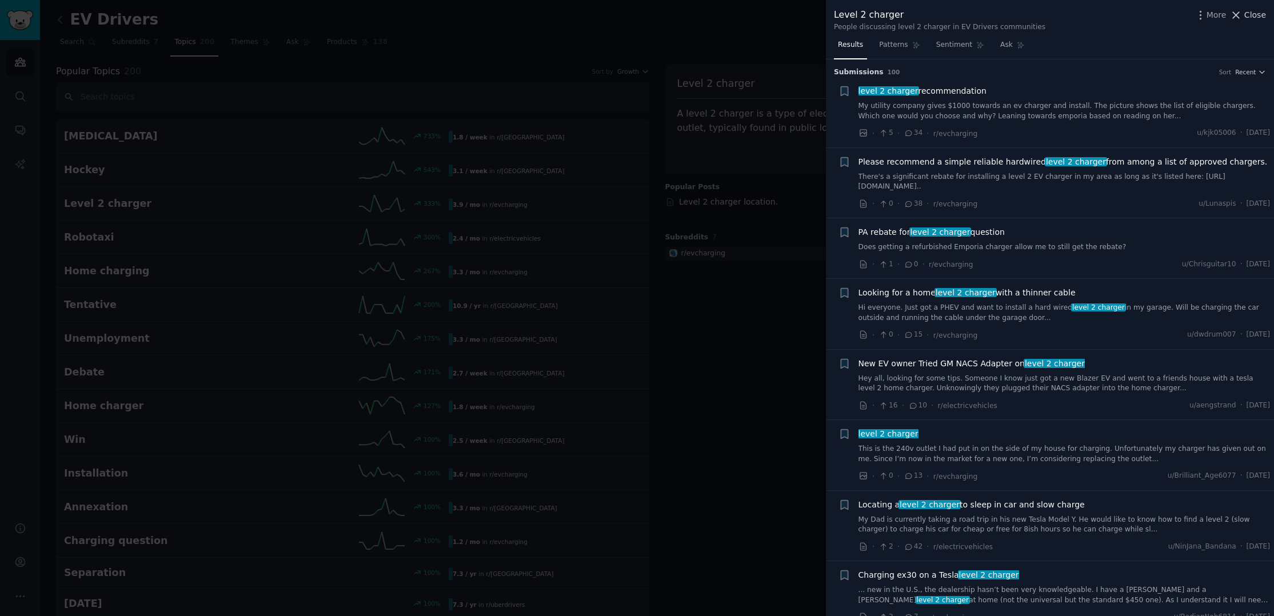
click at [1256, 13] on span "Close" at bounding box center [1255, 15] width 22 height 12
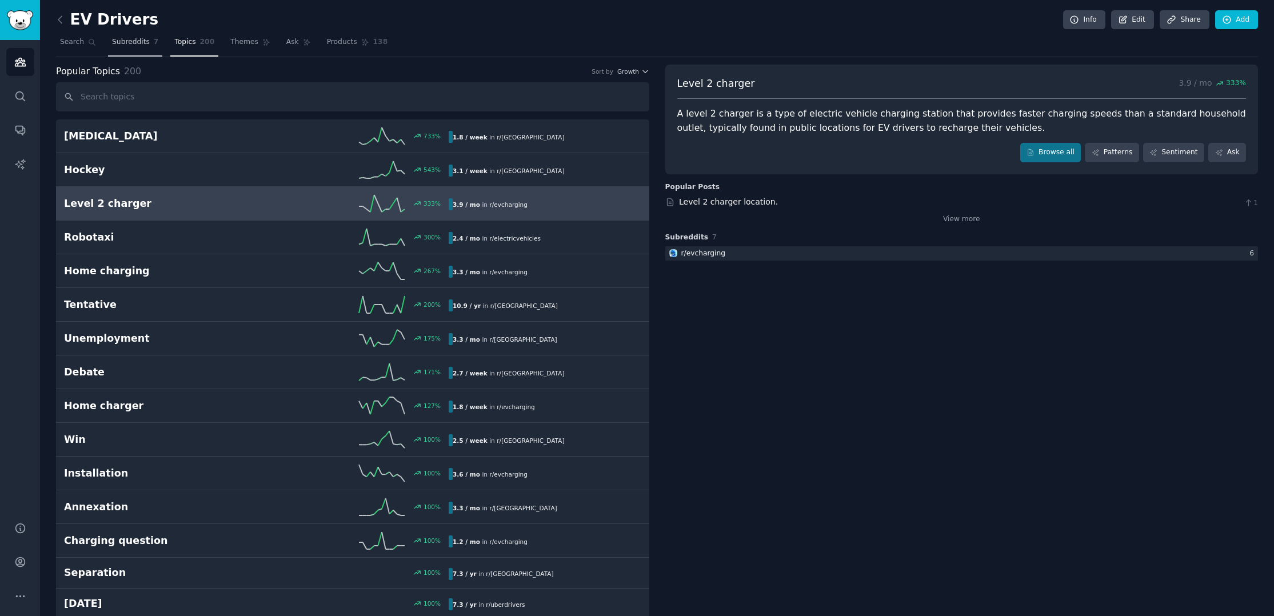
click at [117, 42] on span "Subreddits" at bounding box center [131, 42] width 38 height 10
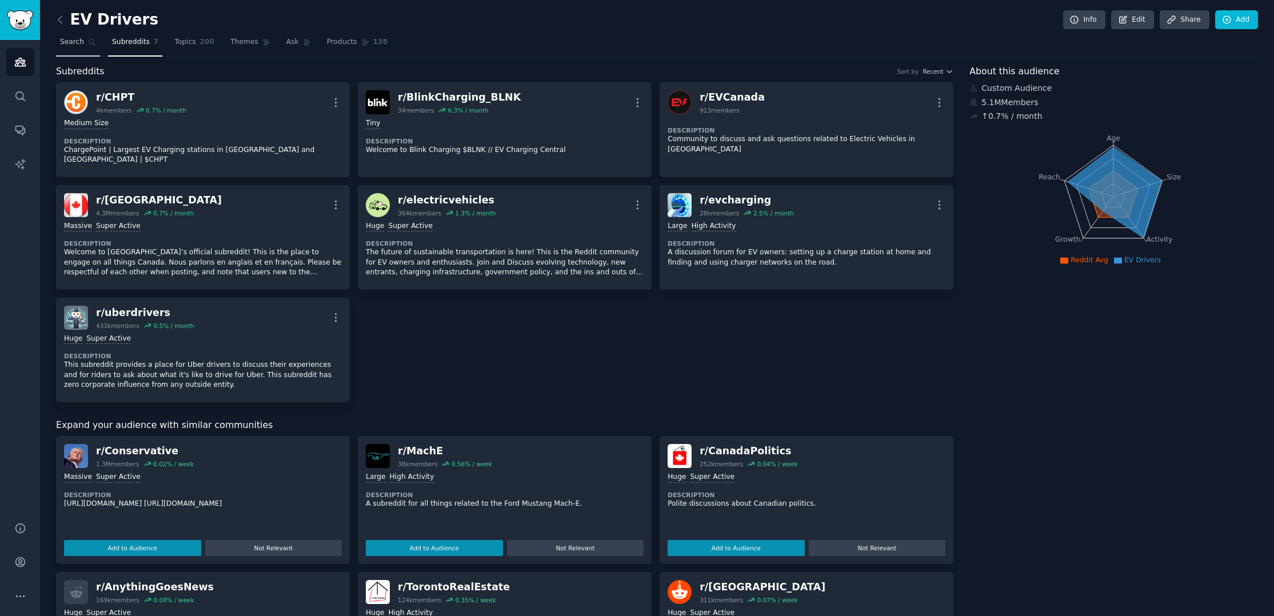
click at [74, 47] on span "Search" at bounding box center [72, 42] width 24 height 10
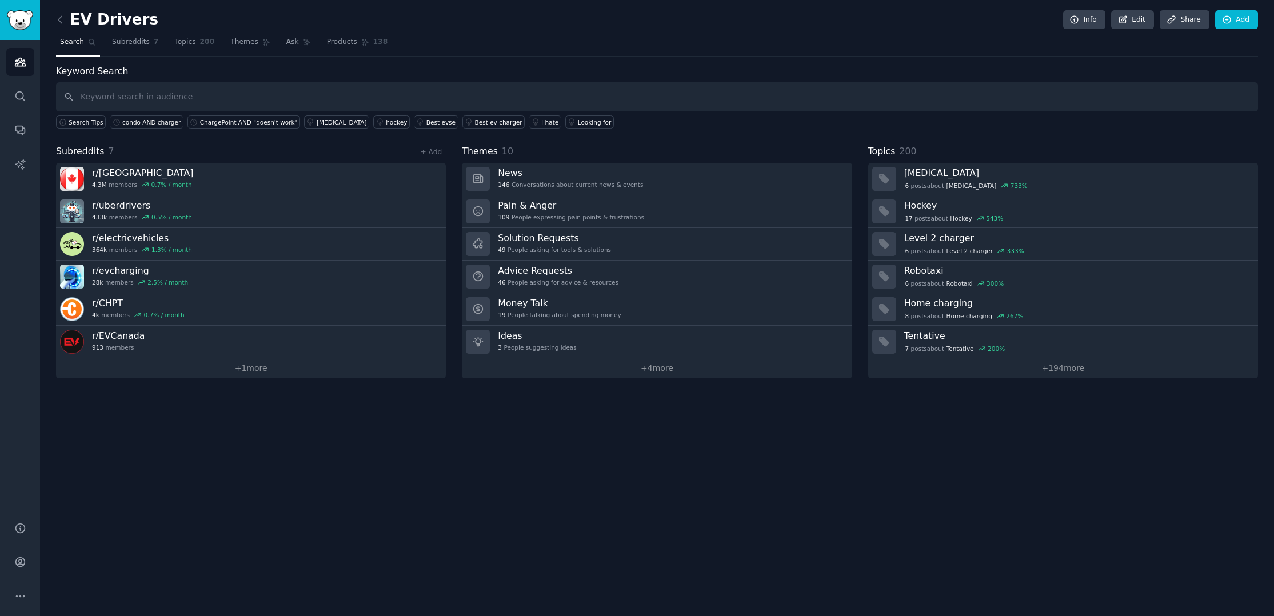
click at [112, 95] on input "text" at bounding box center [657, 96] width 1202 height 29
type input "i"
type input "Canada"
click at [144, 122] on div "condo AND charger" at bounding box center [151, 122] width 58 height 8
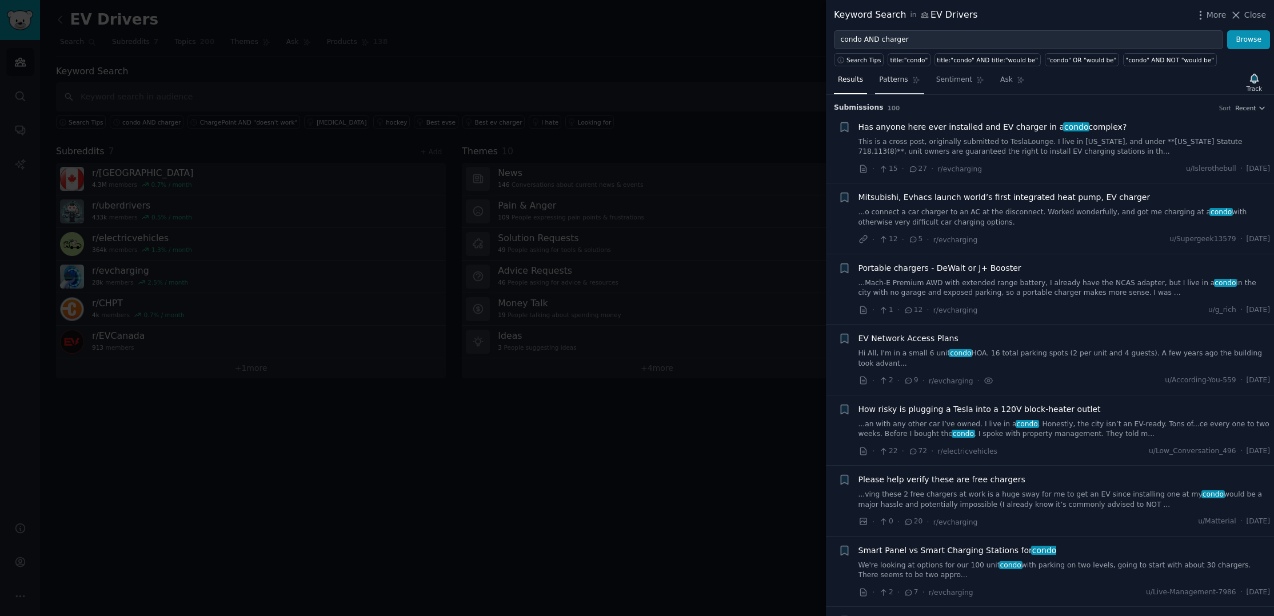
click at [897, 81] on span "Patterns" at bounding box center [893, 80] width 29 height 10
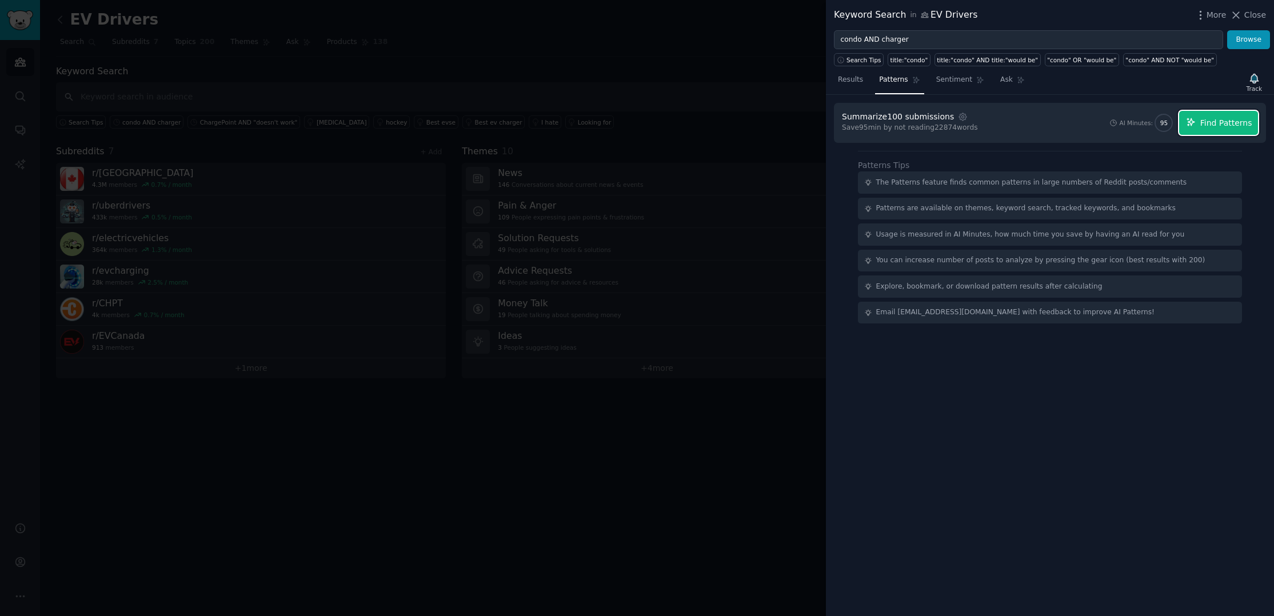
click at [1217, 121] on span "Find Patterns" at bounding box center [1226, 123] width 52 height 12
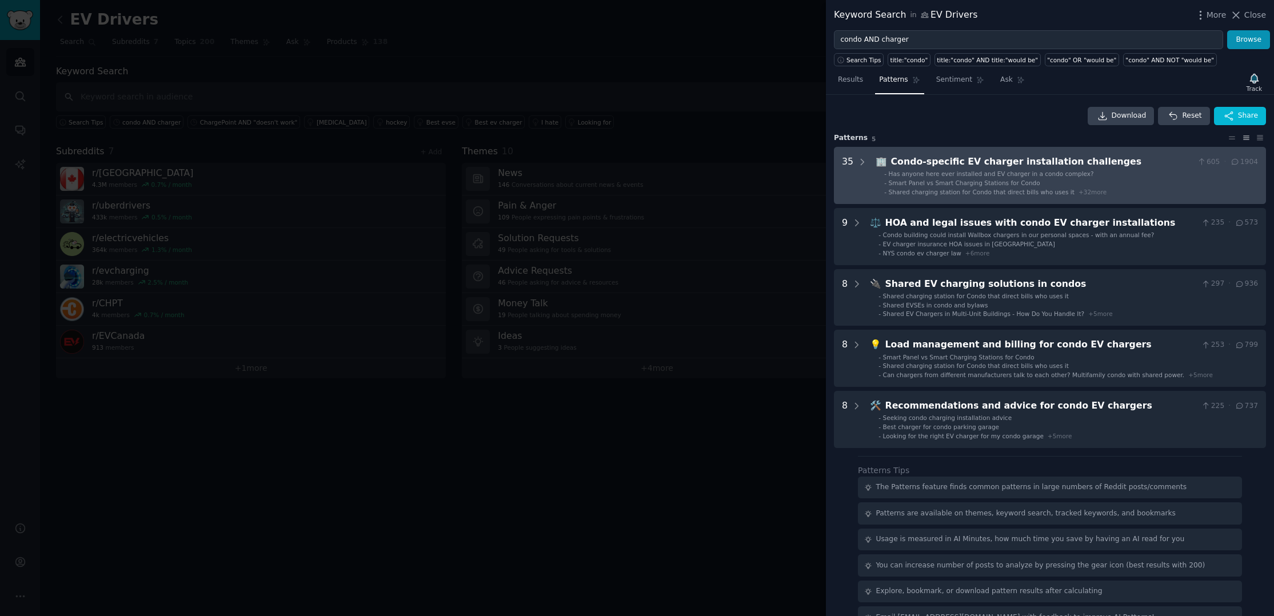
click at [973, 185] on span "Smart Panel vs Smart Charging Stations for Condo" at bounding box center [964, 182] width 151 height 7
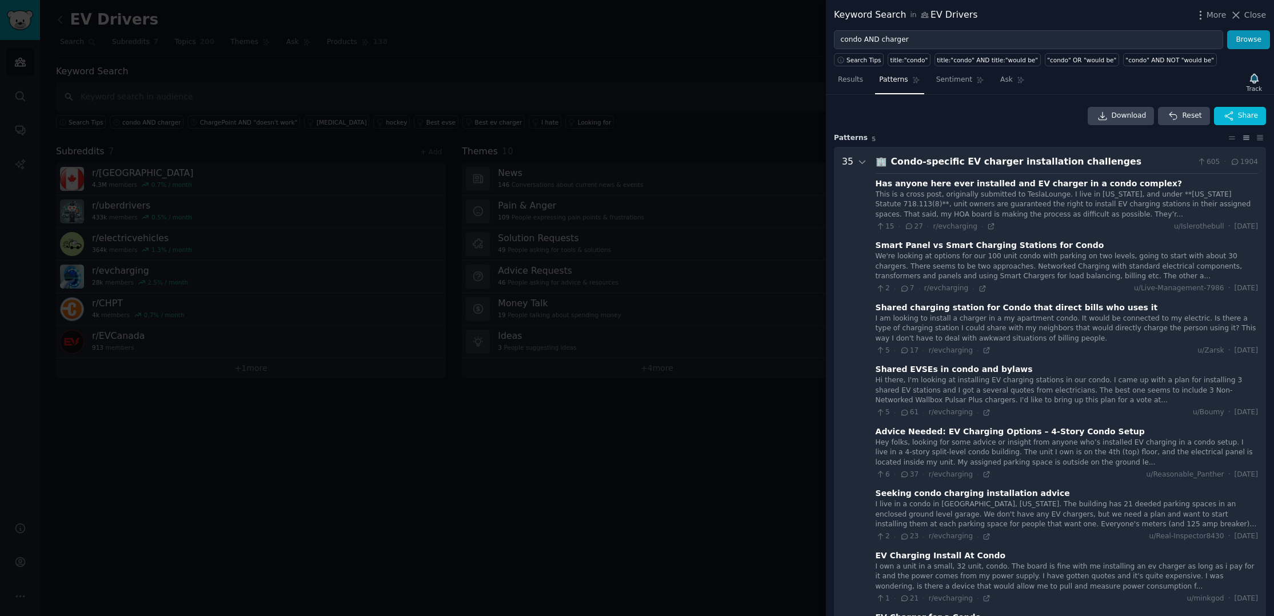
scroll to position [52, 0]
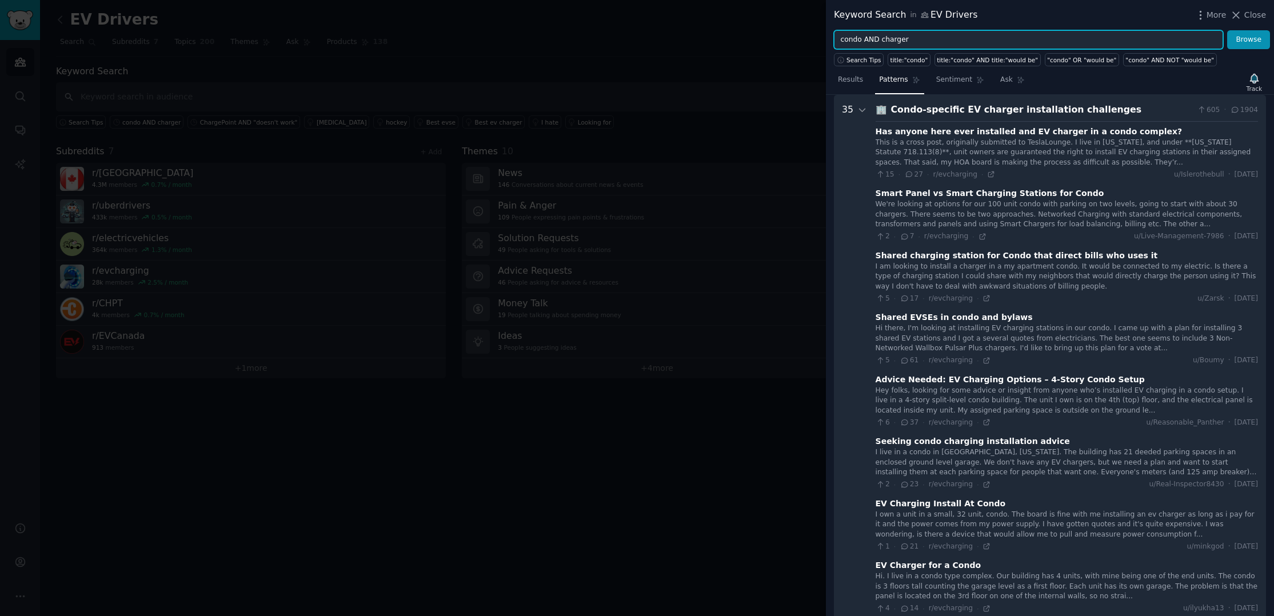
click at [922, 42] on input "condo AND charger" at bounding box center [1028, 39] width 389 height 19
type input "condo AND charger AND Canada"
click at [1227, 30] on button "Browse" at bounding box center [1248, 39] width 43 height 19
click at [1240, 39] on button "Browse" at bounding box center [1248, 39] width 43 height 19
click at [845, 74] on link "Results" at bounding box center [850, 82] width 33 height 23
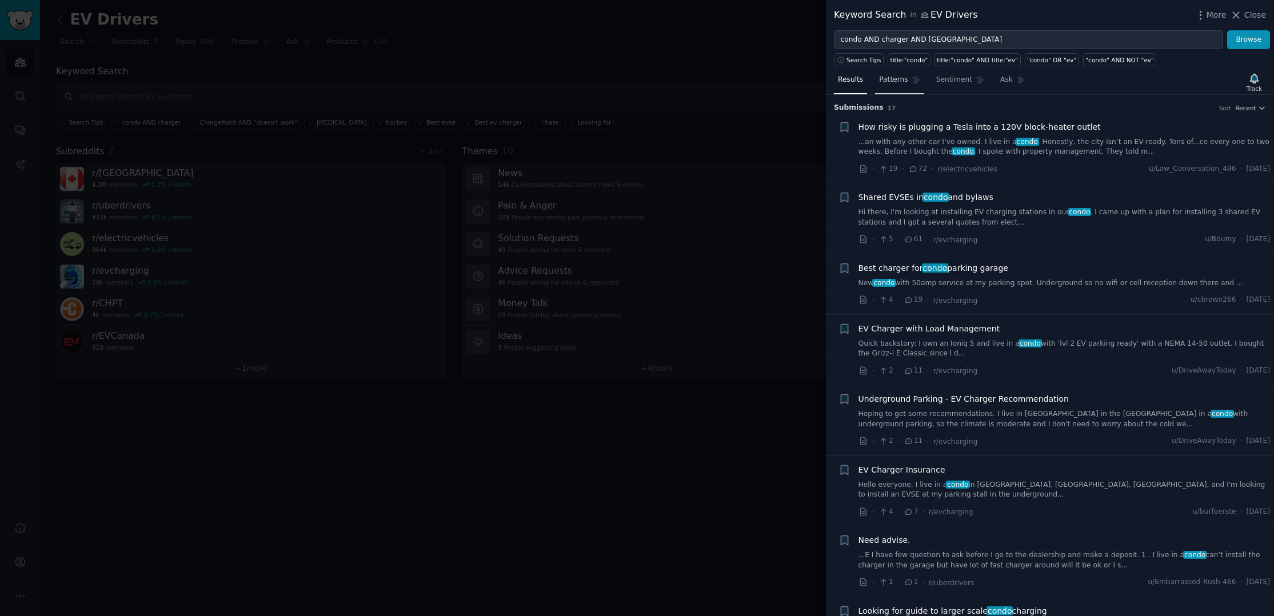
click at [893, 78] on span "Patterns" at bounding box center [893, 80] width 29 height 10
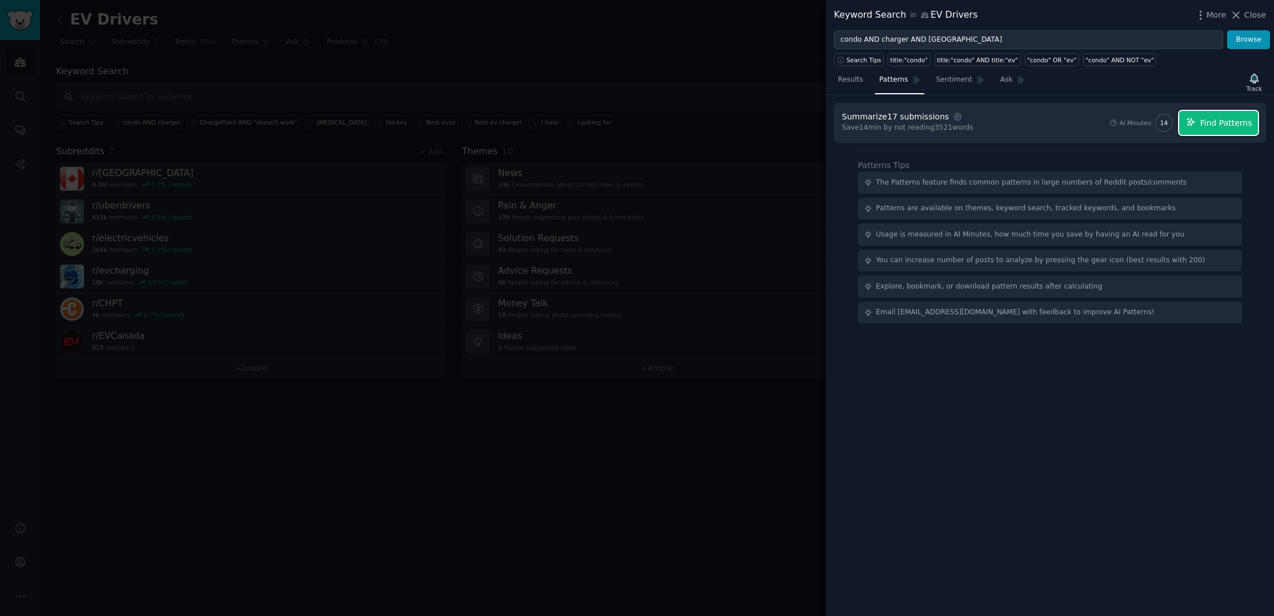
click at [1234, 119] on span "Find Patterns" at bounding box center [1226, 123] width 52 height 12
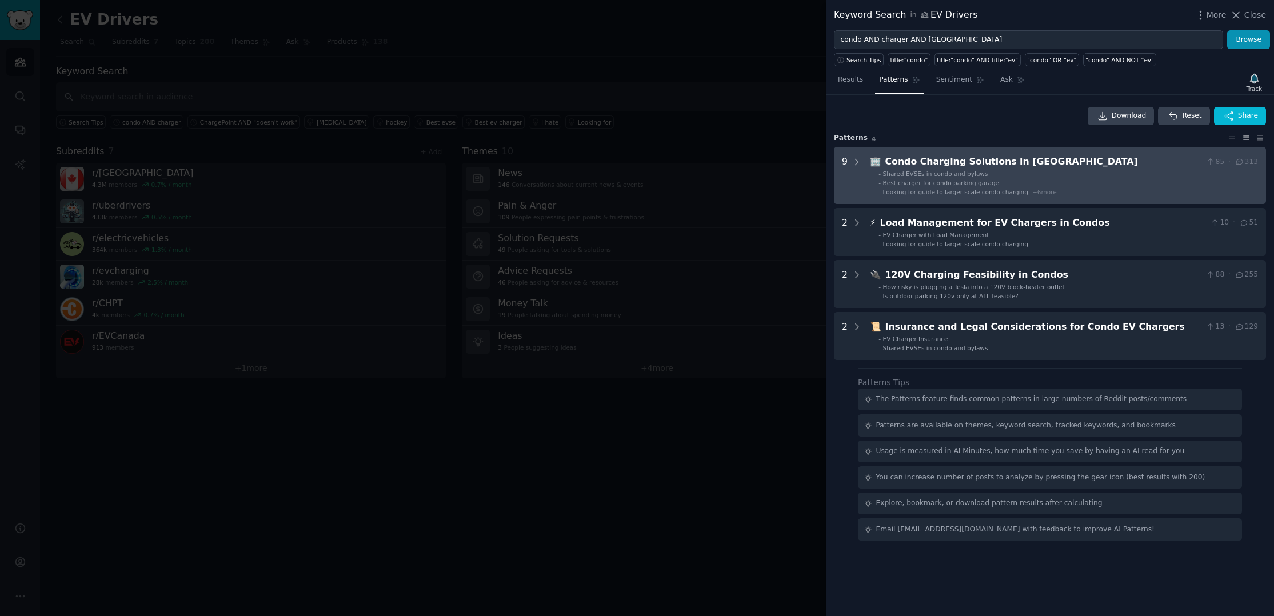
click at [1051, 180] on li "- Best charger for condo parking garage" at bounding box center [1067, 183] width 379 height 8
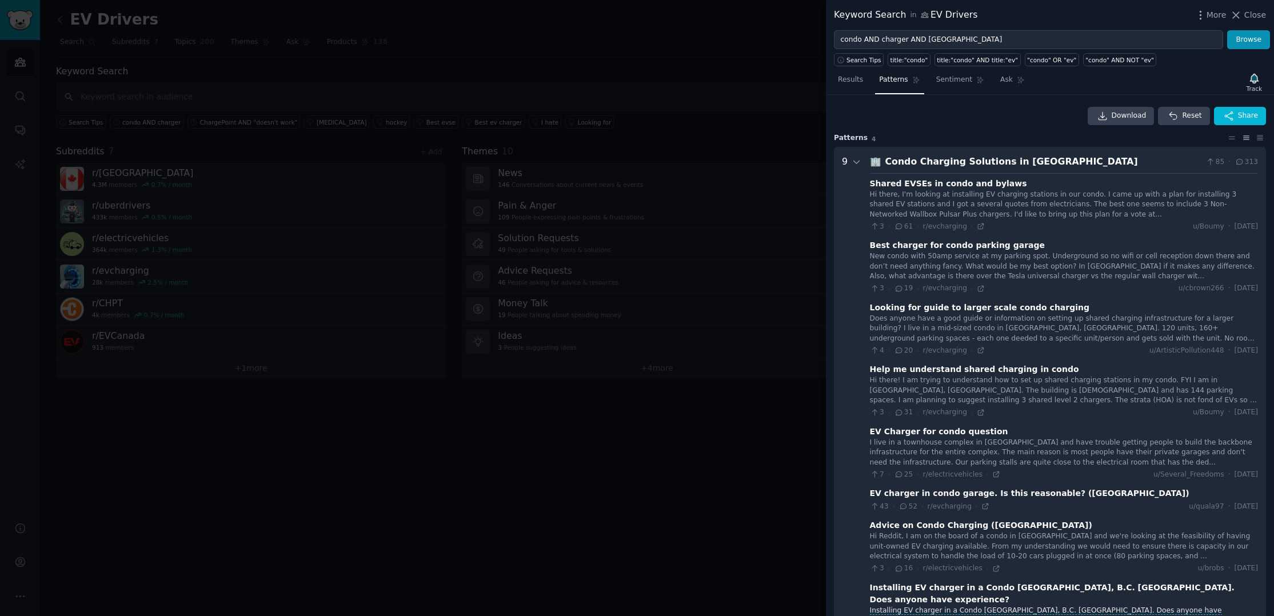
scroll to position [52, 0]
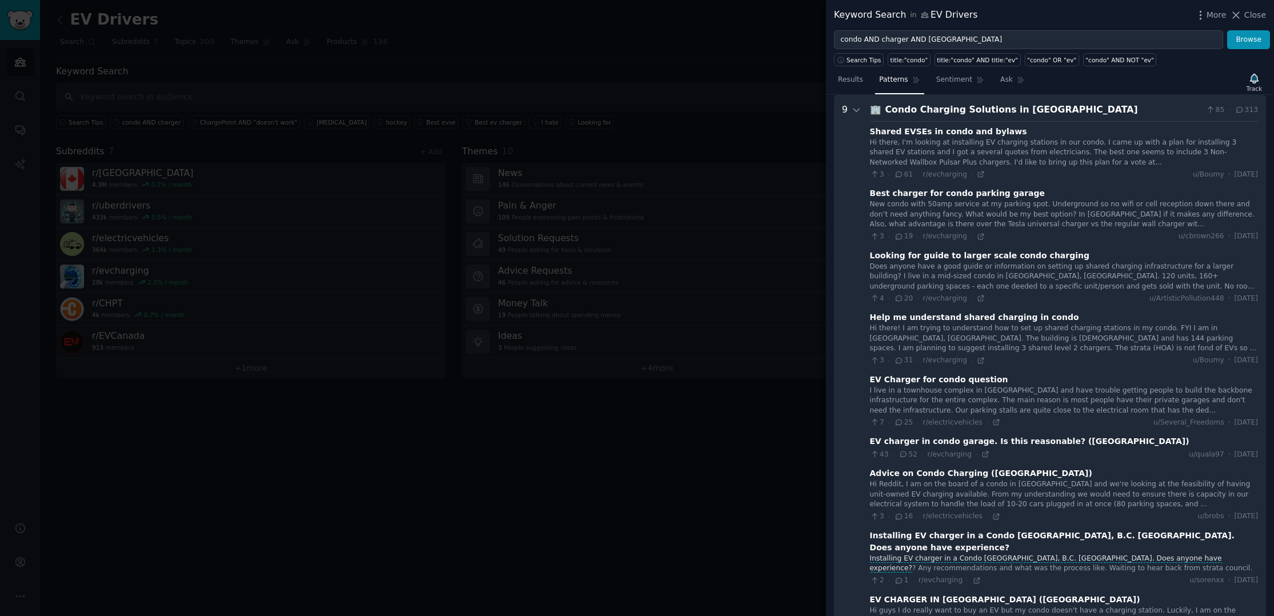
click at [995, 147] on div "Hi there, I'm looking at installing EV charging stations in our condo. I came u…" at bounding box center [1064, 153] width 388 height 30
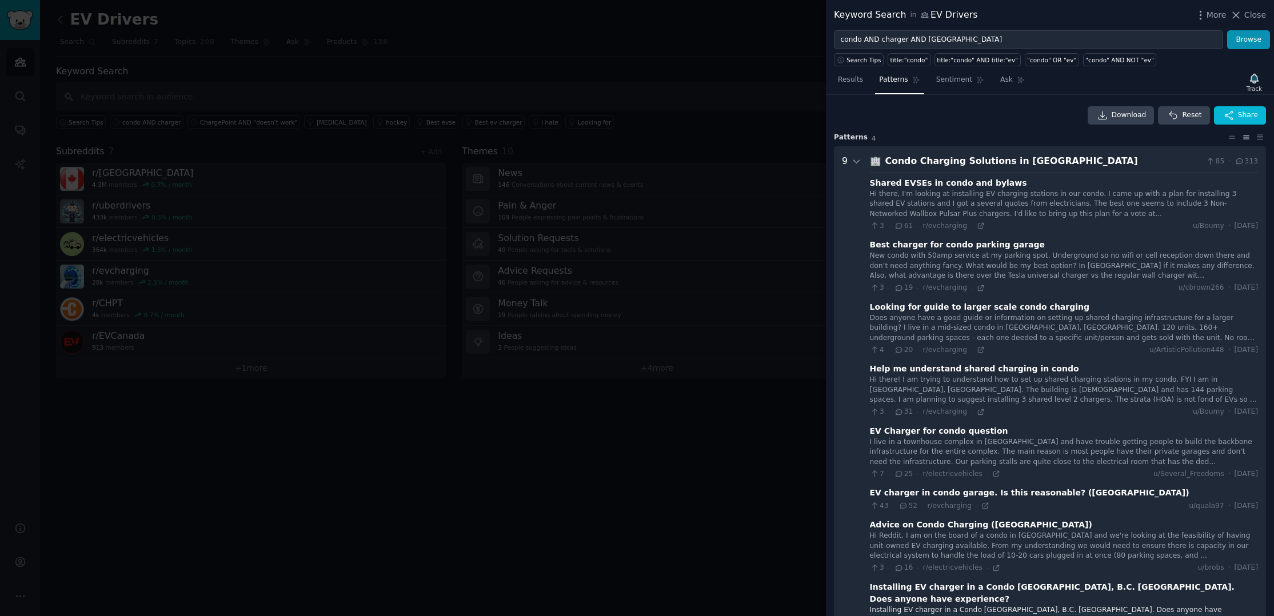
scroll to position [0, 0]
click at [977, 227] on icon at bounding box center [981, 226] width 8 height 8
